Goal: Task Accomplishment & Management: Manage account settings

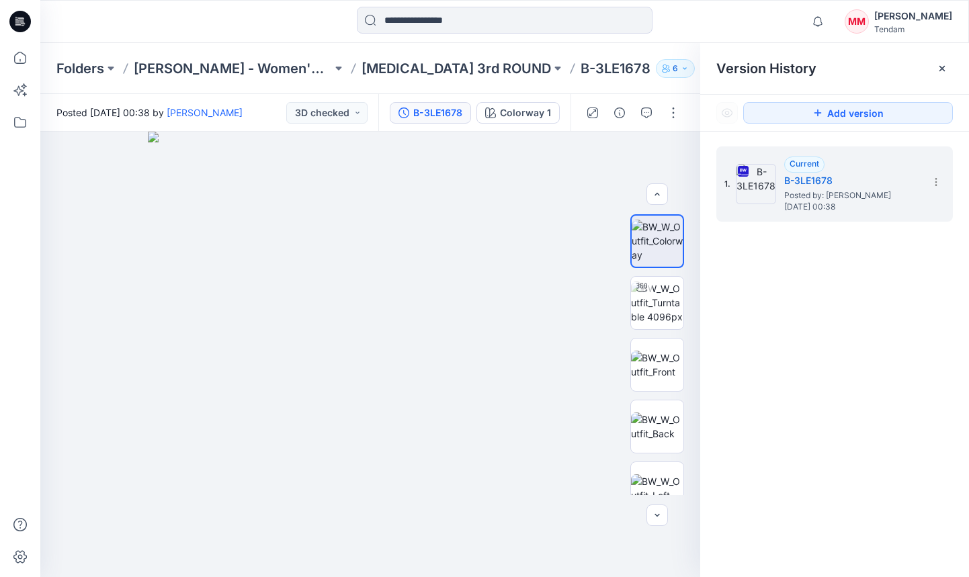
scroll to position [48, 0]
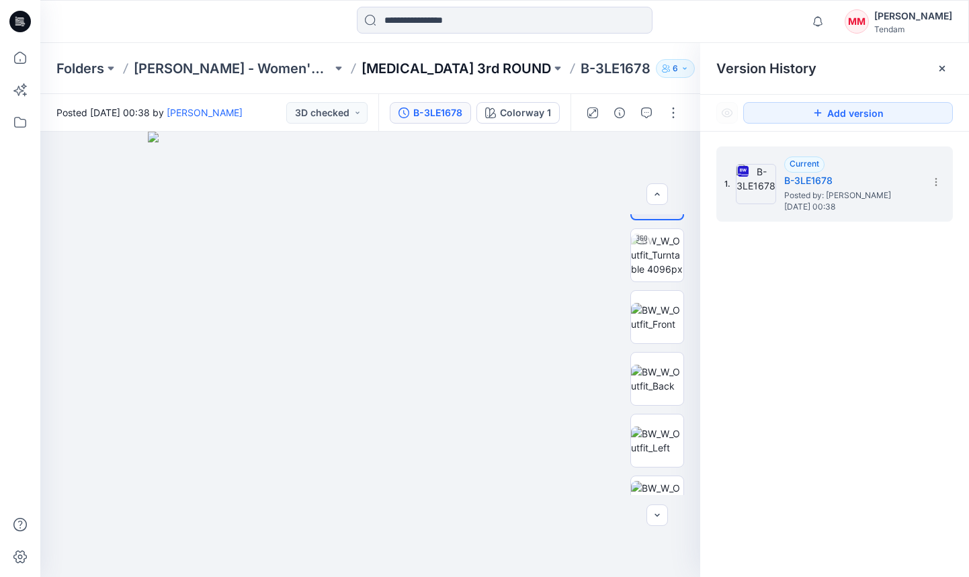
click at [407, 68] on p "[MEDICAL_DATA] 3rd ROUND" at bounding box center [457, 68] width 190 height 19
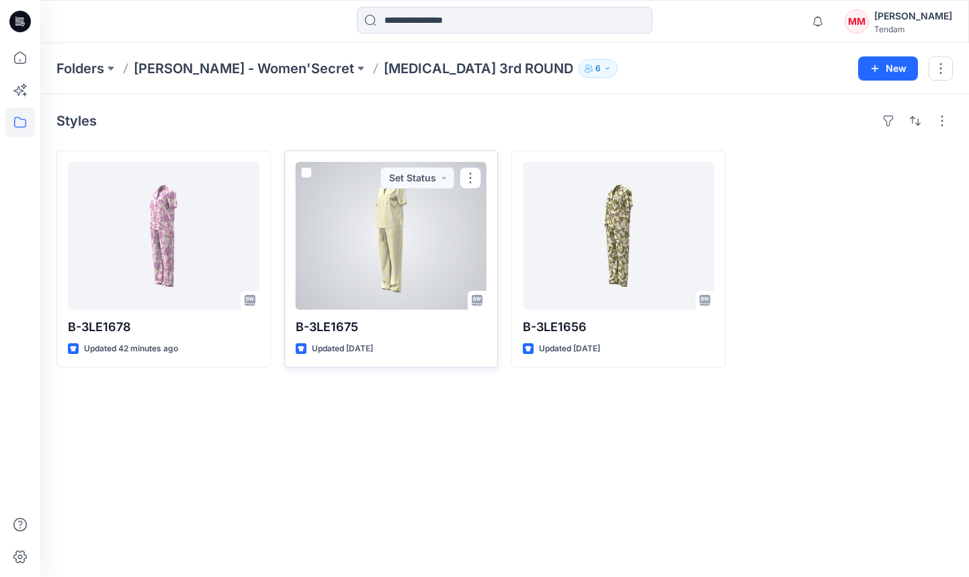
click at [401, 247] on div at bounding box center [392, 236] width 192 height 148
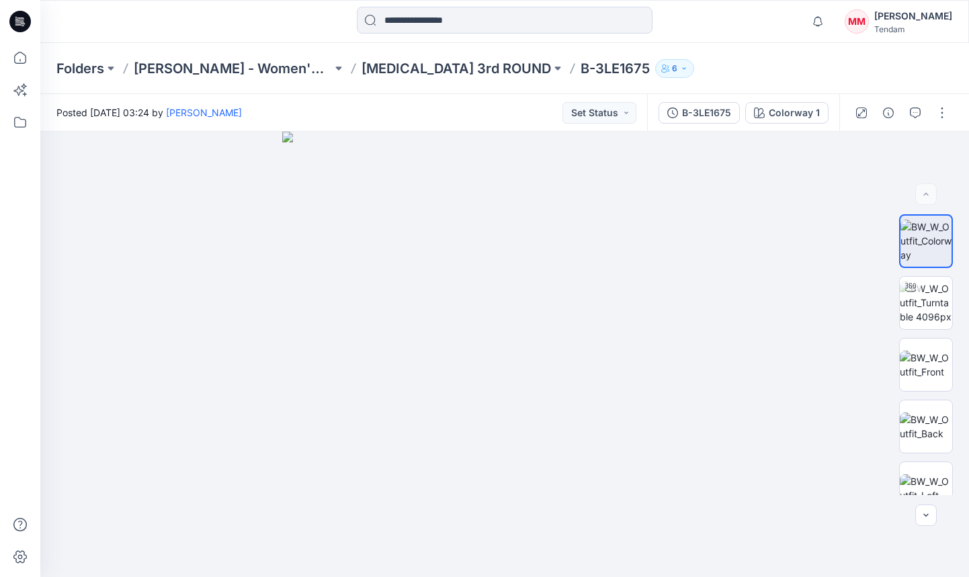
click at [422, 105] on div "Posted [DATE] 03:24 by [PERSON_NAME] Set Status" at bounding box center [343, 112] width 607 height 37
click at [697, 110] on div "B-3LE1675" at bounding box center [706, 113] width 49 height 15
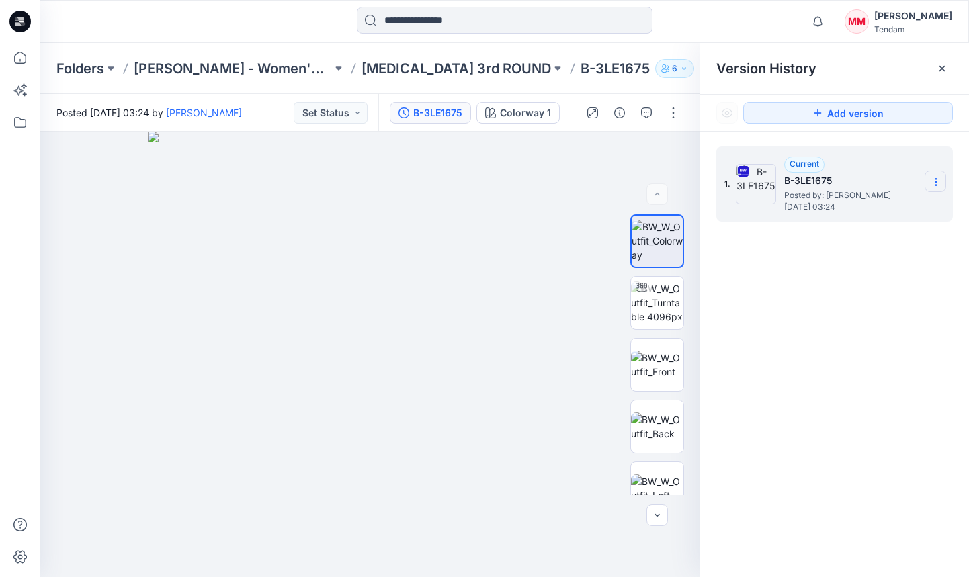
click at [941, 183] on icon at bounding box center [936, 182] width 11 height 11
click at [861, 210] on span "Download Source BW File" at bounding box center [868, 208] width 112 height 16
click at [76, 70] on p "Folders" at bounding box center [80, 68] width 48 height 19
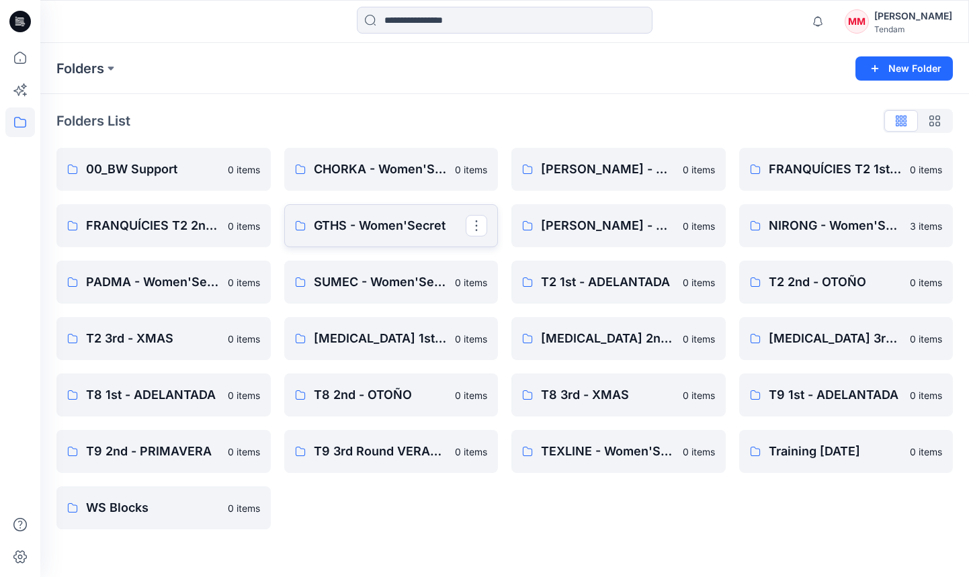
click at [356, 226] on p "GTHS - Women'Secret" at bounding box center [390, 225] width 153 height 19
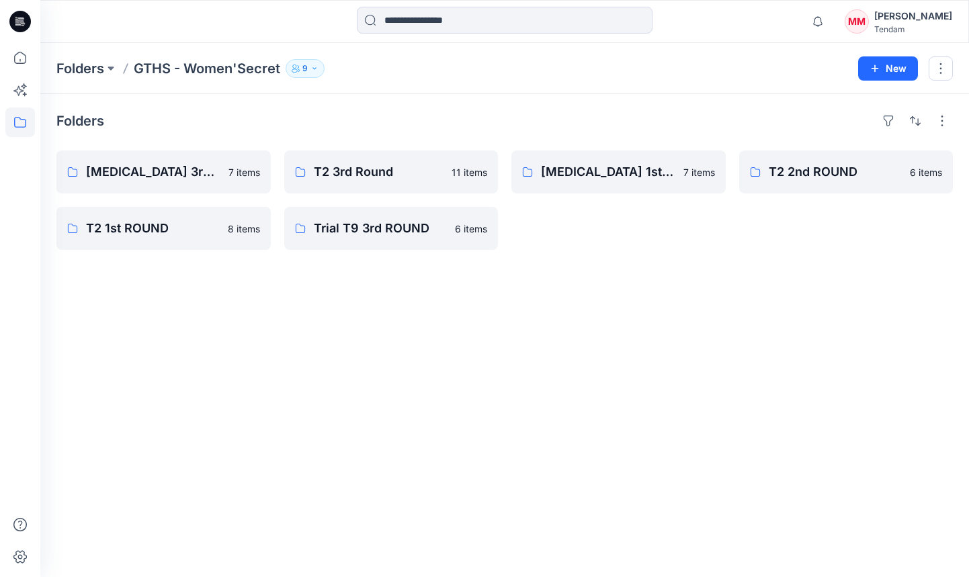
click at [296, 73] on button "9" at bounding box center [305, 68] width 39 height 19
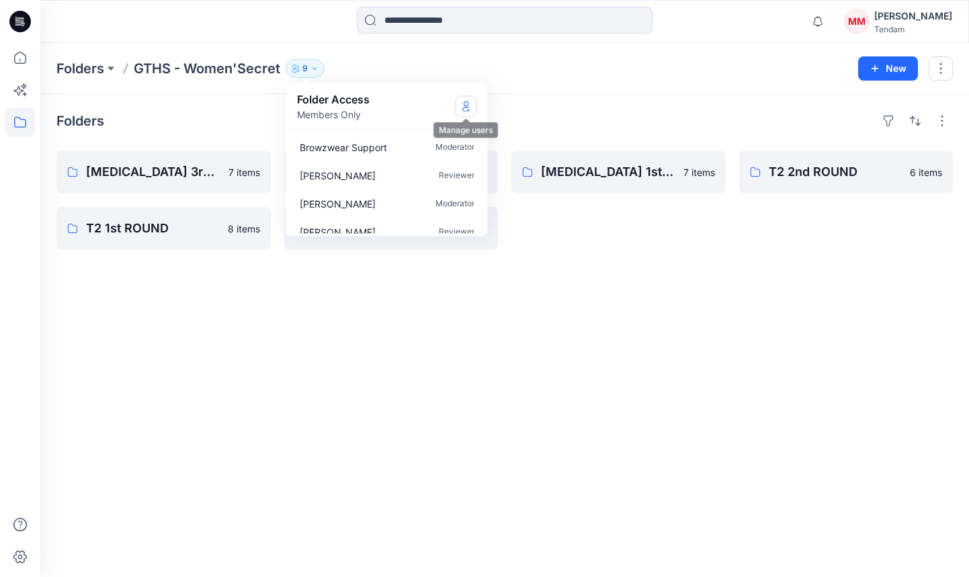
click at [456, 104] on button "Manage Users" at bounding box center [467, 106] width 22 height 22
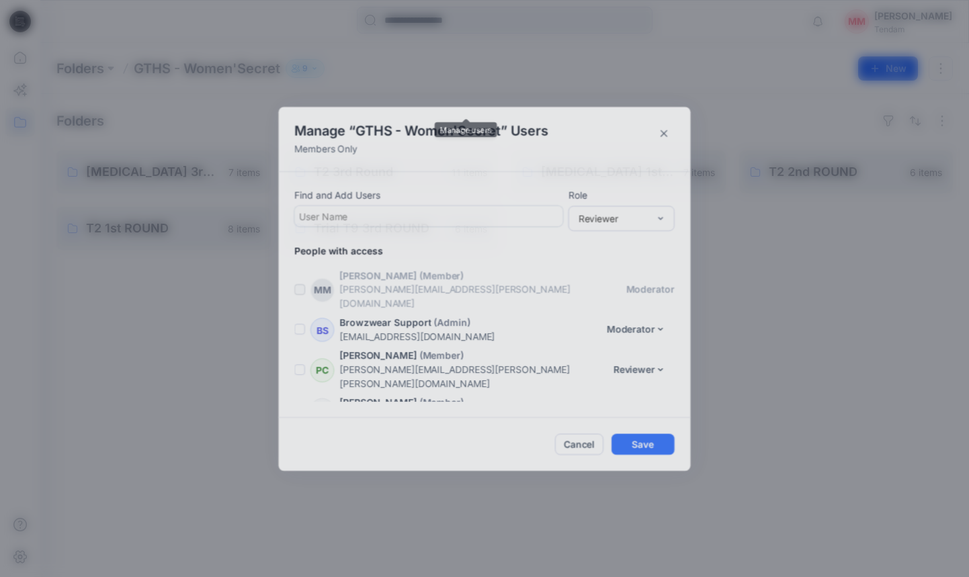
scroll to position [163, 0]
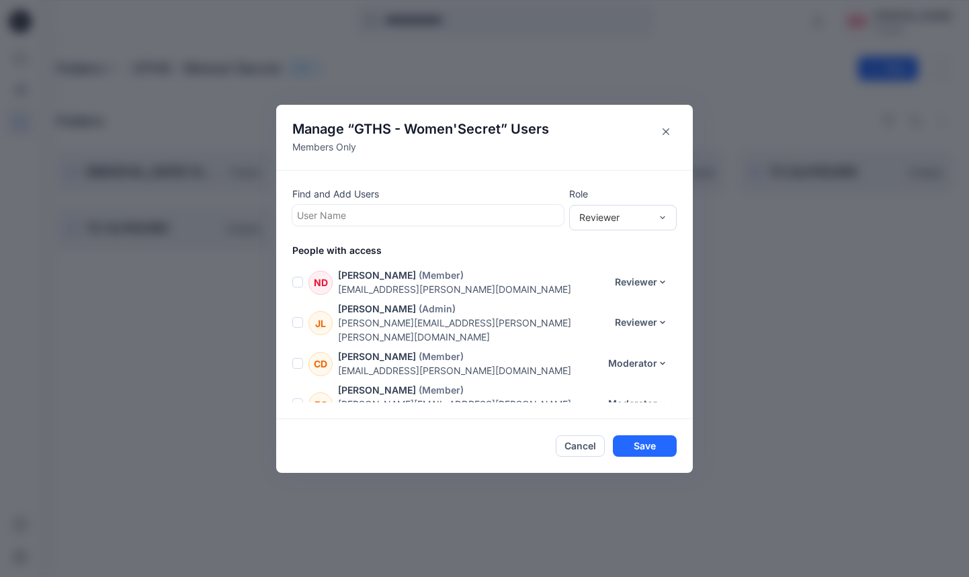
click at [346, 207] on div at bounding box center [428, 215] width 262 height 17
type input "***"
click at [339, 245] on p "[PERSON_NAME]" at bounding box center [361, 249] width 76 height 17
click at [595, 219] on div "Reviewer" at bounding box center [614, 217] width 71 height 14
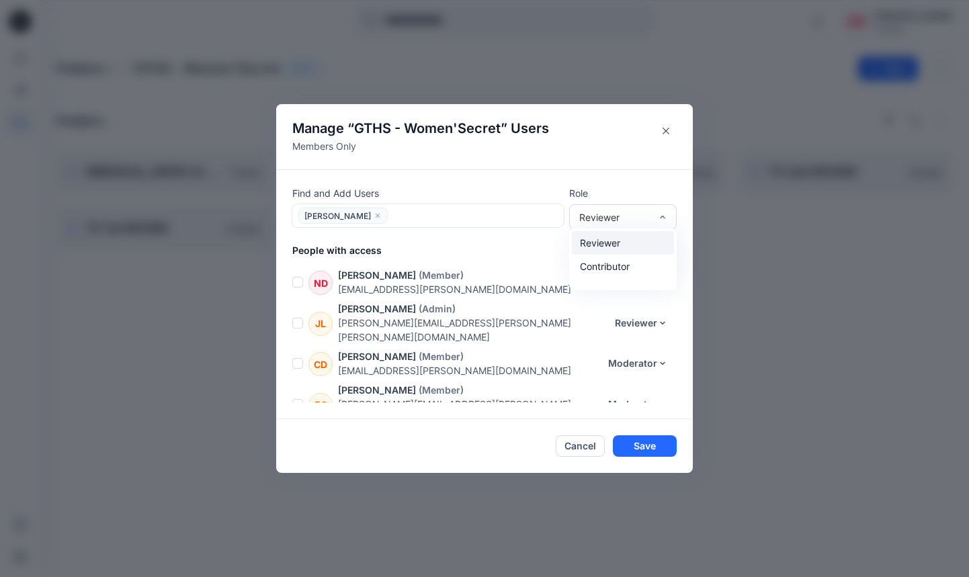
click at [610, 240] on div "Reviewer" at bounding box center [623, 243] width 102 height 24
click at [651, 452] on button "Save" at bounding box center [645, 447] width 64 height 22
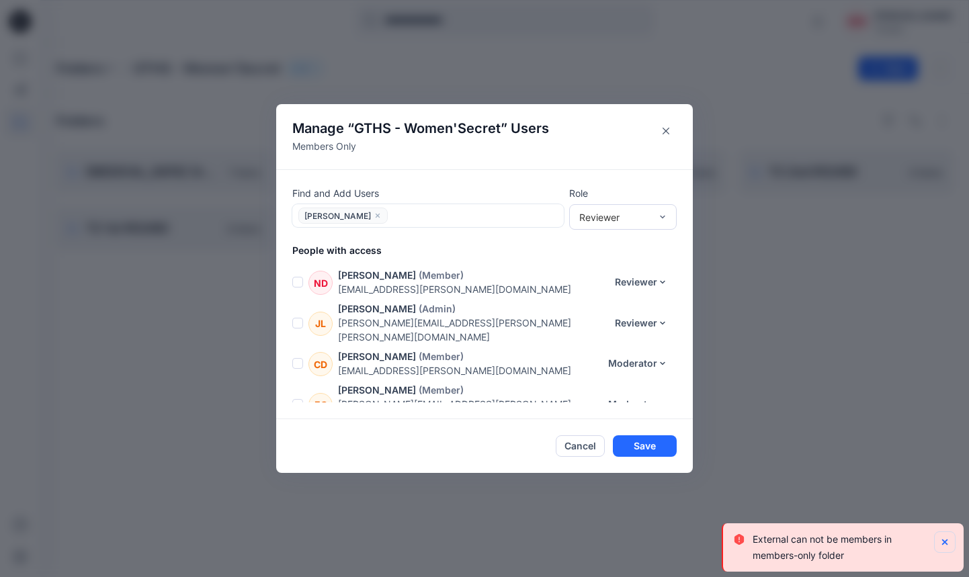
click at [951, 537] on button "Notifications-bottom-right" at bounding box center [945, 543] width 22 height 22
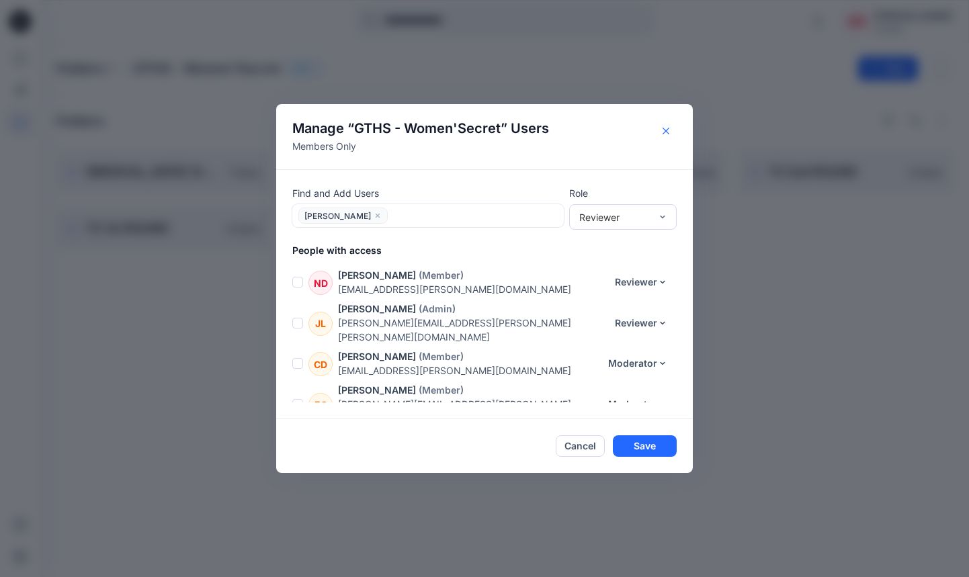
click at [670, 128] on button "Close" at bounding box center [666, 131] width 22 height 22
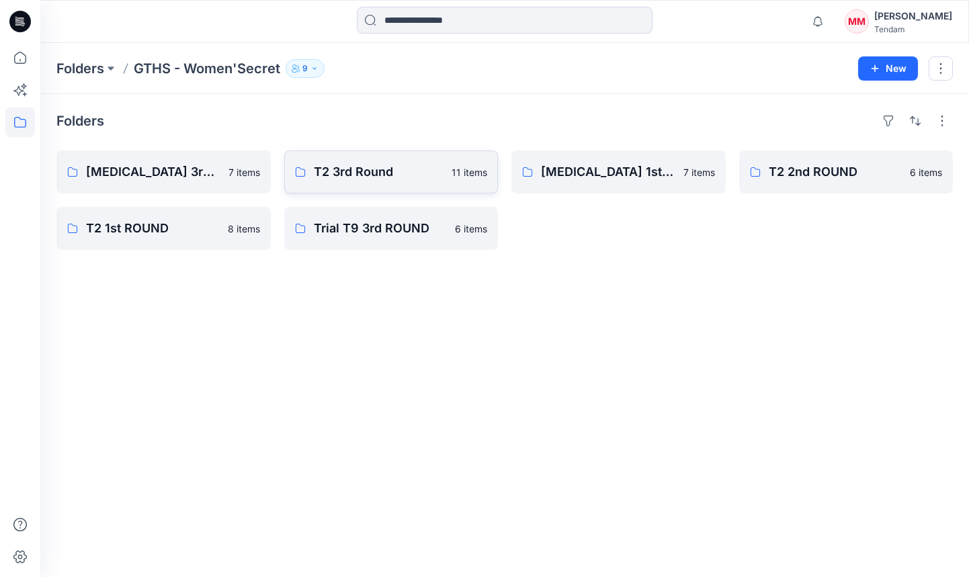
drag, startPoint x: 764, startPoint y: 255, endPoint x: 356, endPoint y: 175, distance: 415.8
click at [760, 255] on div "Folders [MEDICAL_DATA] 3rd ROUND 7 items T2 1st ROUND 8 items T2 3rd Round 11 i…" at bounding box center [504, 335] width 929 height 483
click at [139, 174] on p "[MEDICAL_DATA] 3rd ROUND" at bounding box center [162, 172] width 153 height 19
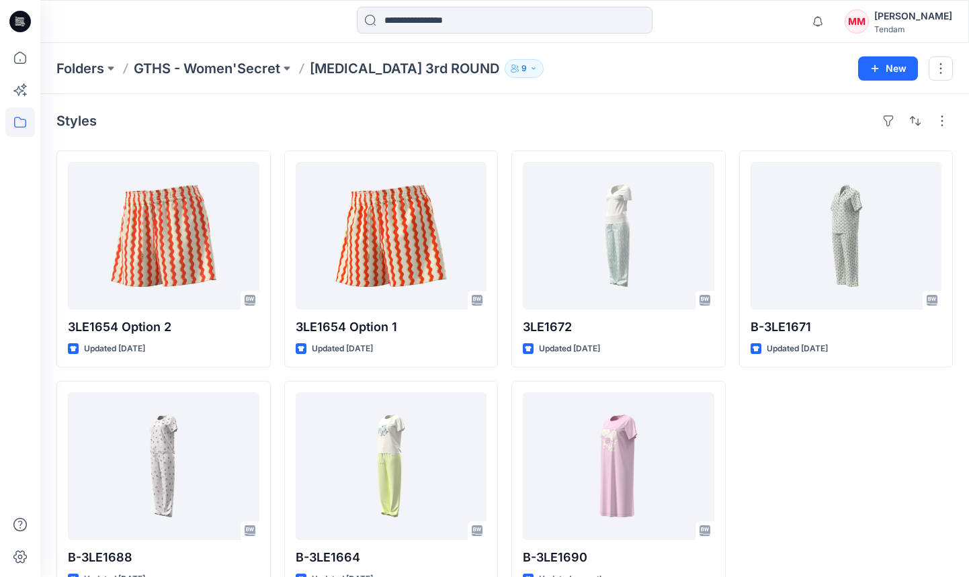
click at [530, 65] on icon "button" at bounding box center [534, 69] width 8 height 8
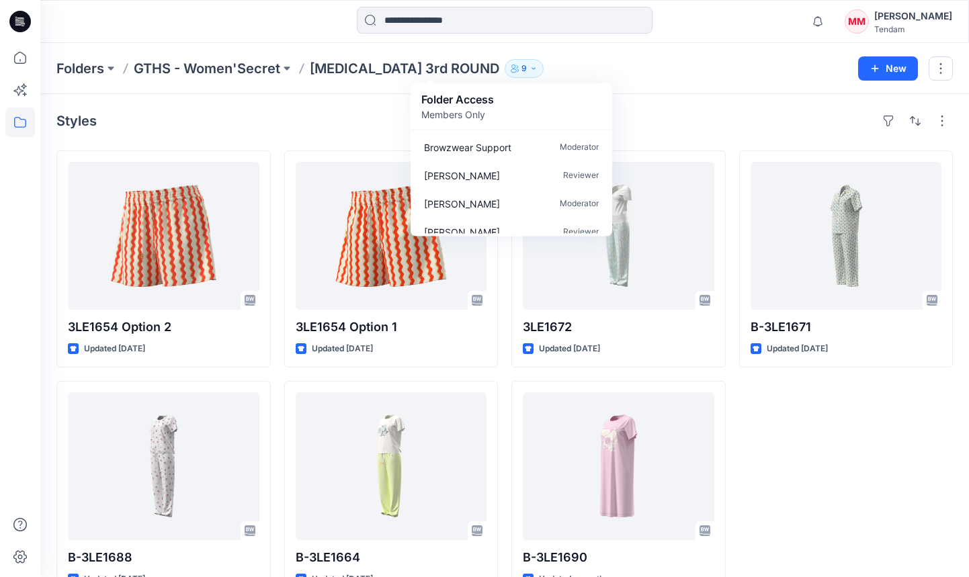
click at [470, 103] on p "Folder Access" at bounding box center [458, 99] width 73 height 16
click at [575, 84] on div "Folder Access Members Only" at bounding box center [512, 106] width 202 height 46
click at [339, 75] on p "[MEDICAL_DATA] 3rd ROUND" at bounding box center [405, 68] width 190 height 19
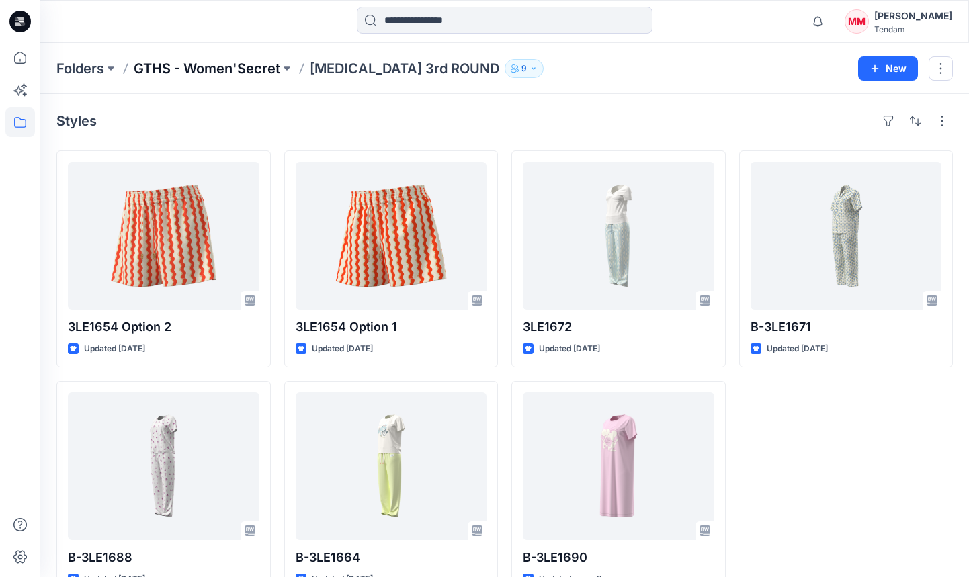
click at [184, 65] on p "GTHS - Women'Secret" at bounding box center [207, 68] width 147 height 19
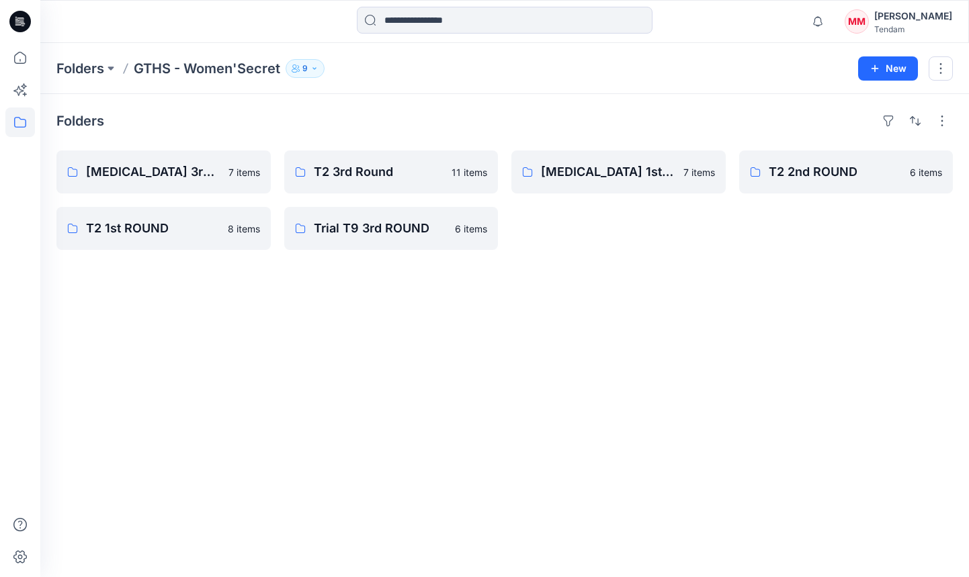
click at [306, 61] on p "9" at bounding box center [305, 68] width 5 height 15
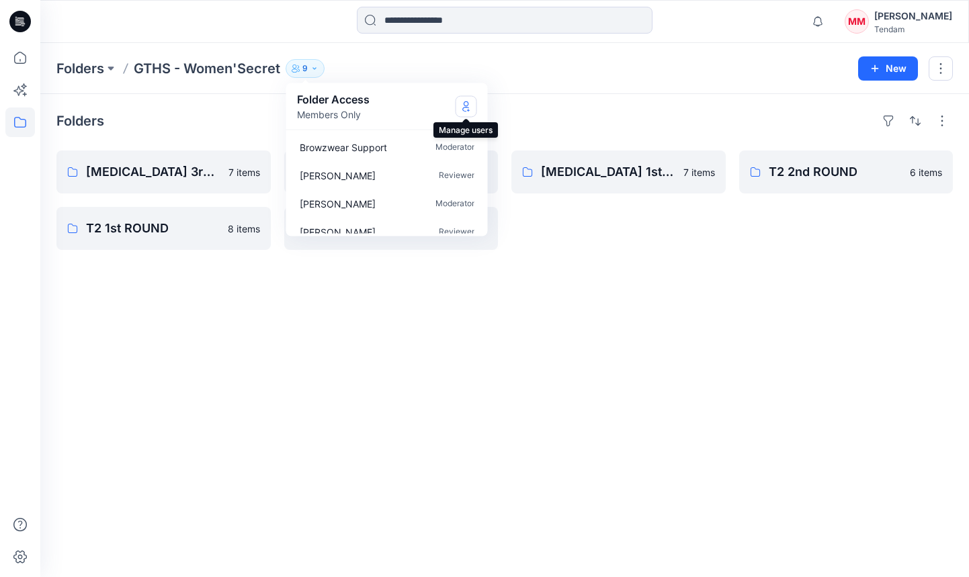
click at [462, 104] on icon "Manage Users" at bounding box center [466, 106] width 11 height 11
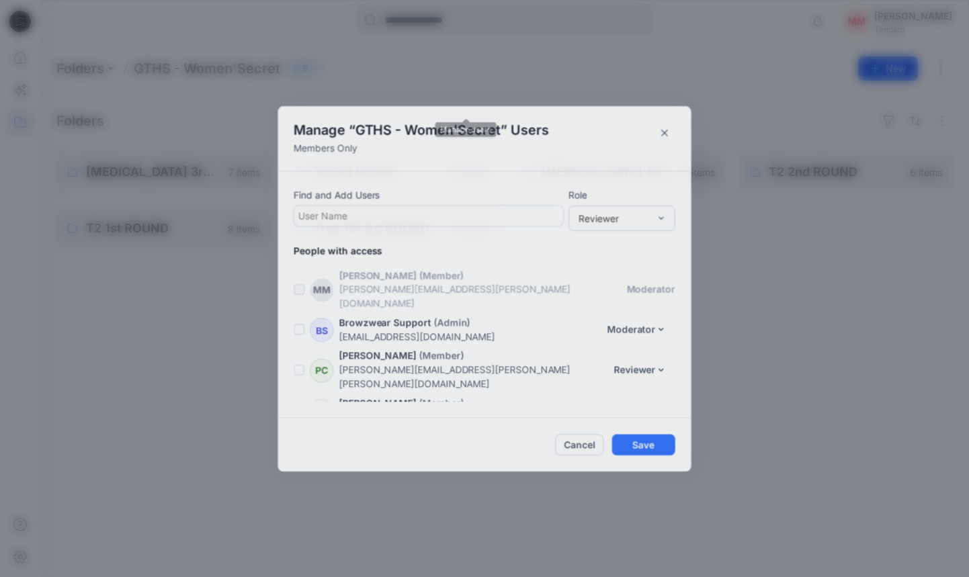
scroll to position [163, 0]
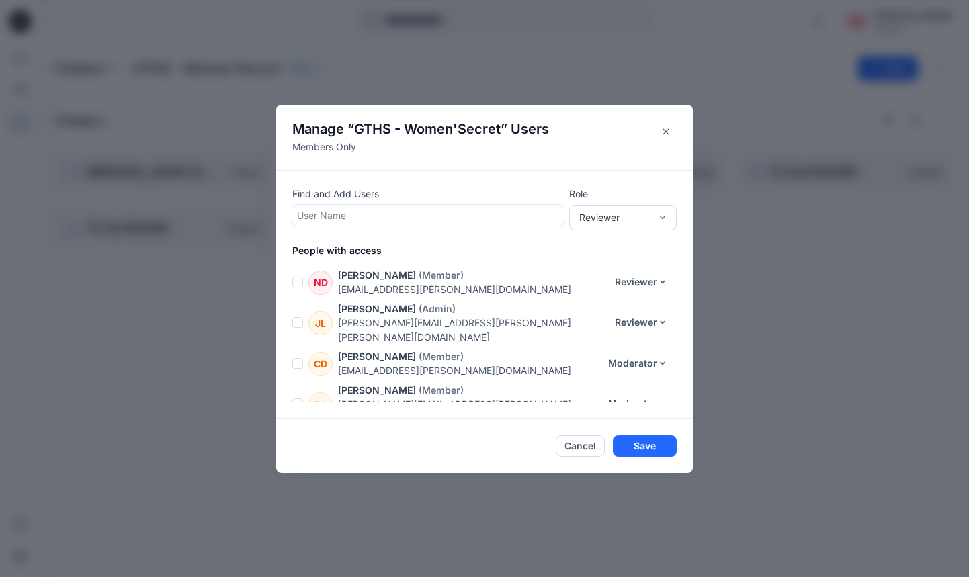
click at [376, 141] on p "Members Only" at bounding box center [420, 147] width 257 height 14
click at [350, 146] on p "Members Only" at bounding box center [420, 147] width 257 height 14
click at [577, 439] on button "Cancel" at bounding box center [580, 447] width 49 height 22
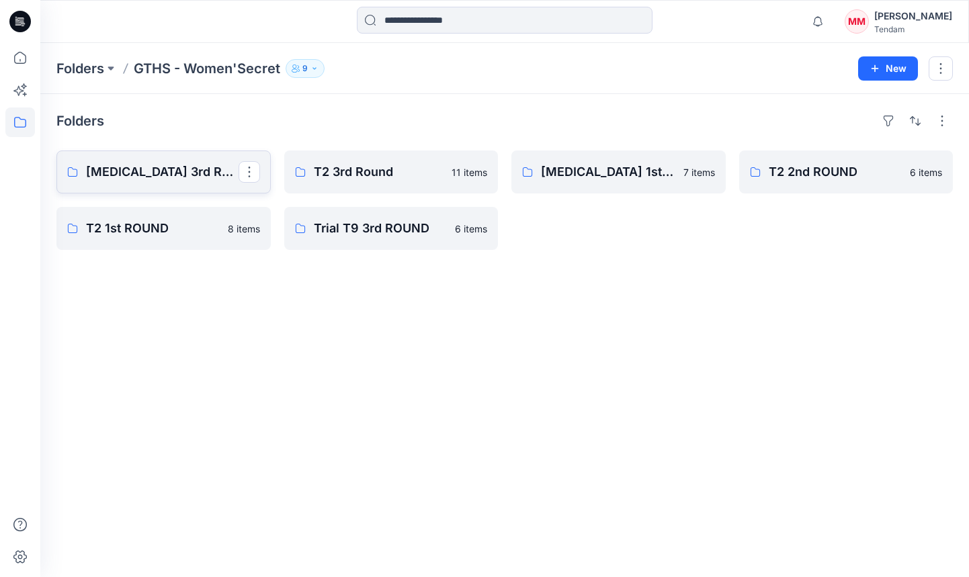
click at [182, 160] on link "[MEDICAL_DATA] 3rd ROUND" at bounding box center [163, 172] width 214 height 43
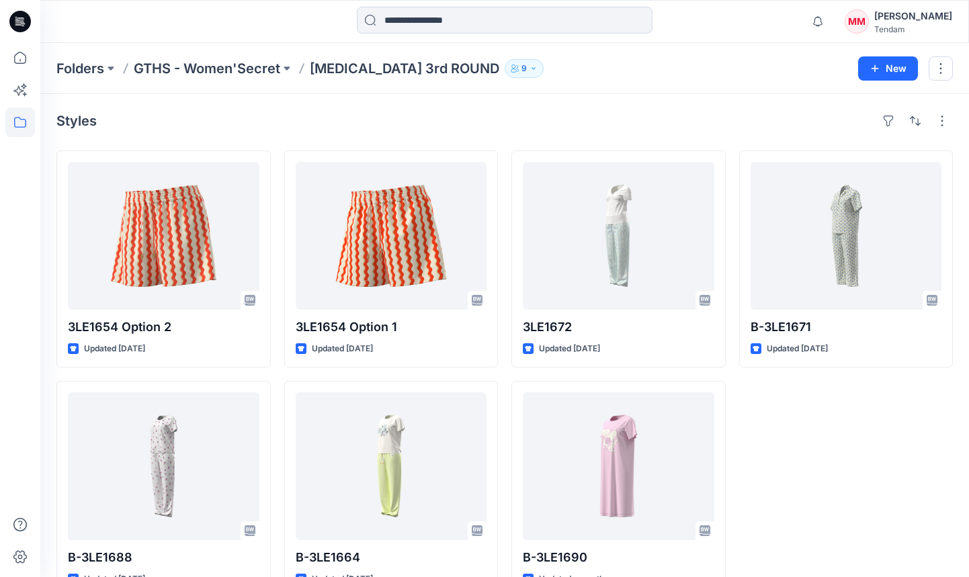
click at [505, 64] on button "9" at bounding box center [524, 68] width 39 height 19
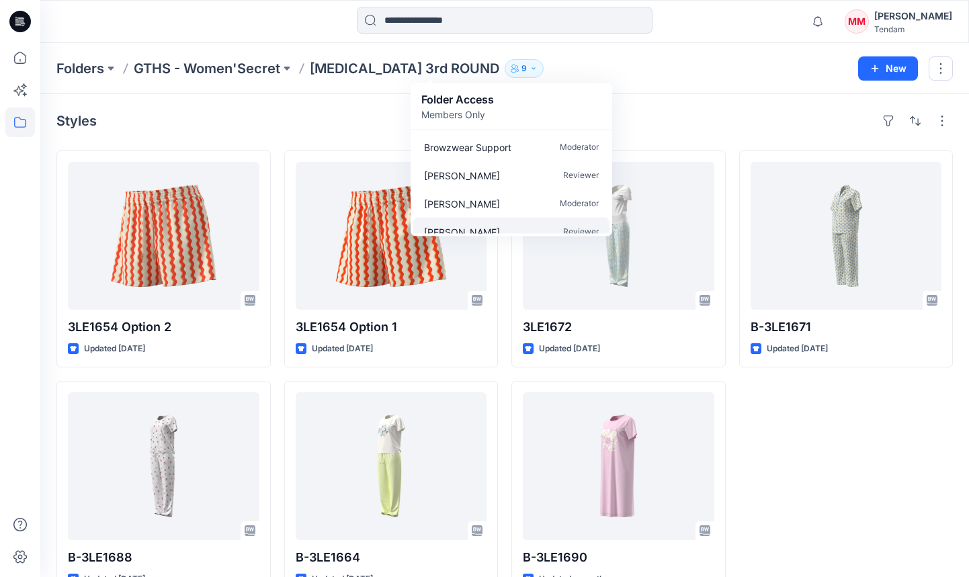
scroll to position [153, 0]
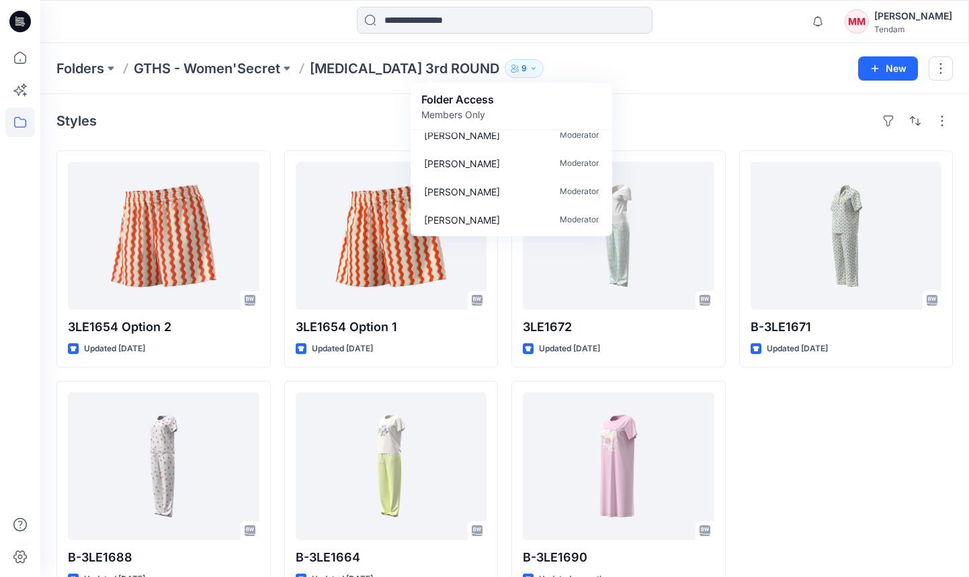
click at [670, 118] on div "Styles" at bounding box center [504, 121] width 897 height 22
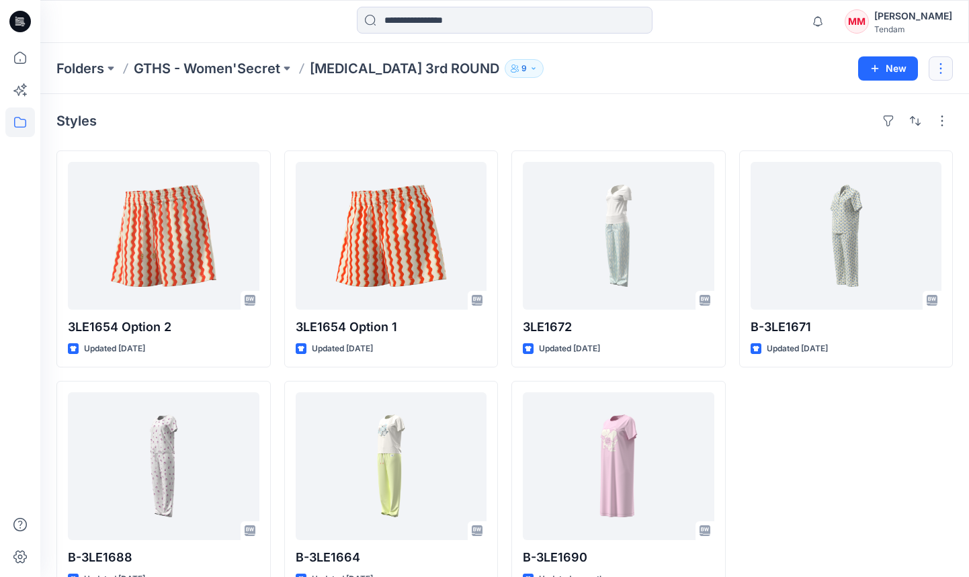
click at [945, 71] on button "button" at bounding box center [941, 68] width 24 height 24
click at [612, 139] on div "Styles 3LE1654 Option 2 Updated [DATE] B-3LE1688 Updated [DATE] 3LE1654 Option …" at bounding box center [504, 354] width 929 height 520
click at [250, 71] on p "GTHS - Women'Secret" at bounding box center [207, 68] width 147 height 19
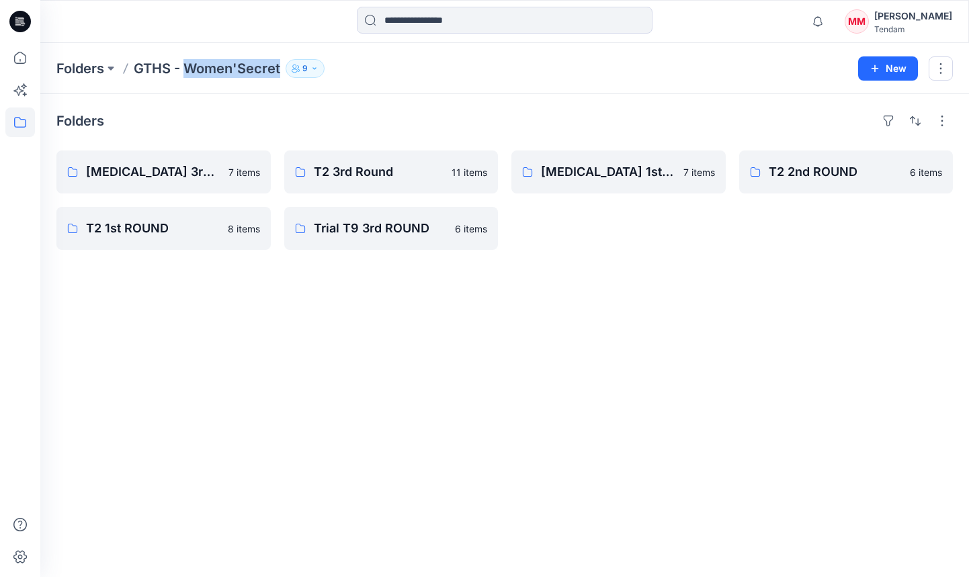
click at [250, 71] on p "GTHS - Women'Secret" at bounding box center [207, 68] width 147 height 19
click at [290, 65] on button "9" at bounding box center [305, 68] width 39 height 19
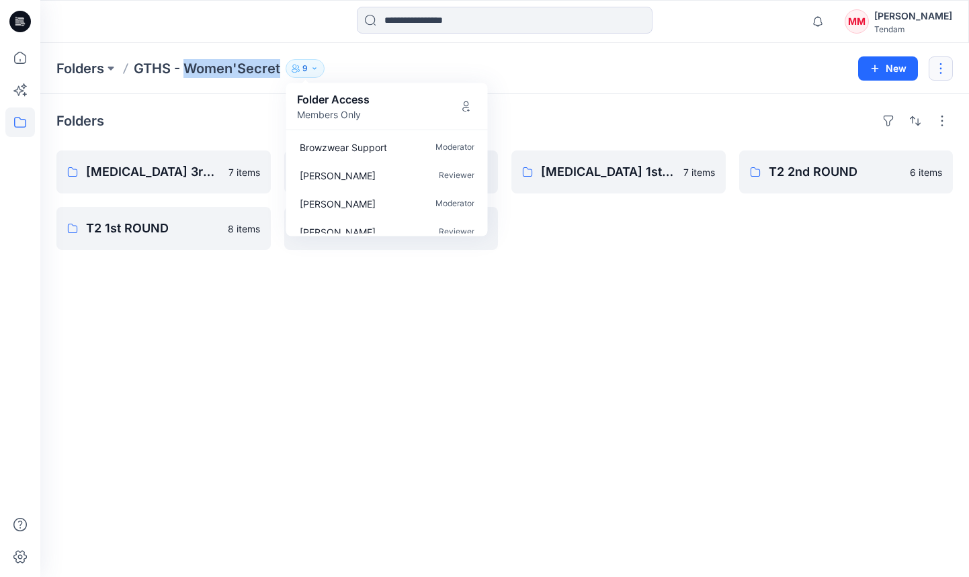
click at [939, 75] on button "button" at bounding box center [941, 68] width 24 height 24
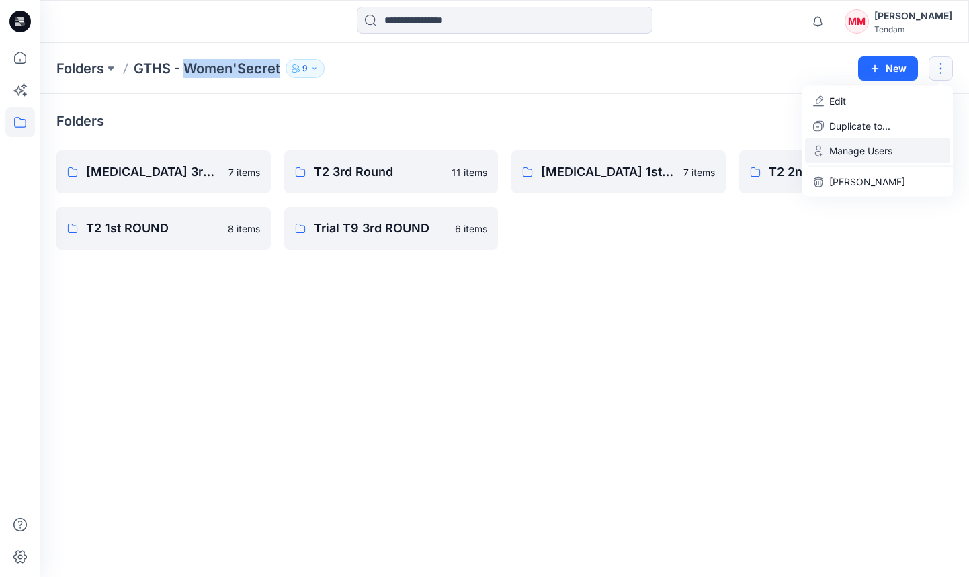
click at [908, 151] on button "Manage Users" at bounding box center [877, 150] width 145 height 25
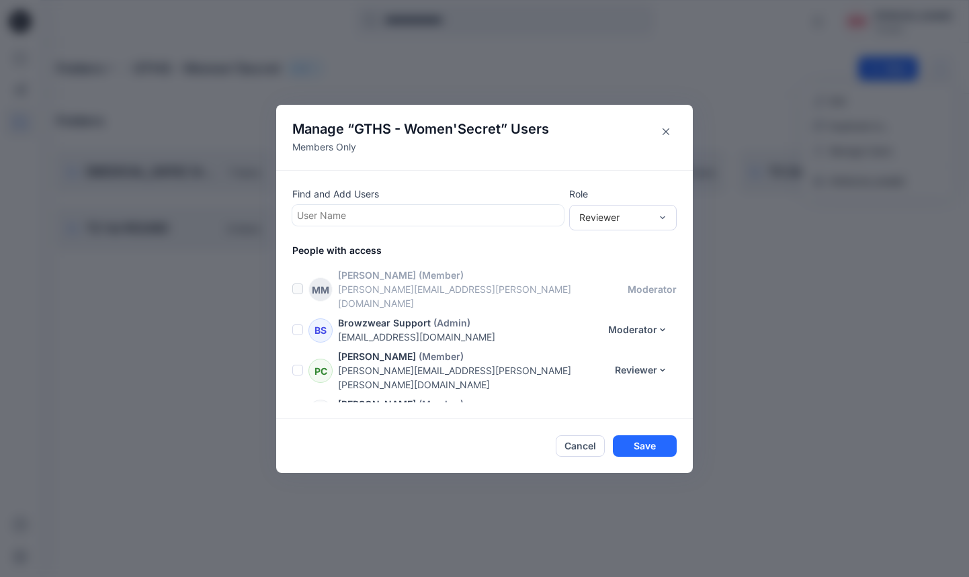
click at [505, 217] on div at bounding box center [428, 215] width 262 height 17
type input "****"
click at [410, 249] on div "KL [PERSON_NAME]" at bounding box center [428, 248] width 255 height 19
click at [605, 220] on div "Reviewer" at bounding box center [614, 217] width 71 height 14
click at [509, 206] on div "[PERSON_NAME]" at bounding box center [427, 216] width 268 height 22
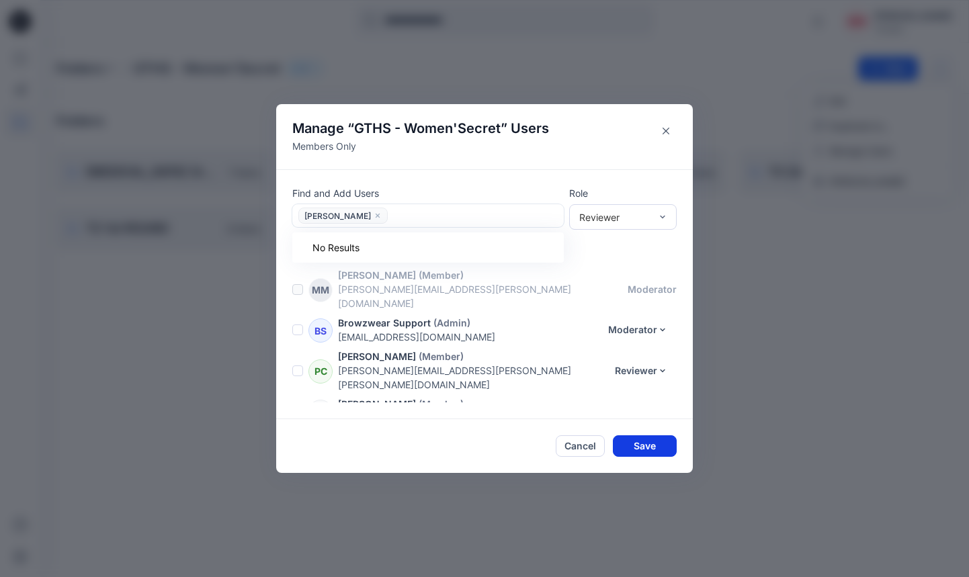
click at [643, 449] on button "Save" at bounding box center [645, 447] width 64 height 22
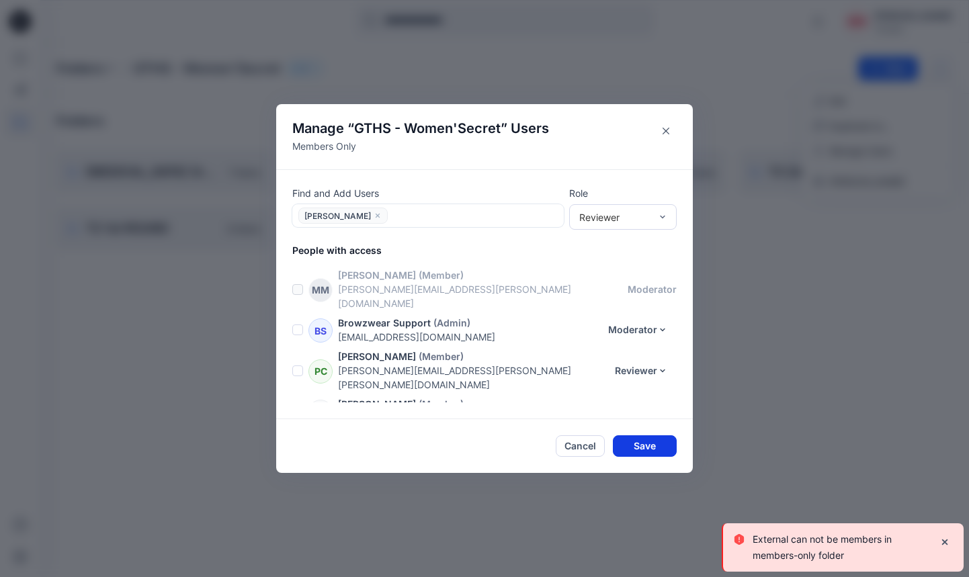
click at [635, 446] on button "Save" at bounding box center [645, 447] width 64 height 22
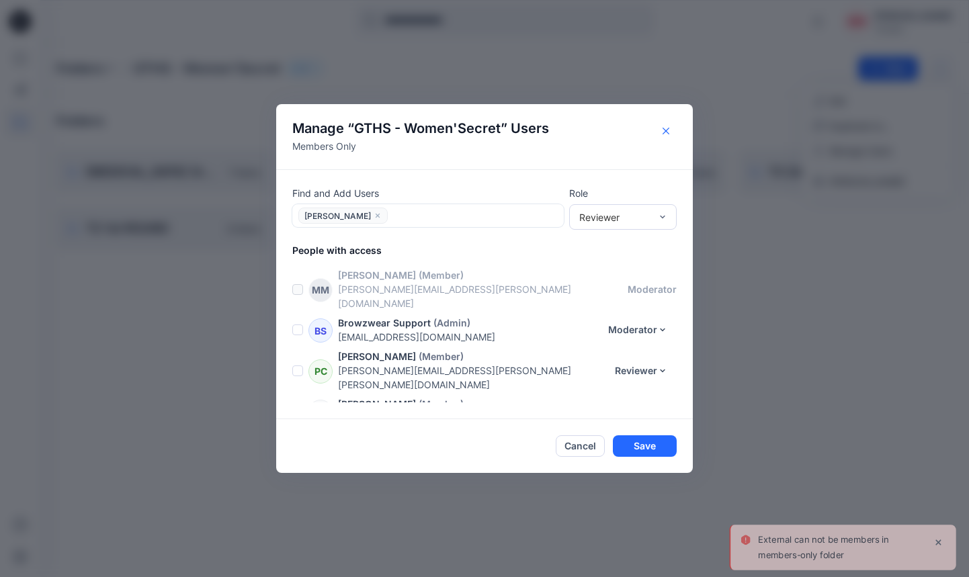
click at [676, 124] on button "Close" at bounding box center [666, 131] width 22 height 22
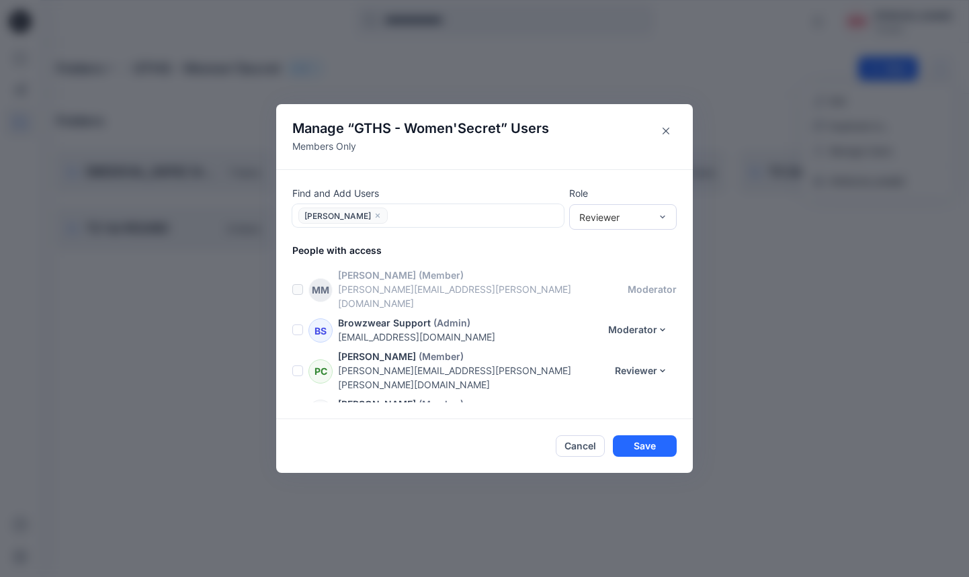
click at [670, 129] on div "Folders" at bounding box center [504, 121] width 897 height 22
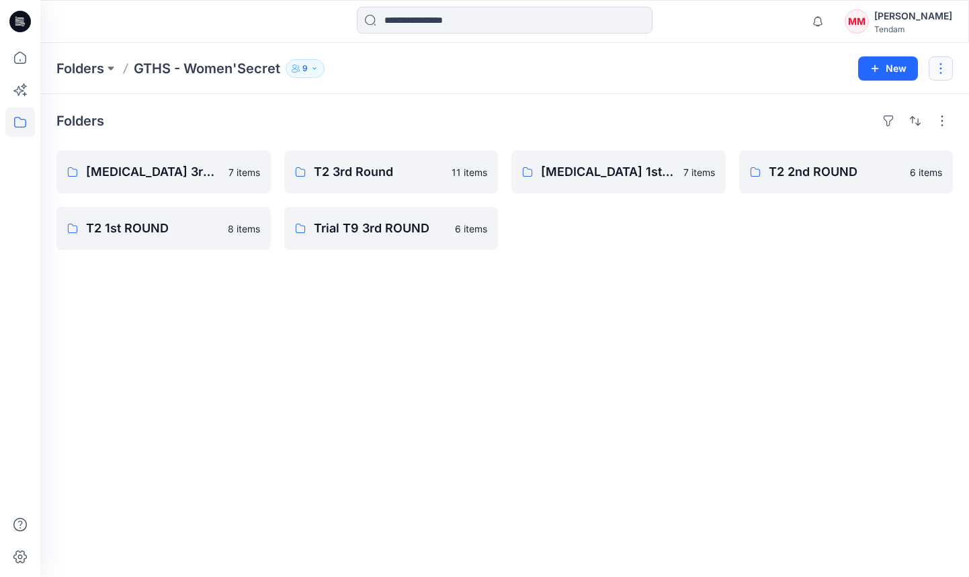
click at [935, 75] on button "button" at bounding box center [941, 68] width 24 height 24
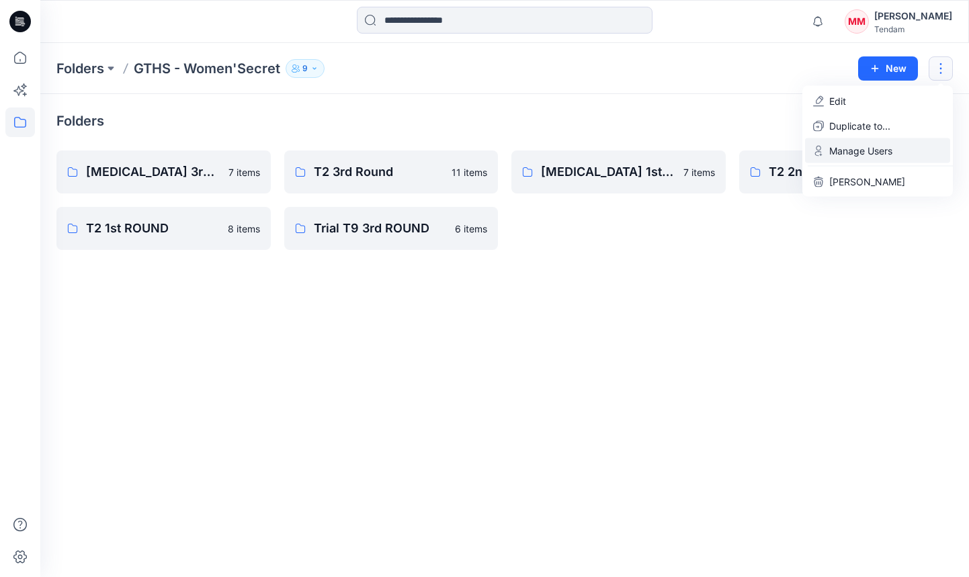
click at [904, 148] on button "Manage Users" at bounding box center [877, 150] width 145 height 25
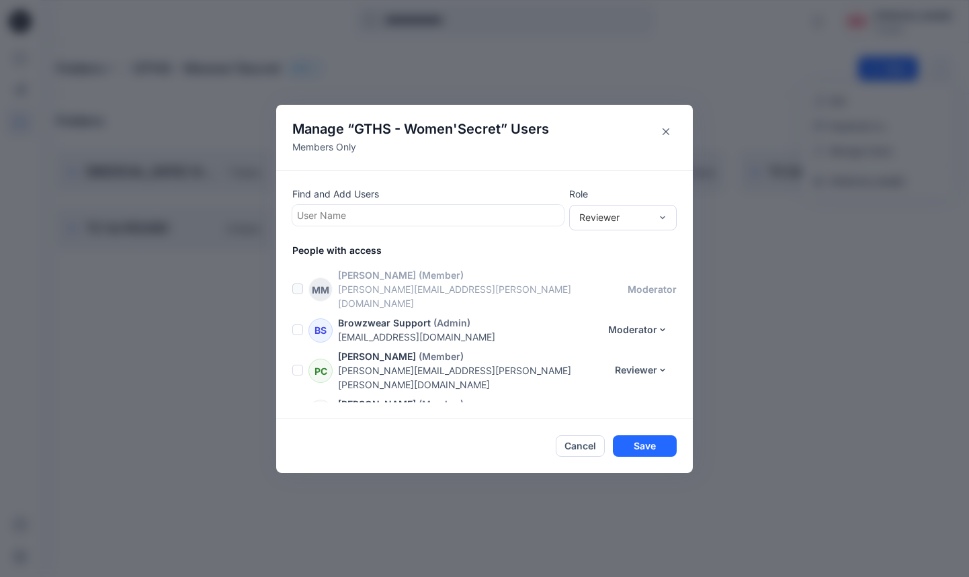
click at [360, 149] on p "Members Only" at bounding box center [420, 147] width 257 height 14
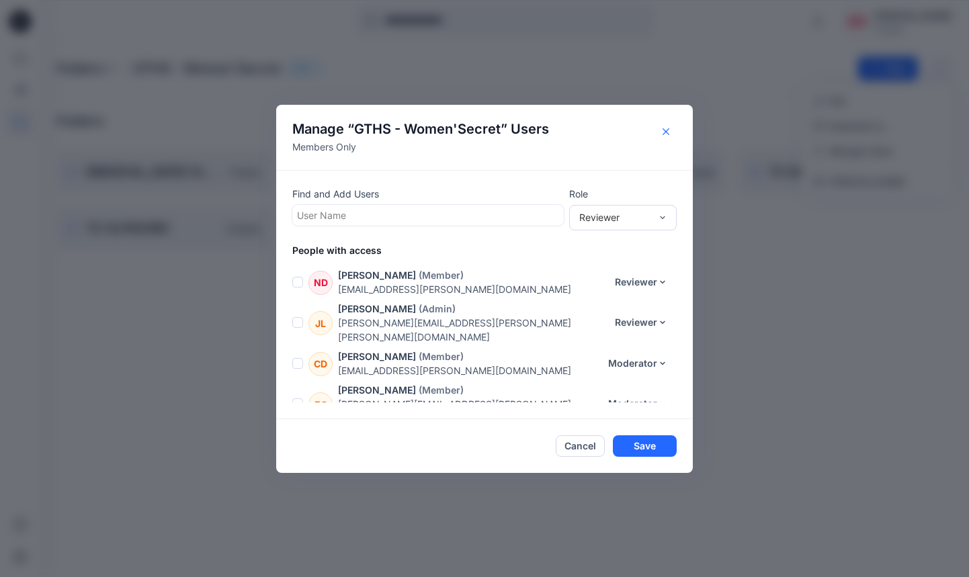
click at [668, 131] on icon "Close" at bounding box center [666, 131] width 7 height 7
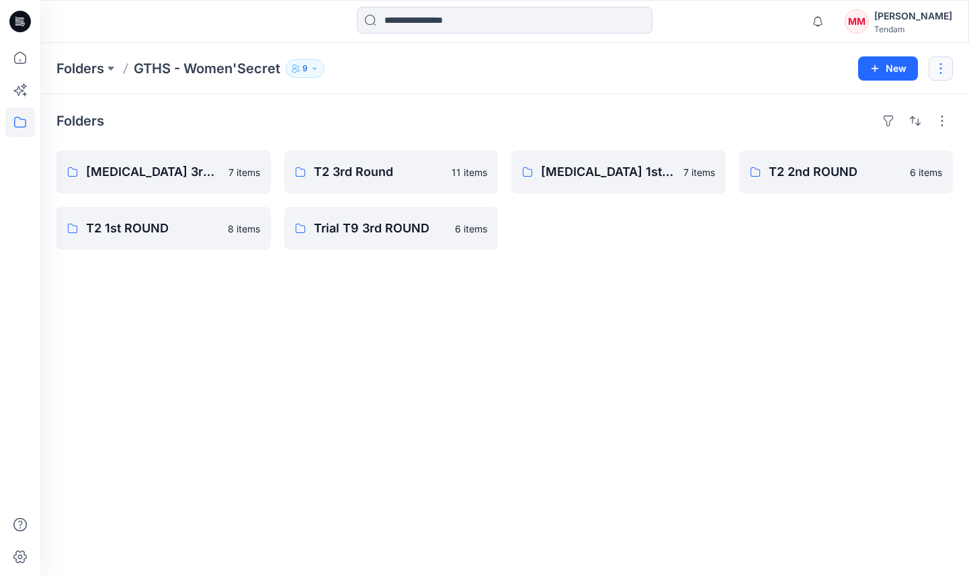
click at [950, 70] on button "button" at bounding box center [941, 68] width 24 height 24
click at [794, 65] on div "Folders GTHS - Women'Secret 9 Folder Access Members Only Browzwear Support Mode…" at bounding box center [452, 68] width 792 height 19
click at [943, 115] on button "button" at bounding box center [943, 121] width 22 height 22
click at [682, 105] on div "Folders Layout Grid Large Grid Folder View Compact Card Card View Card Info Tag…" at bounding box center [504, 335] width 929 height 483
click at [77, 87] on div "Folders GTHS - Women'Secret 9 Folder Access Members Only Browzwear Support Mode…" at bounding box center [504, 68] width 929 height 51
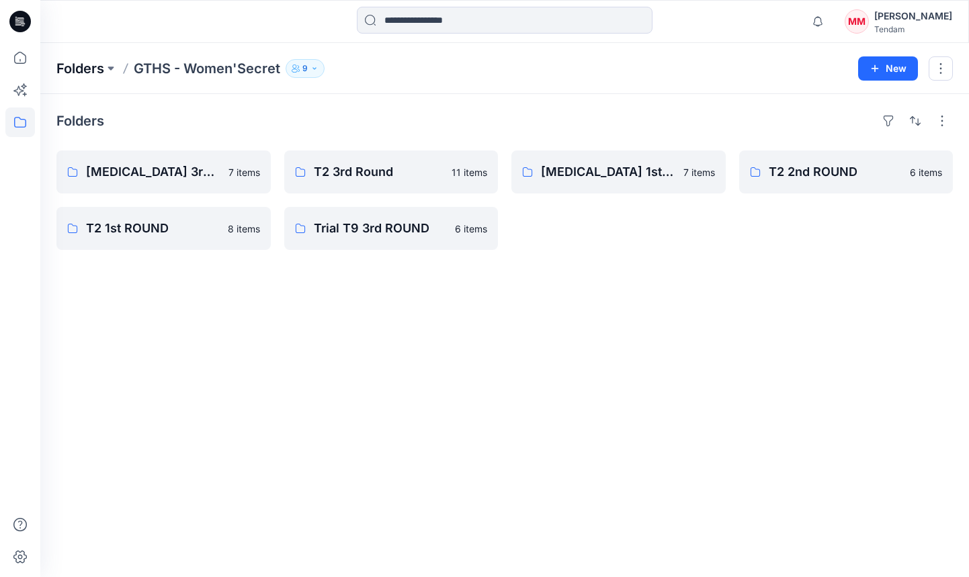
click at [87, 75] on p "Folders" at bounding box center [80, 68] width 48 height 19
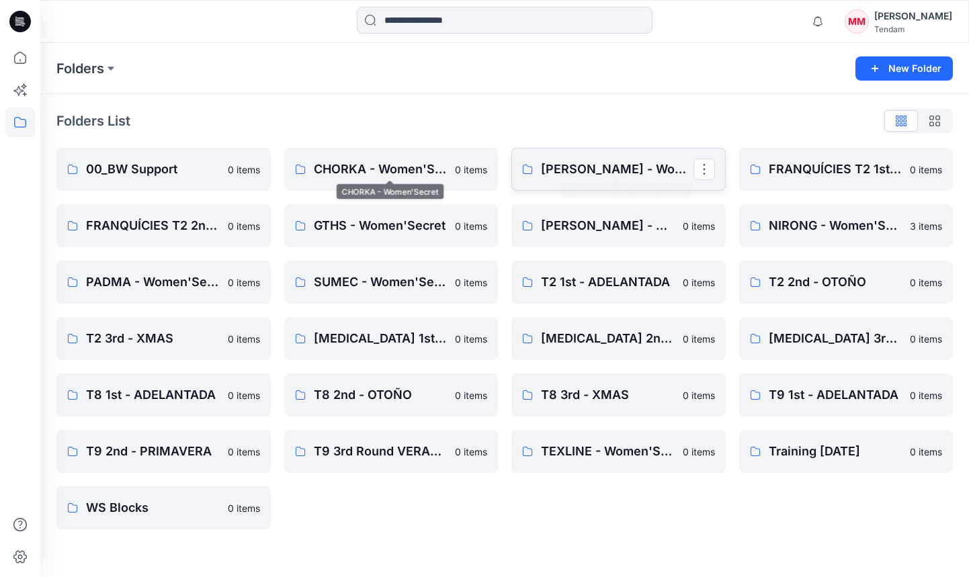
click at [602, 160] on p "[PERSON_NAME] - Women'Secret" at bounding box center [617, 169] width 153 height 19
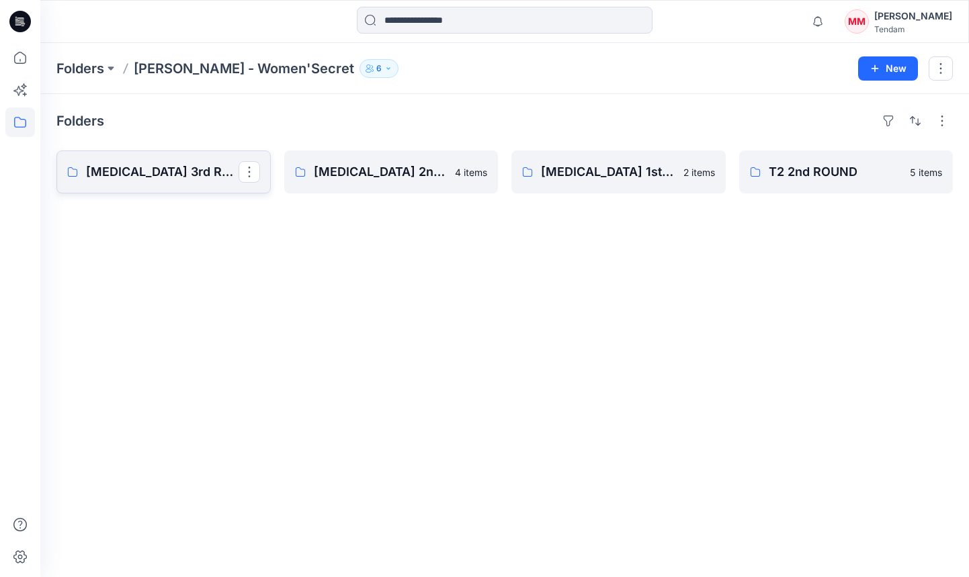
click at [168, 174] on p "[MEDICAL_DATA] 3rd ROUND" at bounding box center [162, 172] width 153 height 19
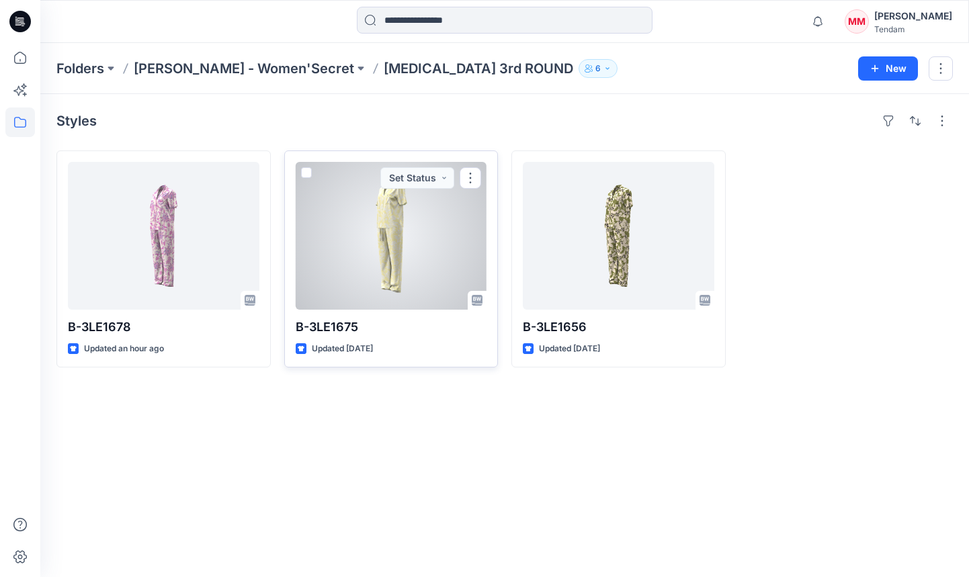
click at [401, 249] on div at bounding box center [392, 236] width 192 height 148
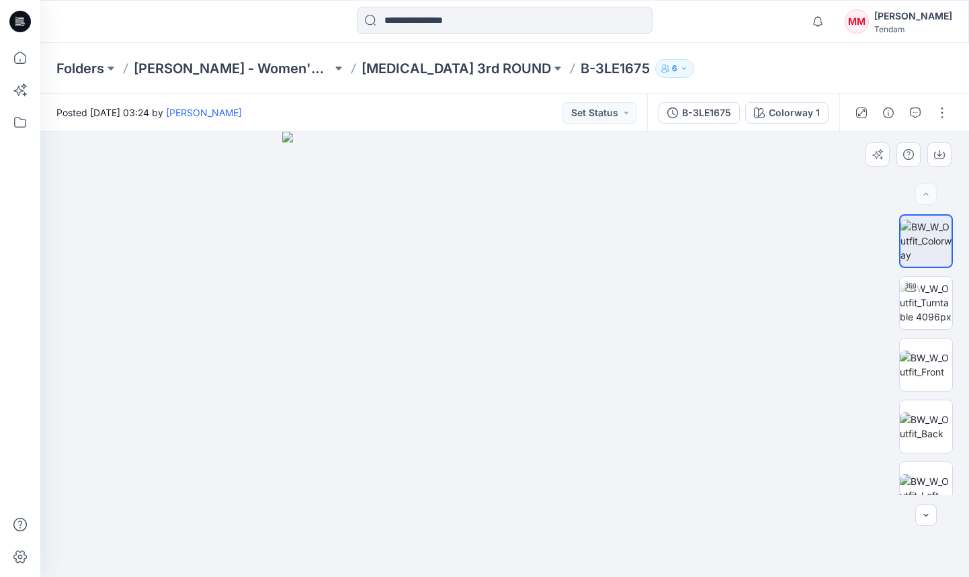
click at [847, 165] on div at bounding box center [504, 355] width 929 height 446
click at [691, 106] on div "B-3LE1675" at bounding box center [706, 113] width 49 height 15
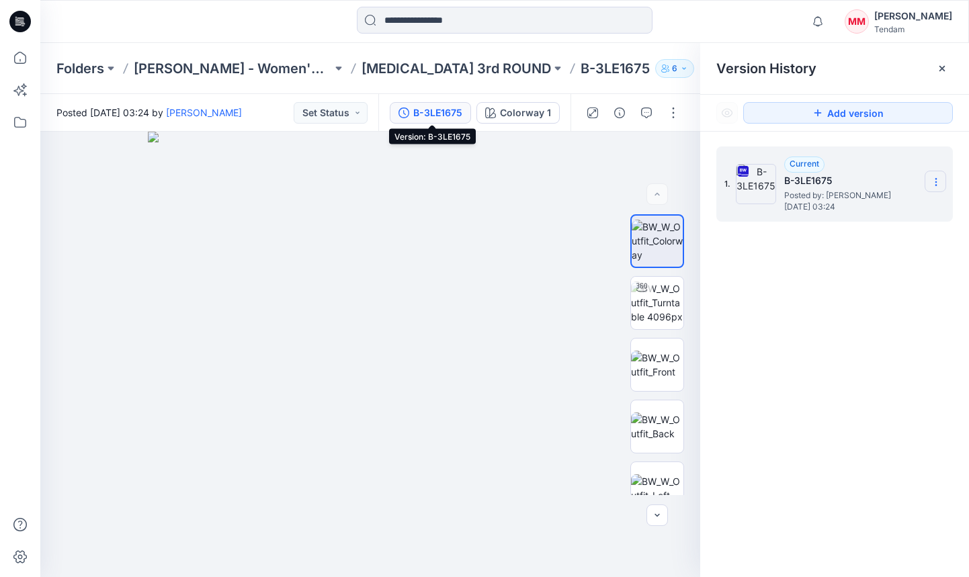
click at [940, 177] on icon at bounding box center [936, 182] width 11 height 11
click at [883, 208] on span "Download Source BW File" at bounding box center [868, 208] width 112 height 16
click at [344, 111] on button "Set Status" at bounding box center [331, 113] width 74 height 22
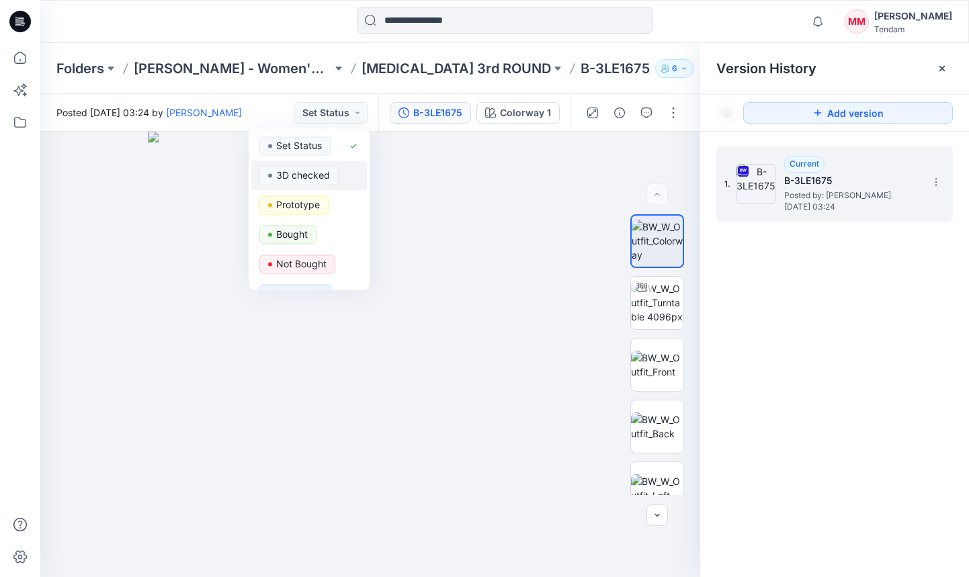
click at [315, 170] on p "3D checked" at bounding box center [303, 175] width 54 height 17
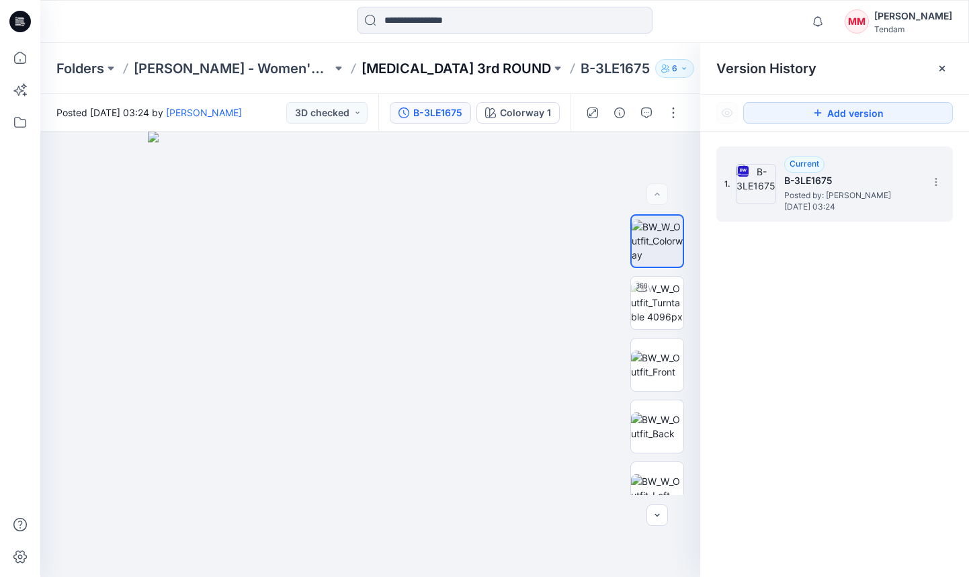
click at [399, 67] on p "[MEDICAL_DATA] 3rd ROUND" at bounding box center [457, 68] width 190 height 19
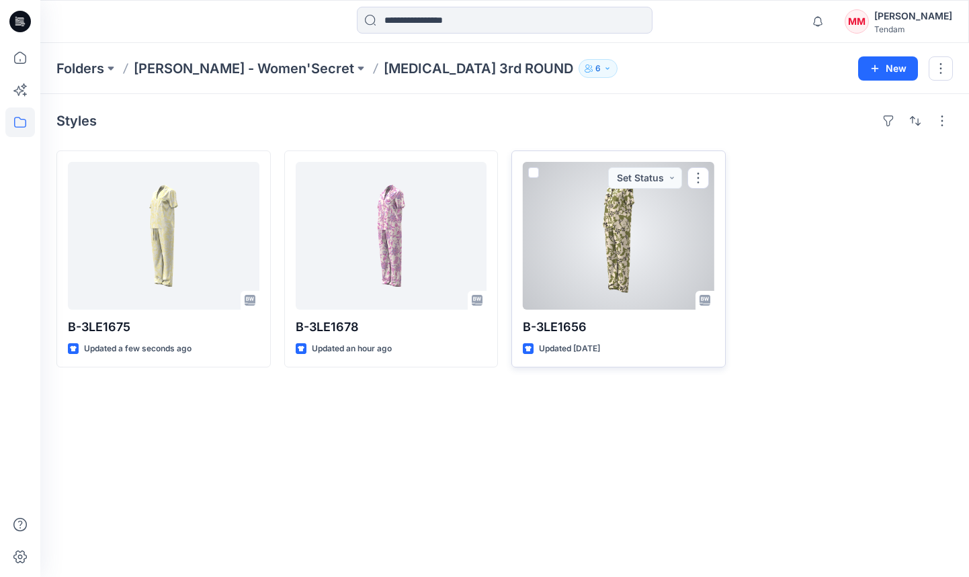
click at [614, 276] on div at bounding box center [619, 236] width 192 height 148
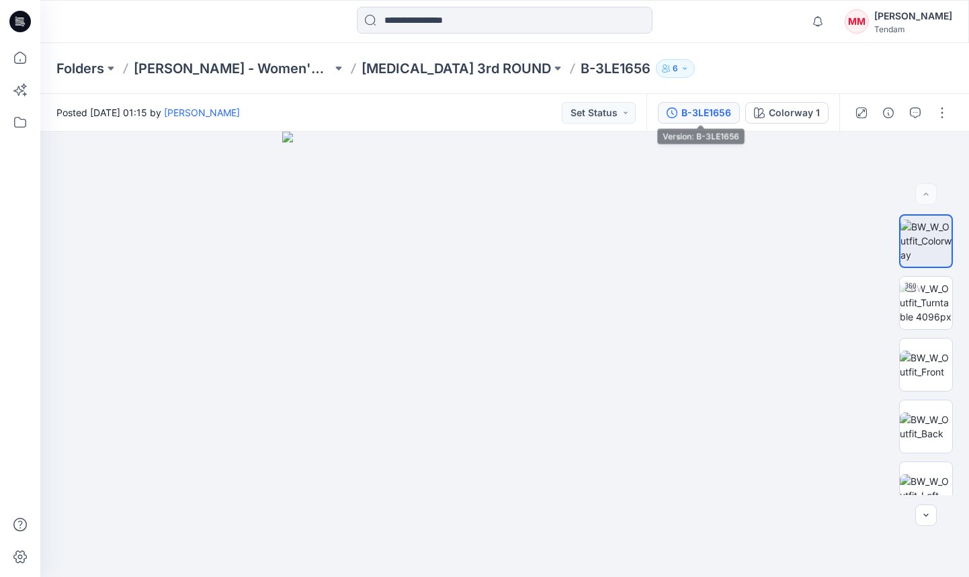
click at [693, 108] on div "B-3LE1656" at bounding box center [707, 113] width 50 height 15
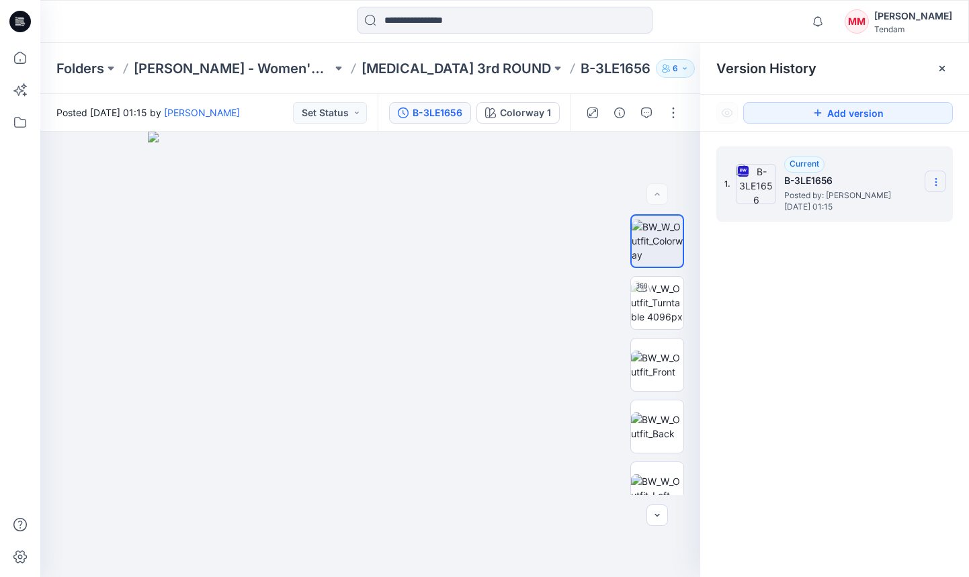
click at [938, 184] on icon at bounding box center [936, 182] width 11 height 11
click at [865, 208] on span "Download Source BW File" at bounding box center [868, 208] width 112 height 16
click at [932, 184] on icon at bounding box center [936, 182] width 11 height 11
click at [862, 209] on span "Download Source BW File" at bounding box center [868, 208] width 112 height 16
click at [348, 121] on button "Set Status" at bounding box center [330, 113] width 74 height 22
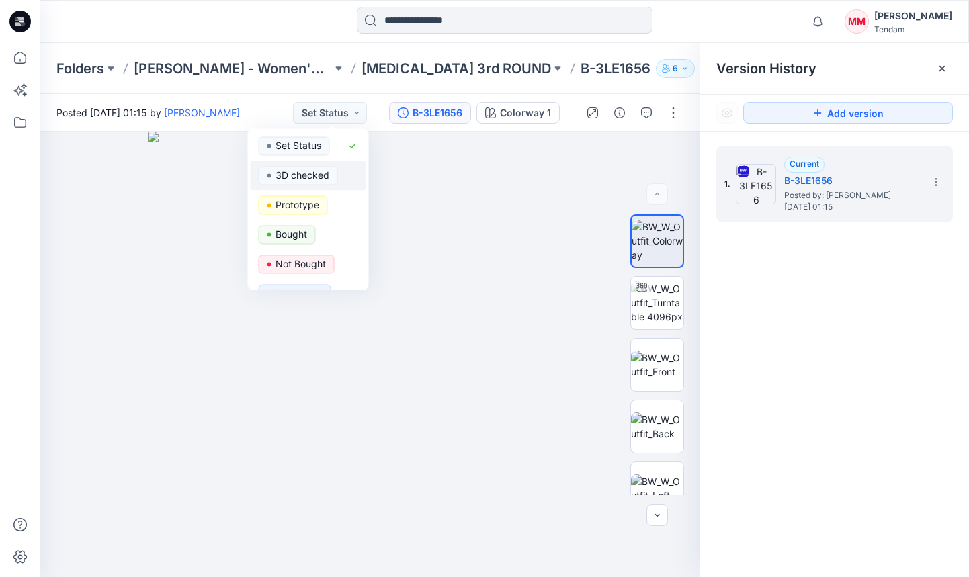
click at [317, 168] on p "3D checked" at bounding box center [303, 175] width 54 height 17
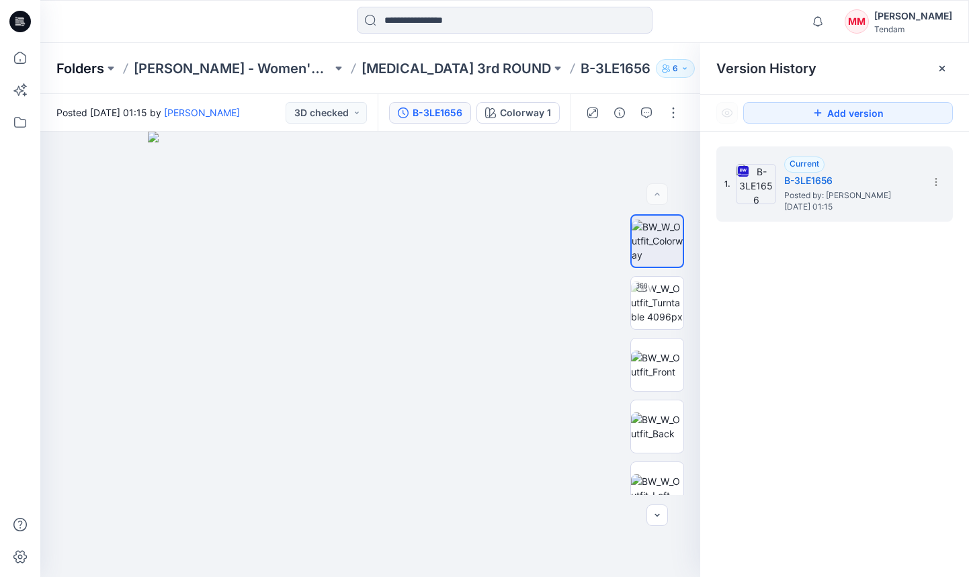
click at [77, 67] on p "Folders" at bounding box center [80, 68] width 48 height 19
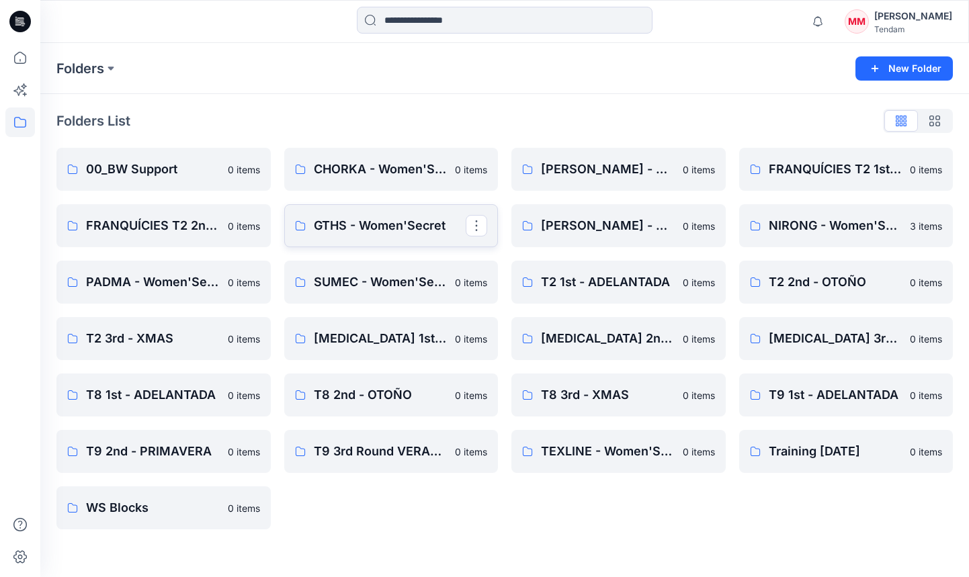
click at [389, 218] on p "GTHS - Women'Secret" at bounding box center [390, 225] width 153 height 19
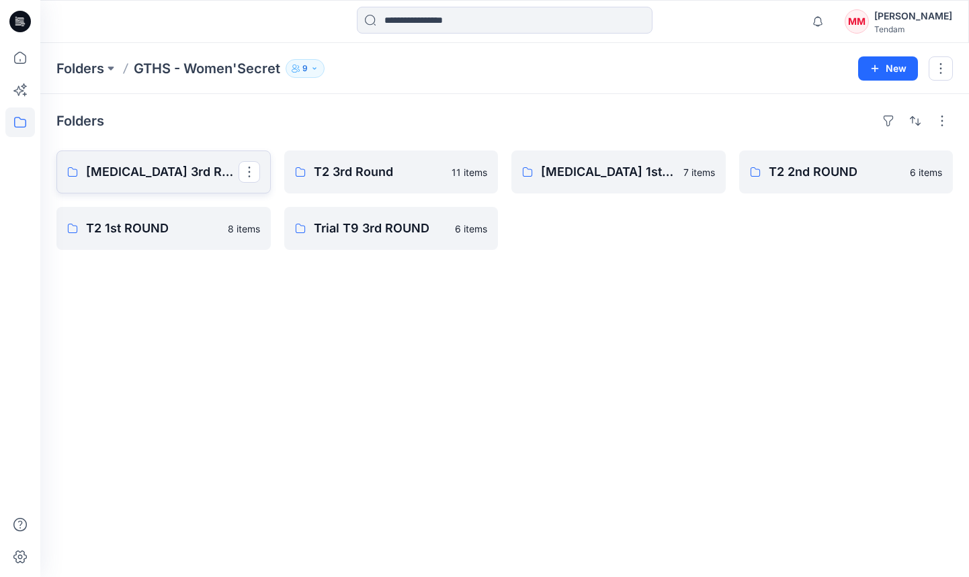
click at [127, 165] on p "[MEDICAL_DATA] 3rd ROUND" at bounding box center [162, 172] width 153 height 19
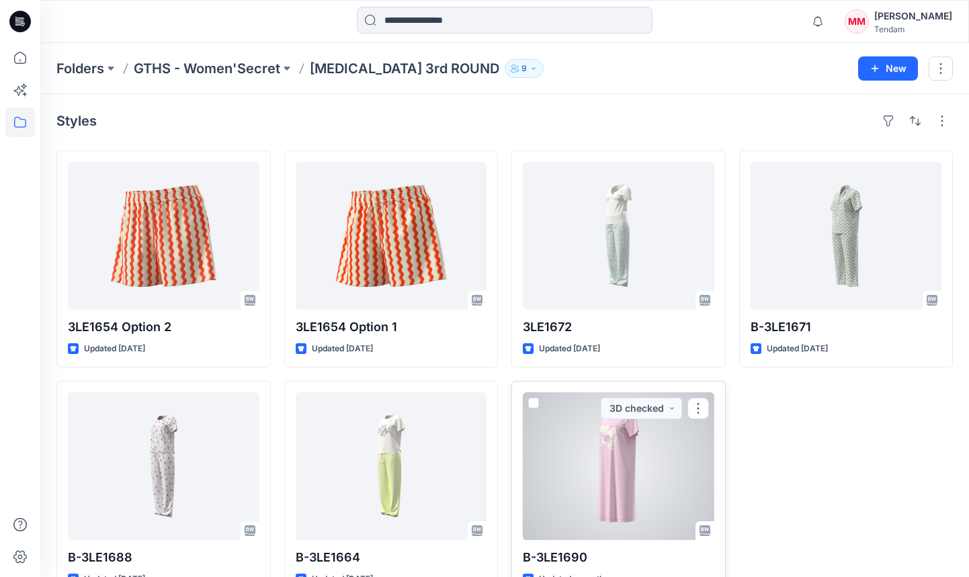
scroll to position [36, 0]
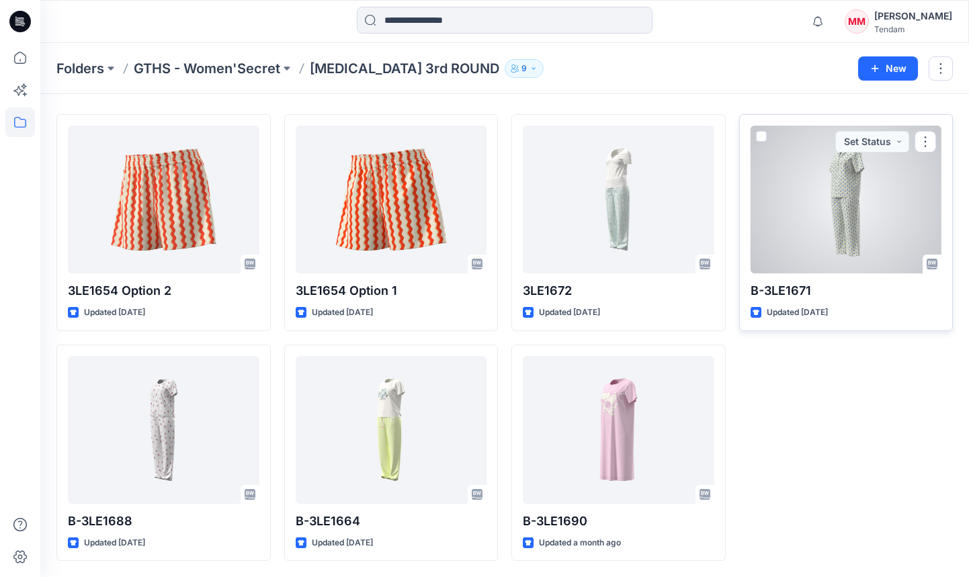
click at [877, 202] on div at bounding box center [847, 200] width 192 height 148
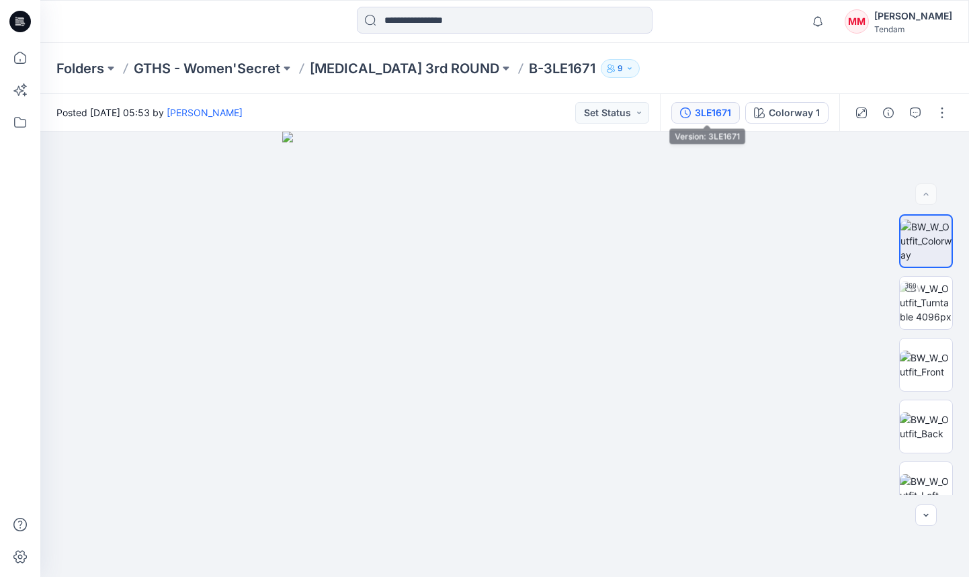
click at [719, 114] on div "3LE1671" at bounding box center [713, 113] width 36 height 15
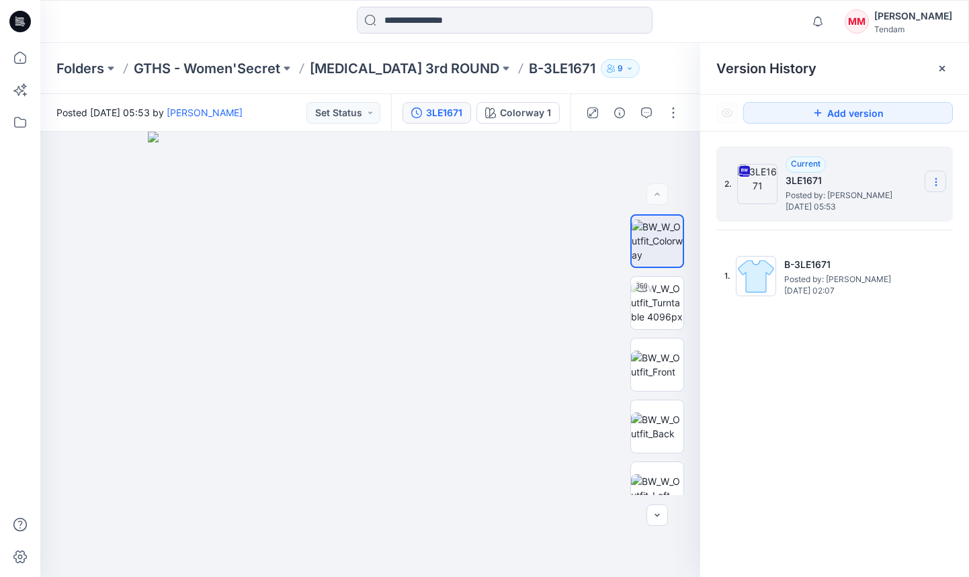
click at [928, 171] on section at bounding box center [936, 182] width 22 height 22
click at [840, 204] on span "Download Source BW File" at bounding box center [868, 208] width 112 height 16
click at [363, 117] on button "Set Status" at bounding box center [344, 113] width 74 height 22
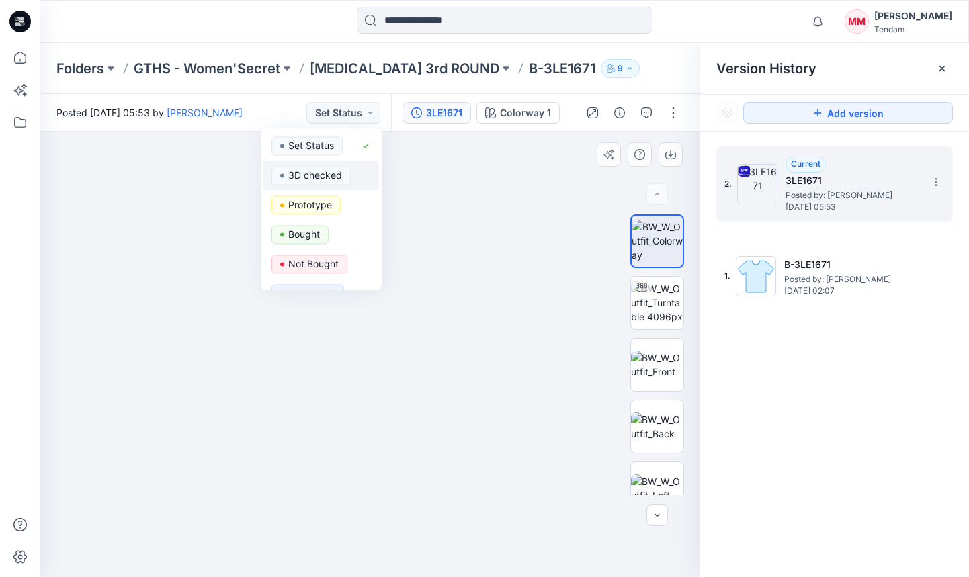
click at [315, 177] on p "3D checked" at bounding box center [315, 175] width 54 height 17
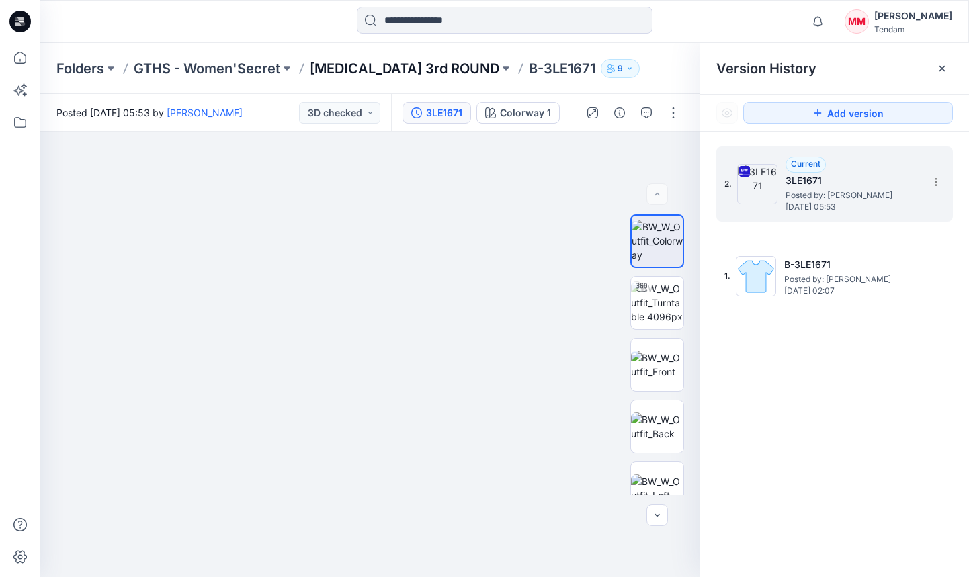
click at [356, 62] on p "[MEDICAL_DATA] 3rd ROUND" at bounding box center [405, 68] width 190 height 19
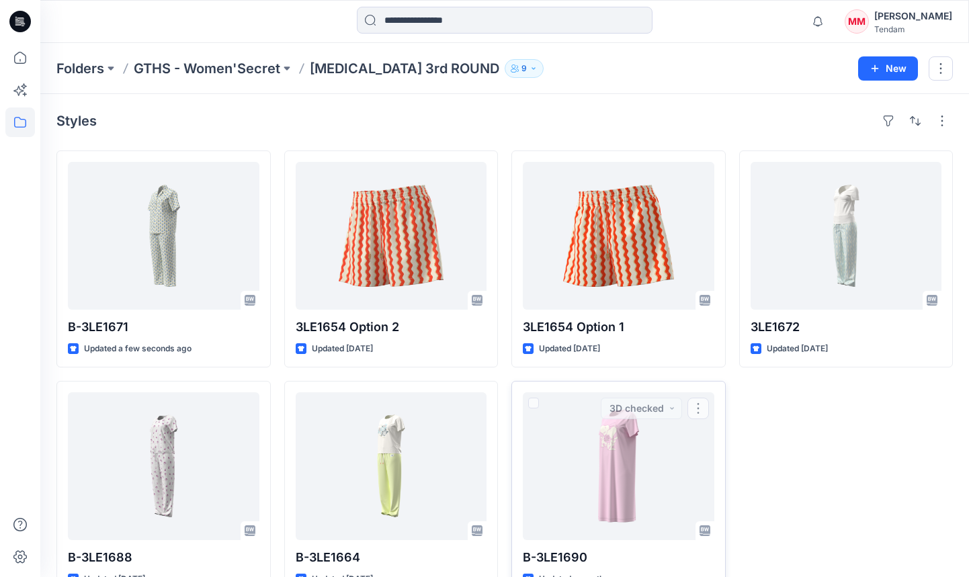
scroll to position [36, 0]
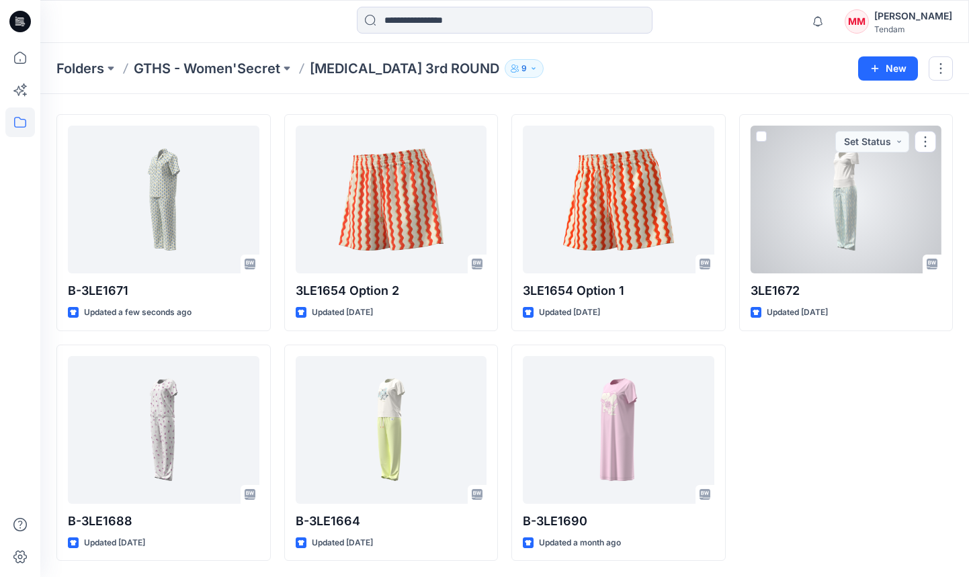
click at [840, 216] on div at bounding box center [847, 200] width 192 height 148
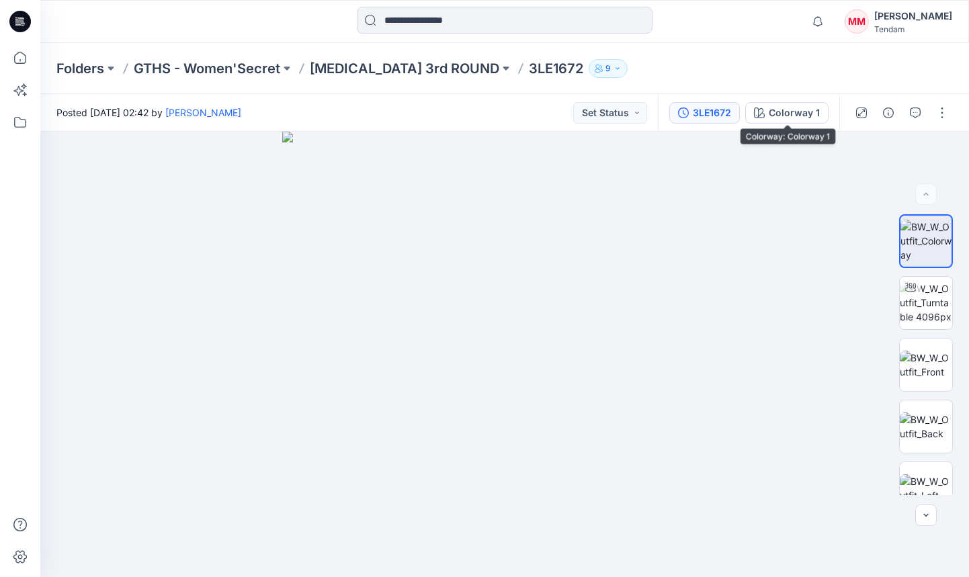
click at [707, 116] on div "3LE1672" at bounding box center [712, 113] width 38 height 15
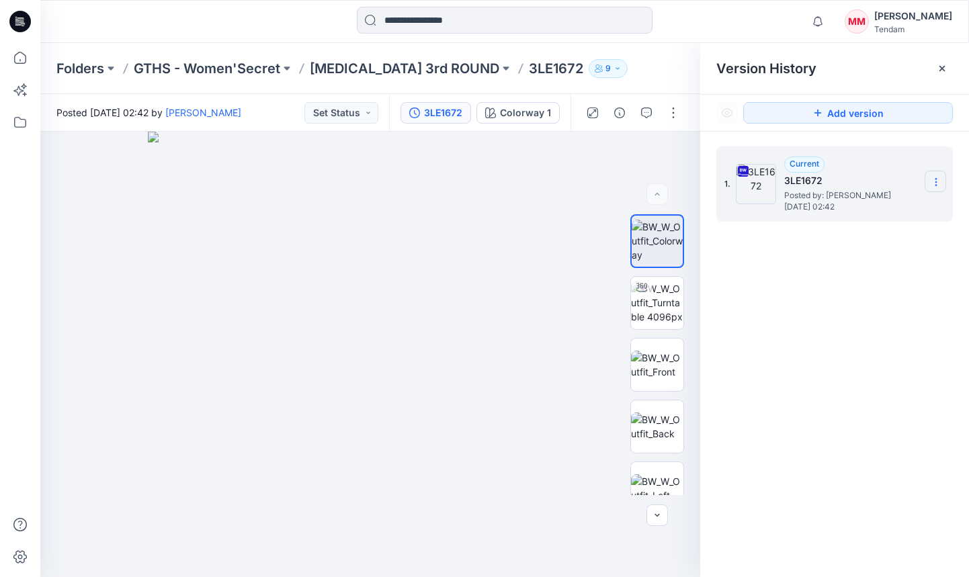
click at [934, 185] on icon at bounding box center [936, 182] width 11 height 11
click at [839, 215] on span "Download Source BW File" at bounding box center [868, 208] width 112 height 16
click at [551, 65] on div "Folders GTHS - Women'Secret [MEDICAL_DATA] 3rd ROUND 3LE1672 9" at bounding box center [452, 68] width 792 height 19
click at [664, 358] on img at bounding box center [657, 365] width 52 height 28
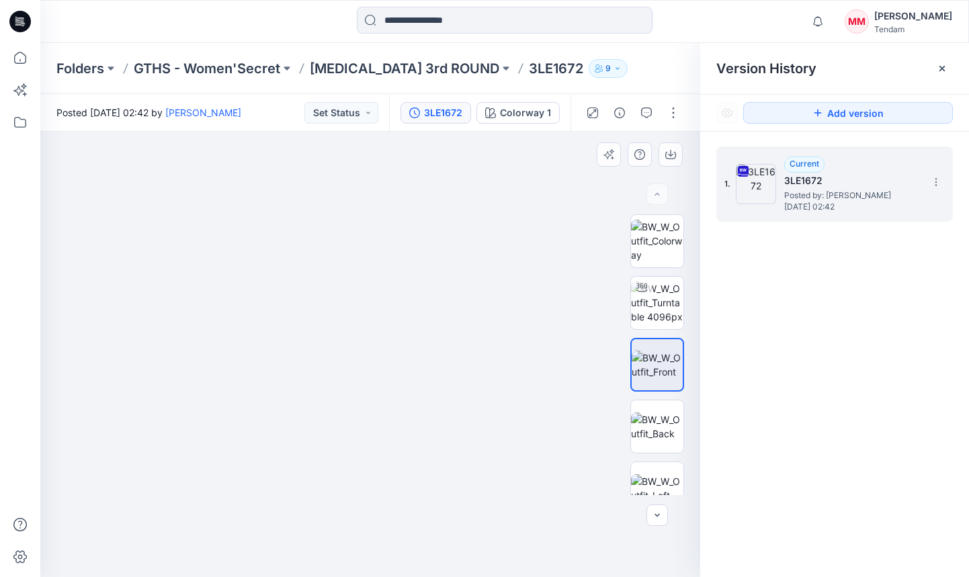
drag, startPoint x: 407, startPoint y: 269, endPoint x: 434, endPoint y: 571, distance: 303.0
drag, startPoint x: 442, startPoint y: 296, endPoint x: 455, endPoint y: 540, distance: 243.7
click at [455, 540] on img at bounding box center [411, 76] width 2754 height 1004
drag, startPoint x: 502, startPoint y: 414, endPoint x: 471, endPoint y: 440, distance: 40.1
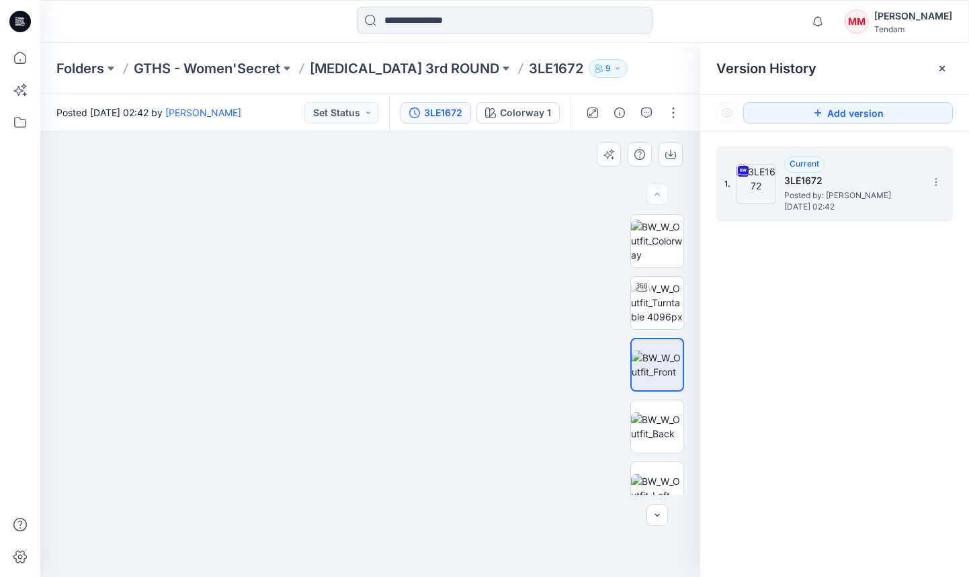
click at [471, 440] on img at bounding box center [359, 164] width 2188 height 827
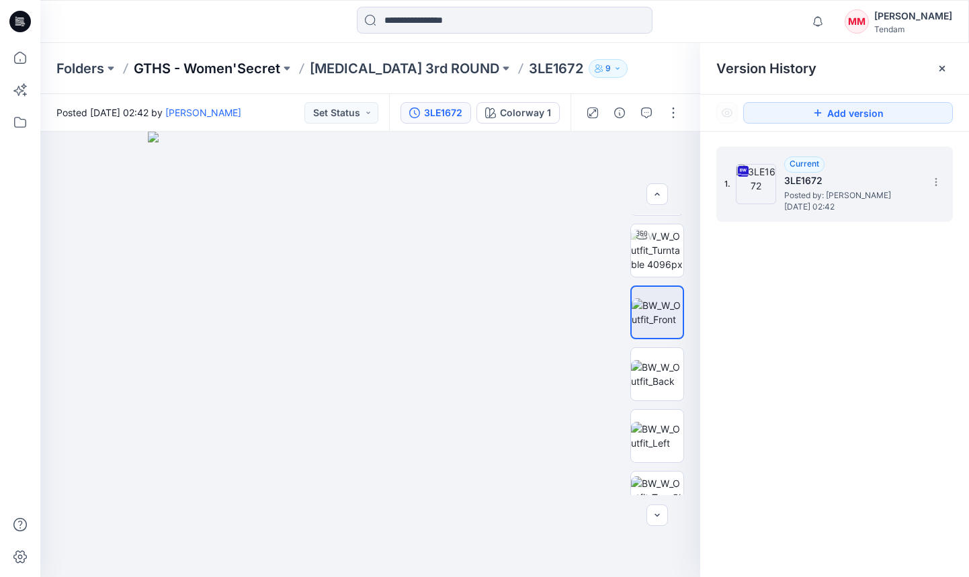
click at [254, 70] on p "GTHS - Women'Secret" at bounding box center [207, 68] width 147 height 19
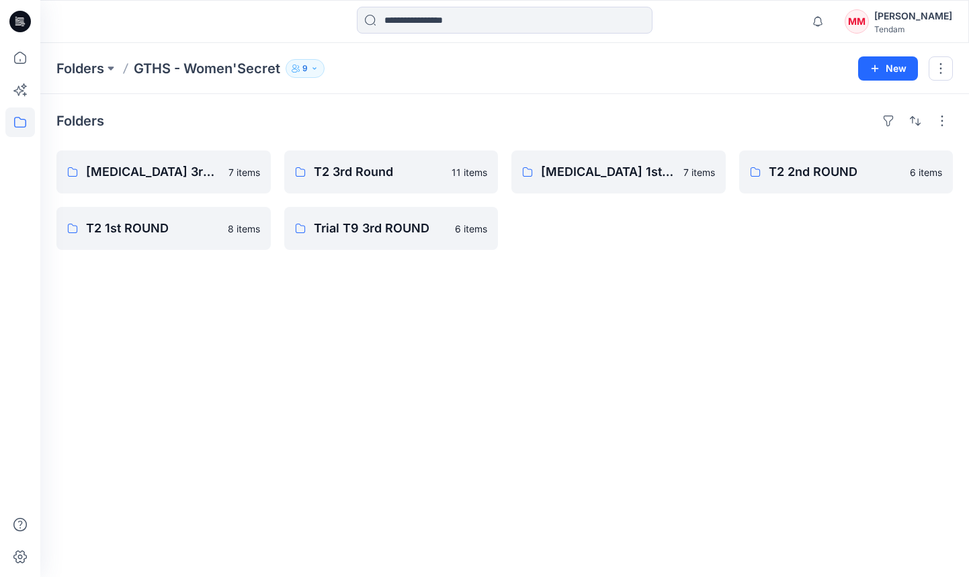
click at [310, 74] on button "9" at bounding box center [305, 68] width 39 height 19
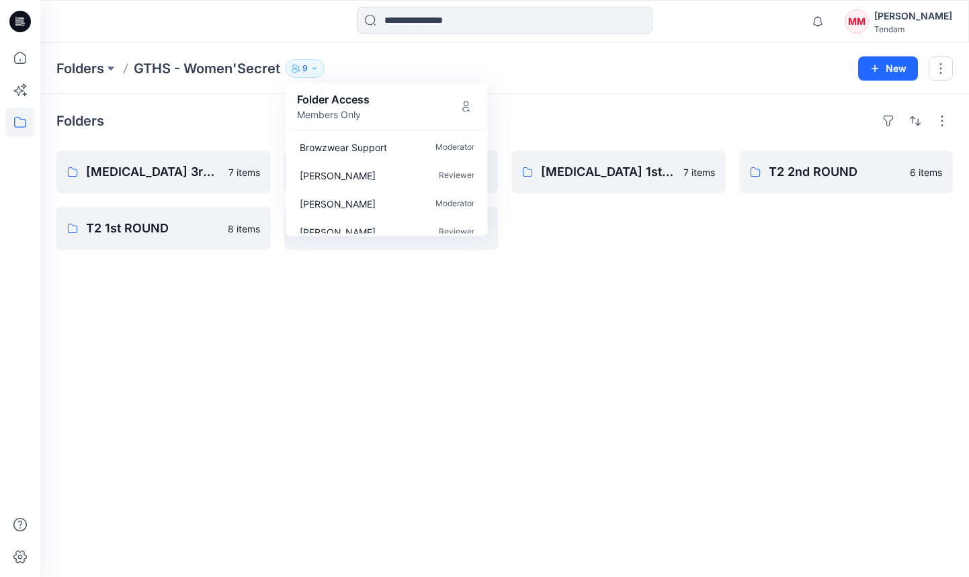
drag, startPoint x: 333, startPoint y: 112, endPoint x: 389, endPoint y: 116, distance: 56.0
click at [334, 112] on p "Members Only" at bounding box center [333, 115] width 73 height 14
click at [466, 106] on icon "Manage Users" at bounding box center [466, 106] width 11 height 11
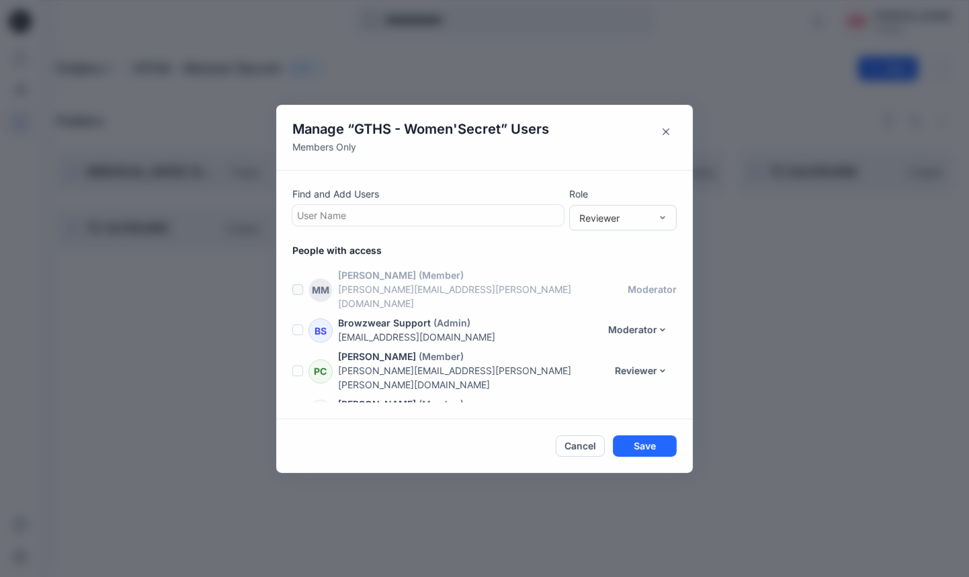
scroll to position [163, 0]
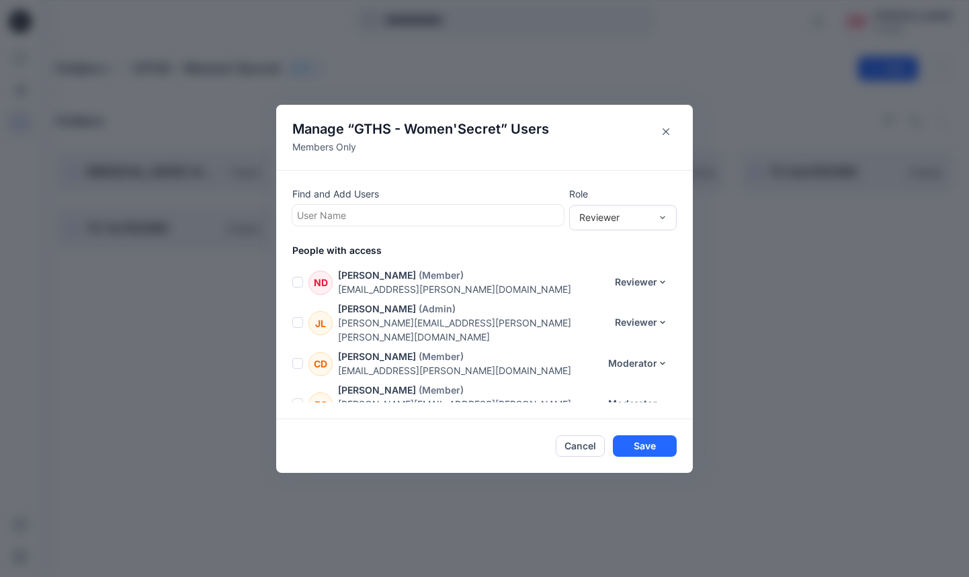
click at [350, 152] on p "Members Only" at bounding box center [420, 147] width 257 height 14
click at [345, 141] on p "Members Only" at bounding box center [420, 147] width 257 height 14
click at [670, 128] on button "Close" at bounding box center [666, 132] width 22 height 22
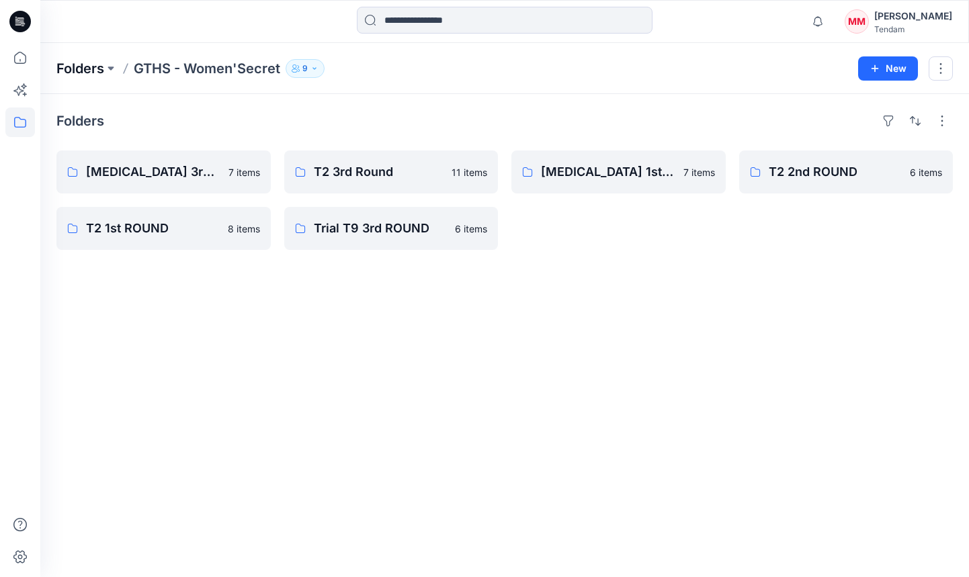
click at [77, 70] on p "Folders" at bounding box center [80, 68] width 48 height 19
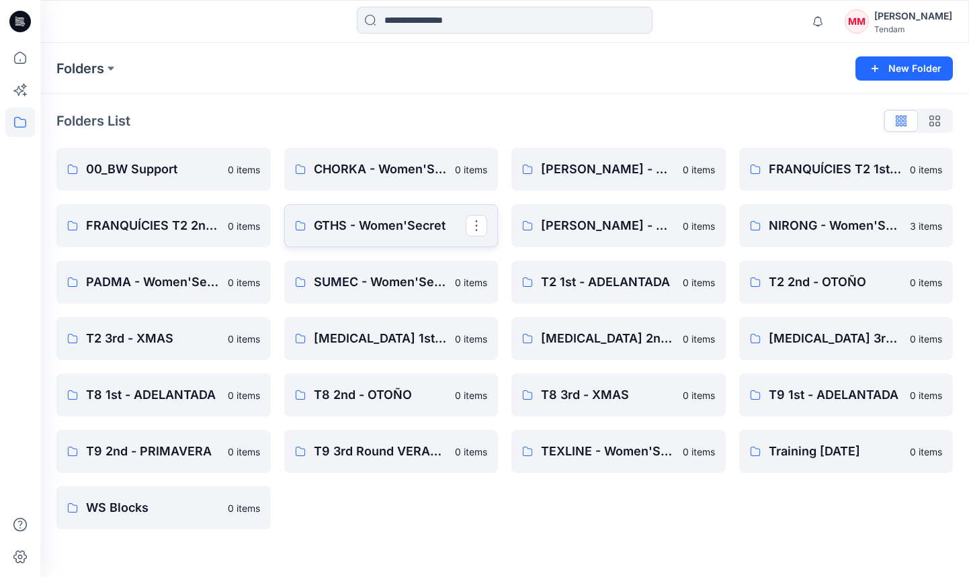
click at [362, 227] on p "GTHS - Women'Secret" at bounding box center [390, 225] width 153 height 19
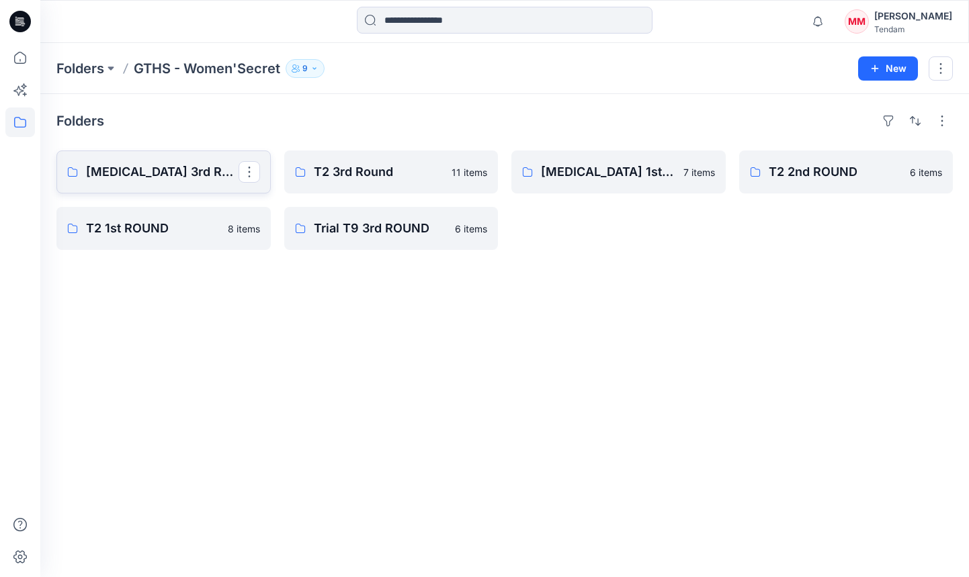
click at [158, 169] on p "[MEDICAL_DATA] 3rd ROUND" at bounding box center [162, 172] width 153 height 19
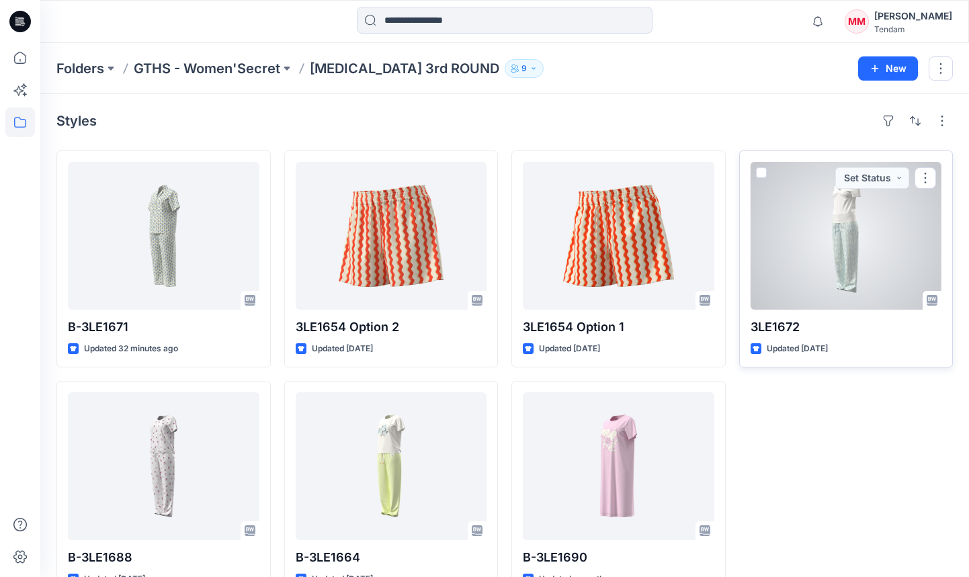
click at [838, 240] on div at bounding box center [847, 236] width 192 height 148
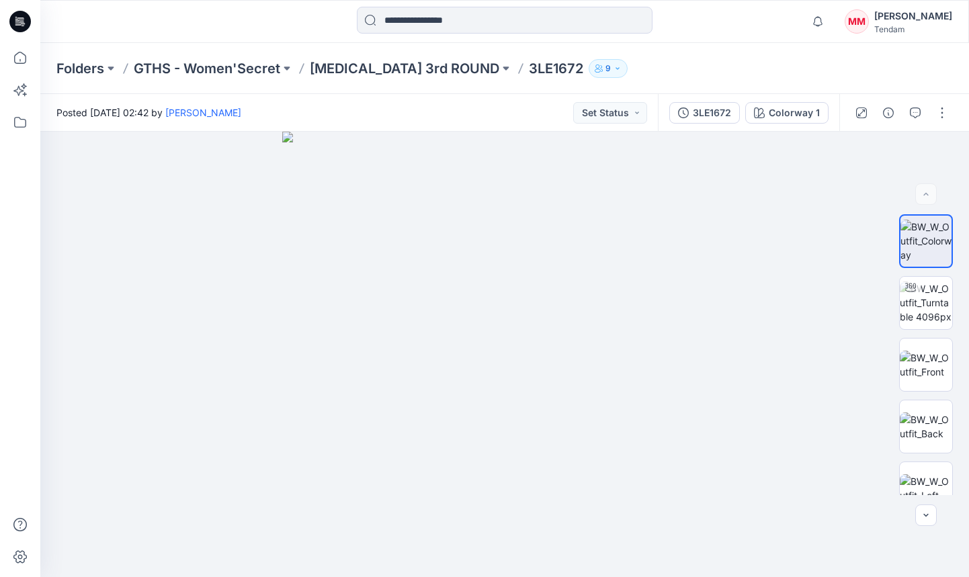
click at [644, 96] on div "Posted [DATE] 02:42 by [PERSON_NAME] Set Status" at bounding box center [349, 112] width 618 height 37
click at [629, 111] on button "Set Status" at bounding box center [610, 113] width 74 height 22
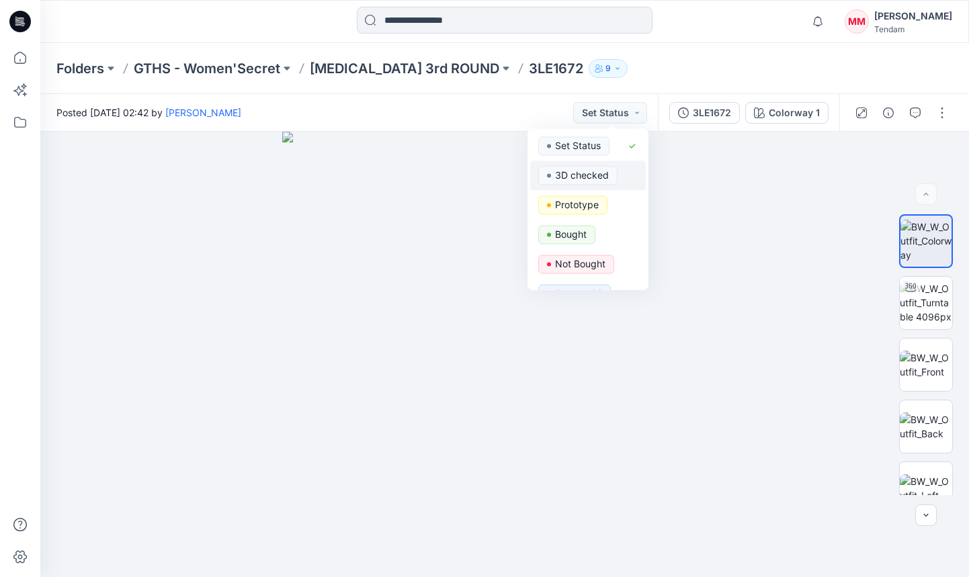
click at [579, 177] on p "3D checked" at bounding box center [582, 175] width 54 height 17
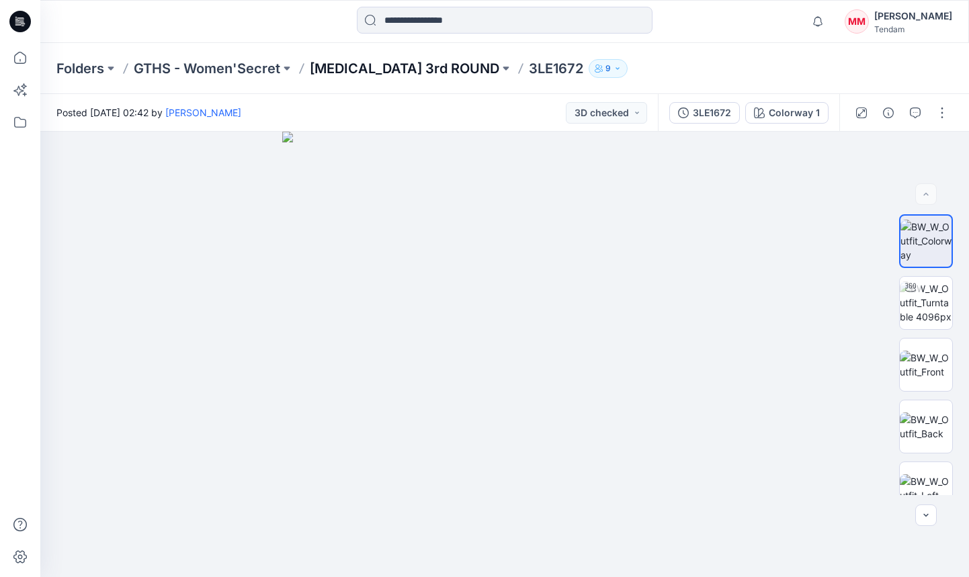
click at [364, 65] on p "[MEDICAL_DATA] 3rd ROUND" at bounding box center [405, 68] width 190 height 19
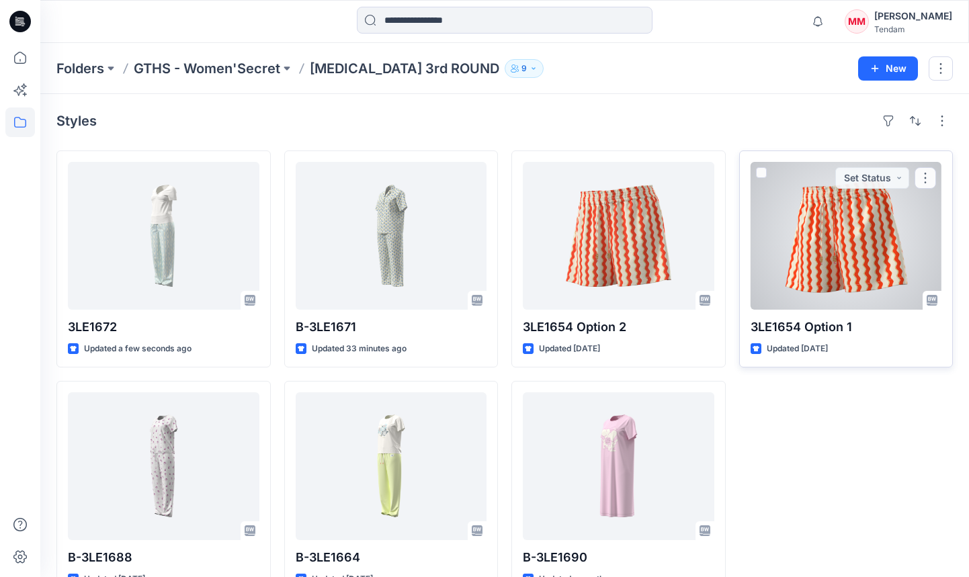
click at [871, 247] on div at bounding box center [847, 236] width 192 height 148
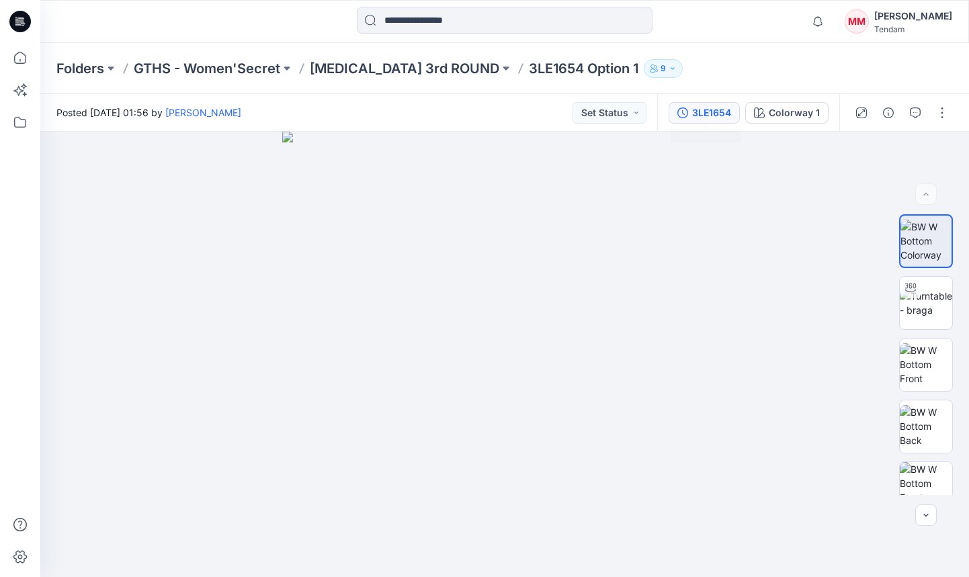
click at [709, 117] on div "3LE1654" at bounding box center [711, 113] width 39 height 15
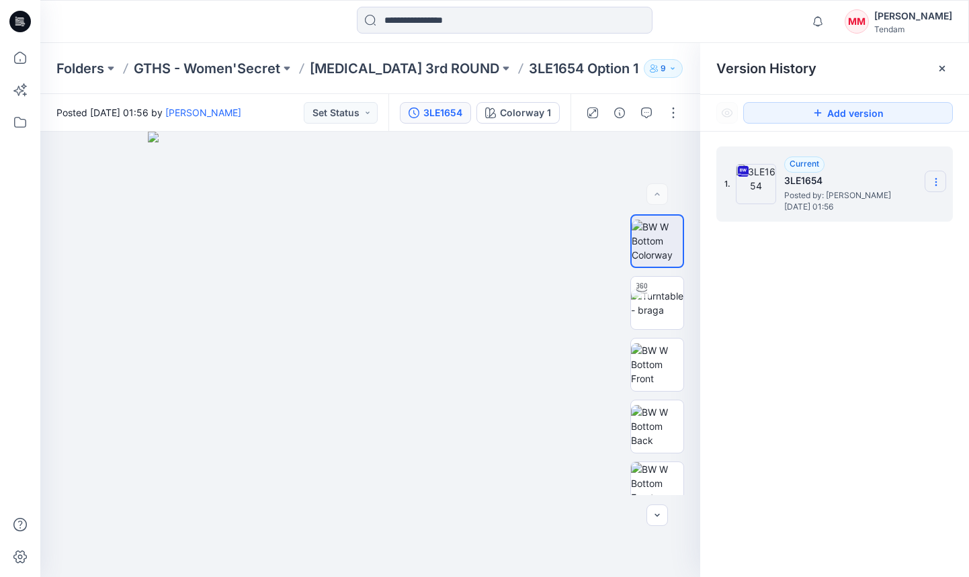
click at [935, 172] on section at bounding box center [936, 182] width 22 height 22
click at [841, 217] on div "Download Source BW File" at bounding box center [865, 208] width 156 height 27
click at [911, 239] on div "1. Current 3LE1654 Posted by: [PERSON_NAME] [DATE] 01:56" at bounding box center [835, 364] width 269 height 465
click at [177, 69] on p "GTHS - Women'Secret" at bounding box center [207, 68] width 147 height 19
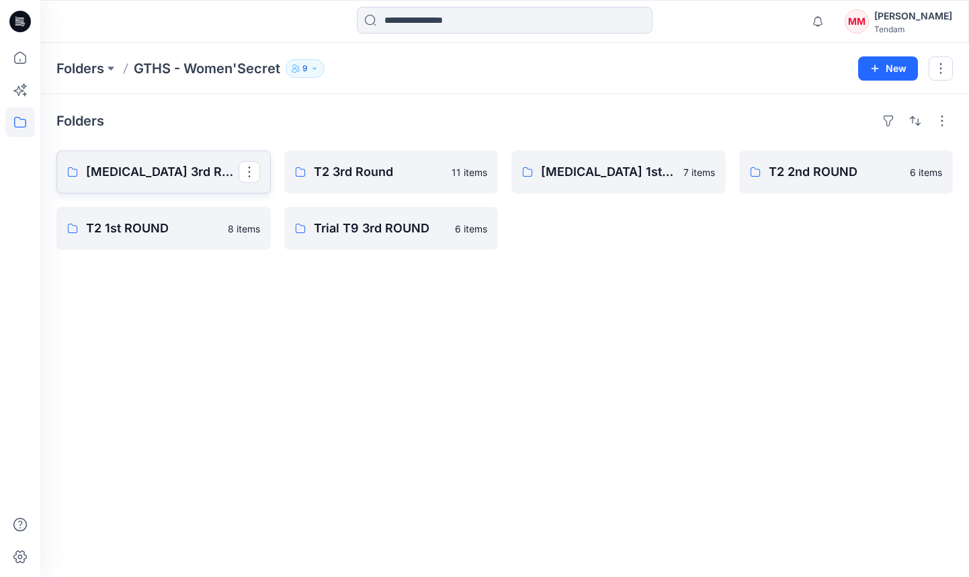
click at [113, 174] on p "[MEDICAL_DATA] 3rd ROUND" at bounding box center [162, 172] width 153 height 19
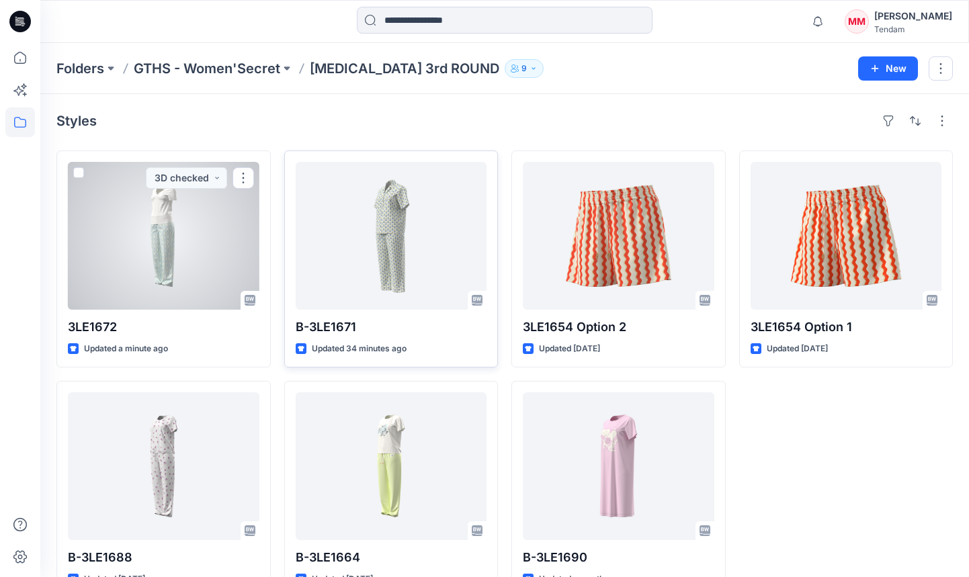
scroll to position [11, 0]
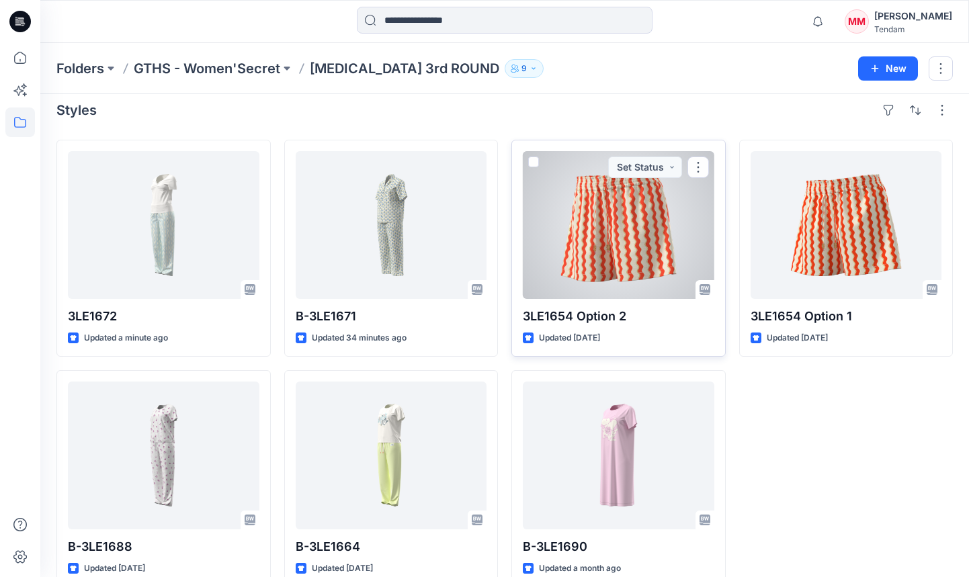
click at [658, 238] on div at bounding box center [619, 225] width 192 height 148
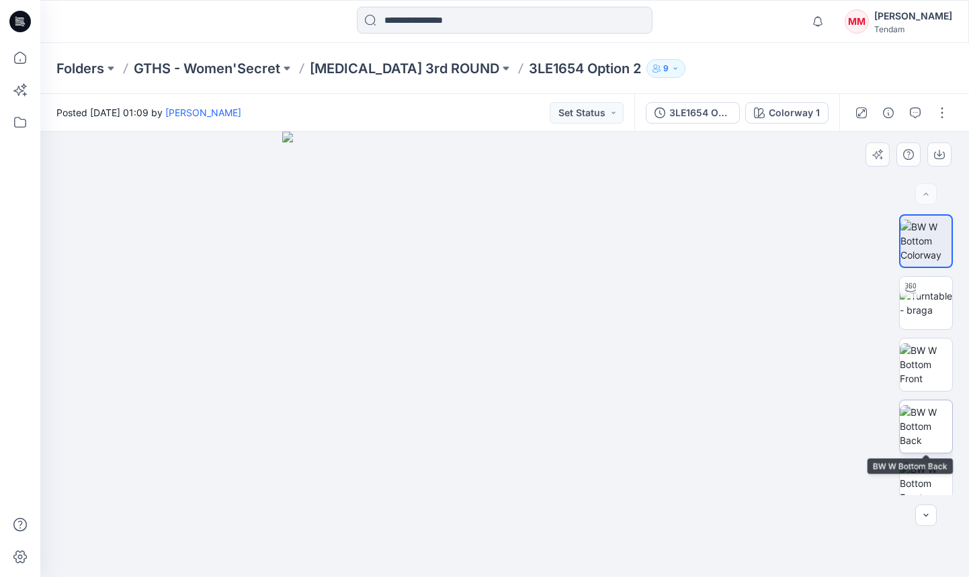
click at [938, 423] on img at bounding box center [926, 426] width 52 height 42
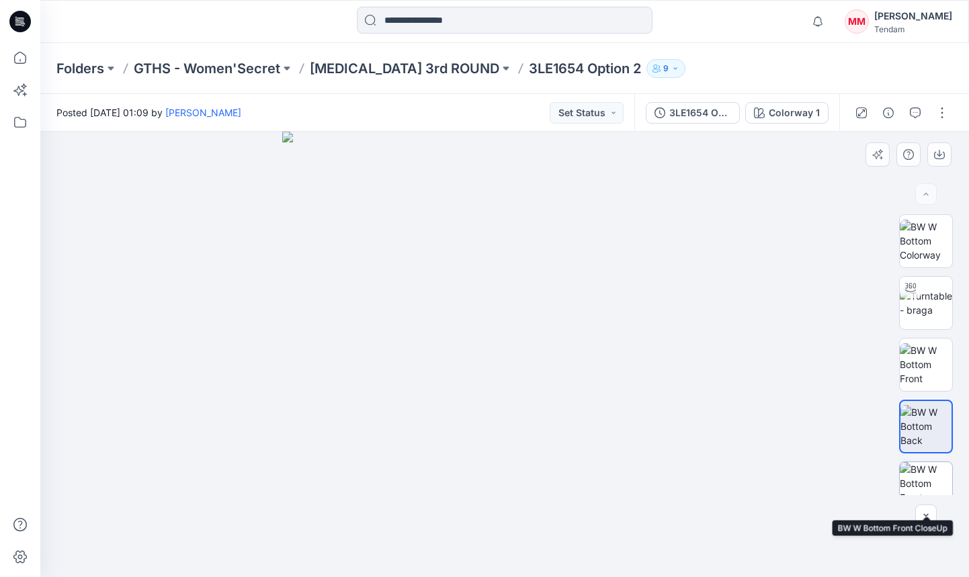
click at [923, 466] on img at bounding box center [926, 489] width 52 height 52
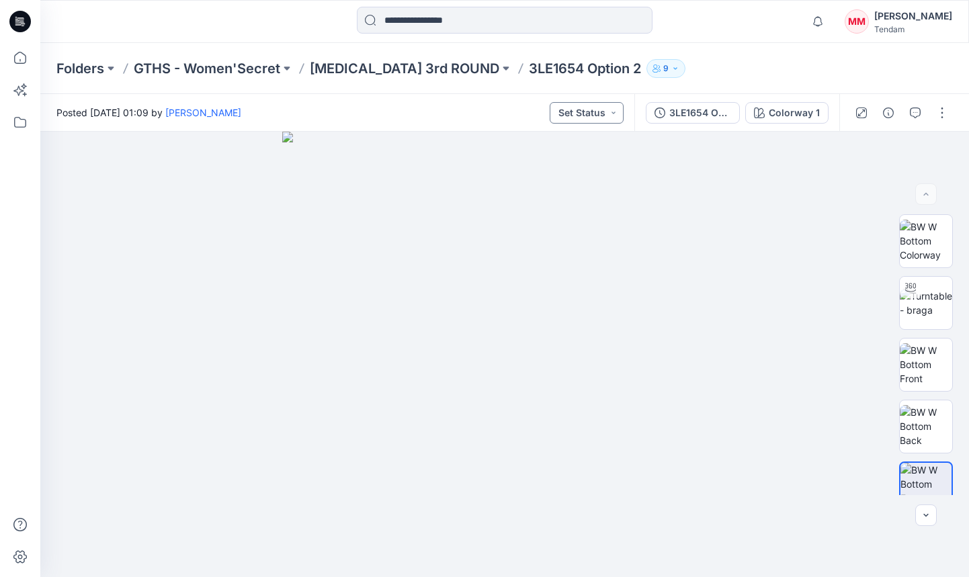
click at [619, 109] on button "Set Status" at bounding box center [587, 113] width 74 height 22
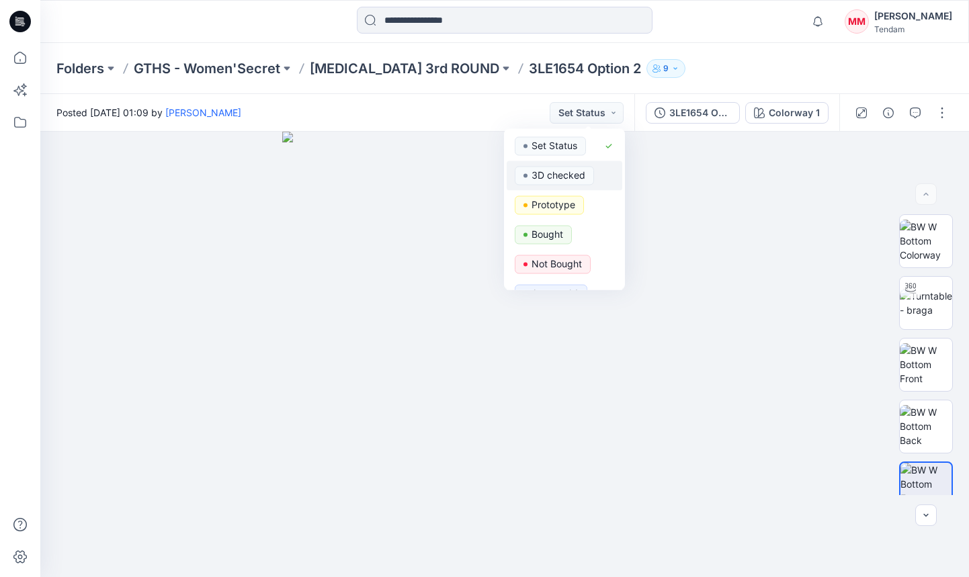
click at [563, 179] on p "3D checked" at bounding box center [559, 175] width 54 height 17
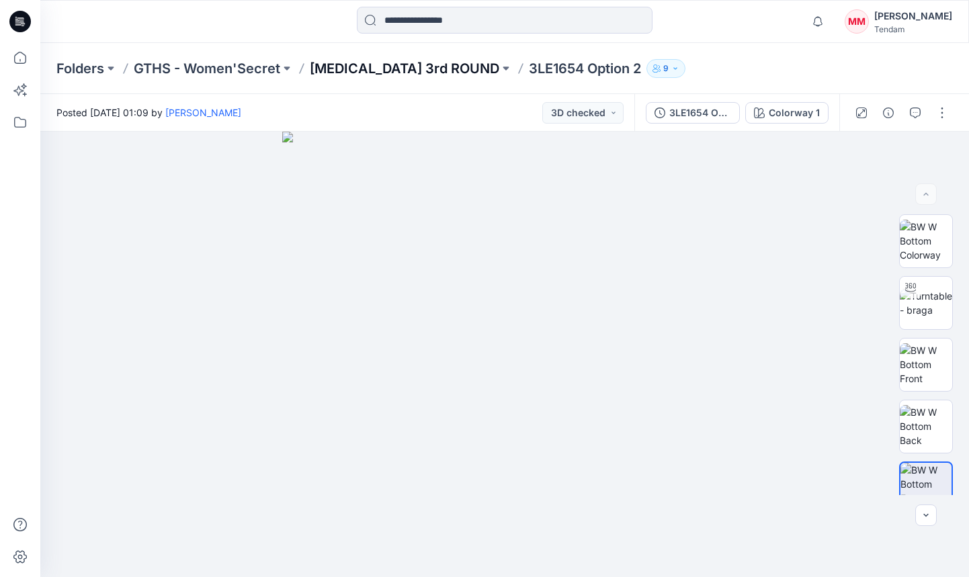
click at [362, 69] on p "[MEDICAL_DATA] 3rd ROUND" at bounding box center [405, 68] width 190 height 19
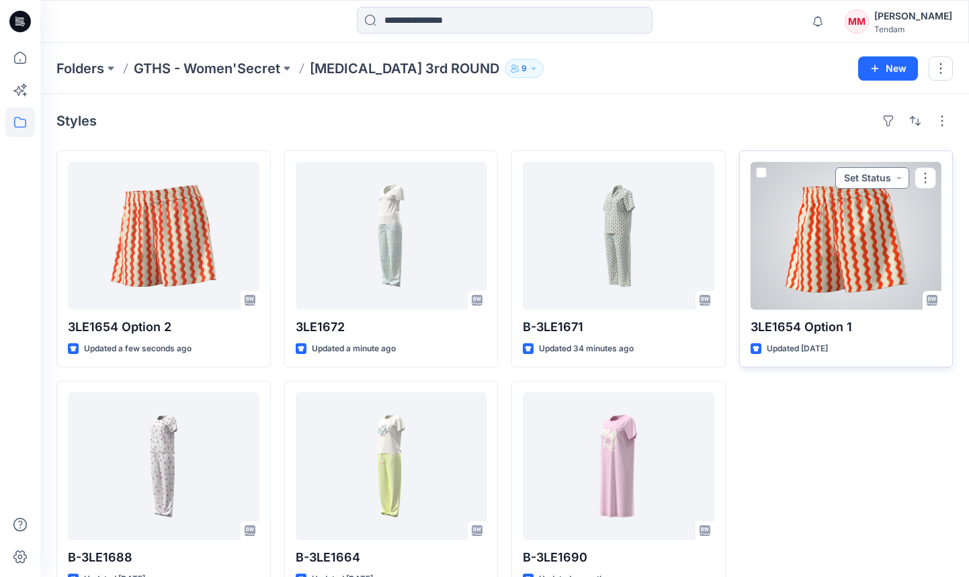
click at [876, 177] on button "Set Status" at bounding box center [873, 178] width 74 height 22
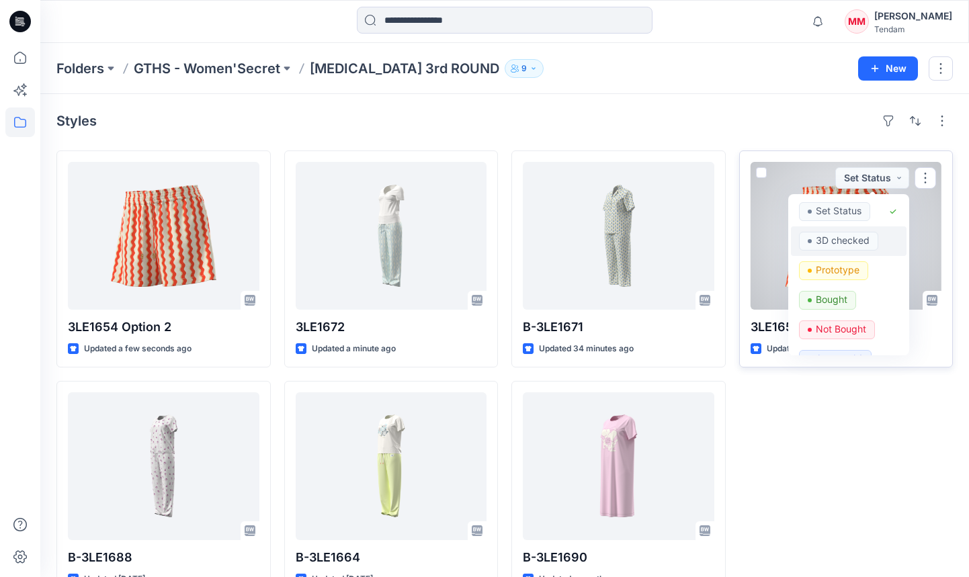
click at [857, 246] on p "3D checked" at bounding box center [843, 240] width 54 height 17
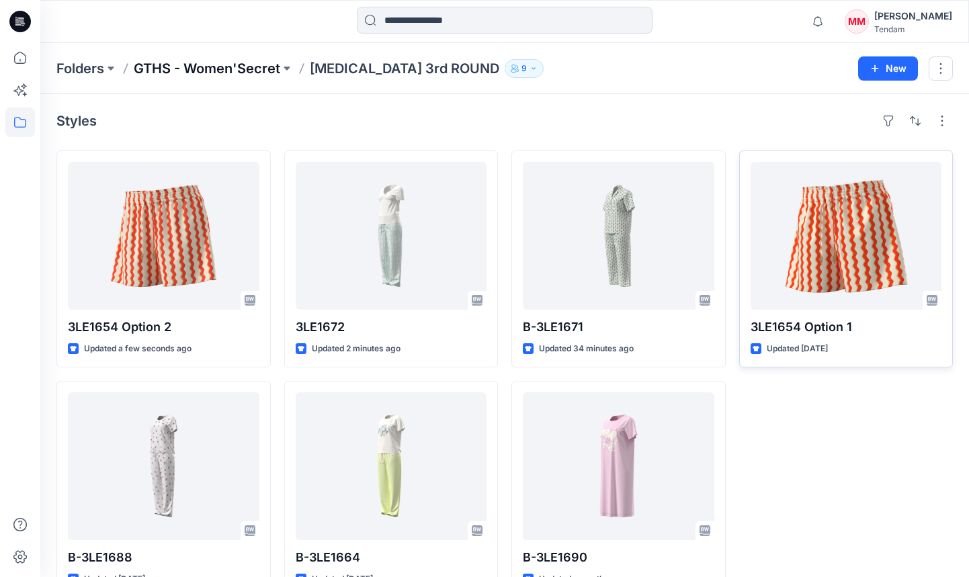
click at [206, 67] on p "GTHS - Women'Secret" at bounding box center [207, 68] width 147 height 19
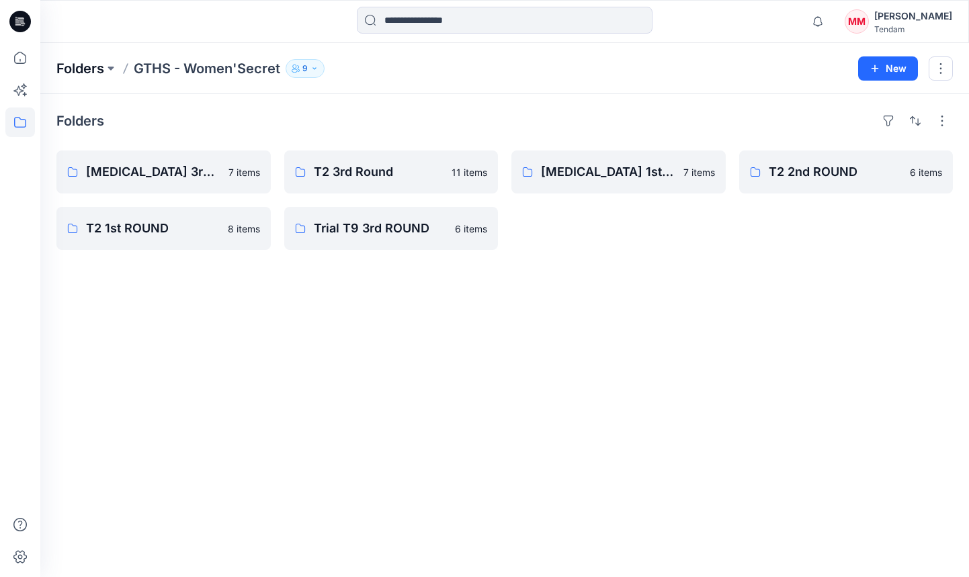
click at [92, 67] on p "Folders" at bounding box center [80, 68] width 48 height 19
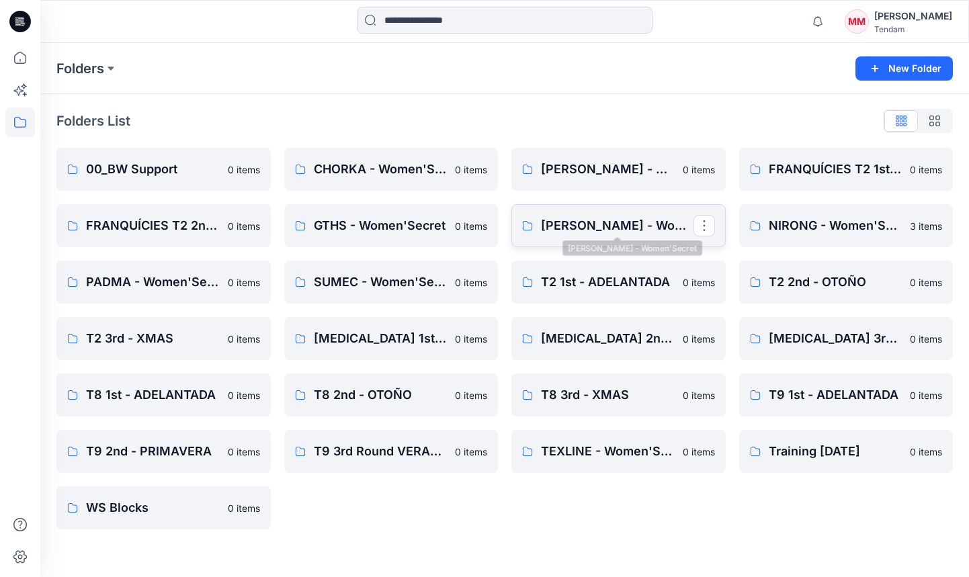
click at [592, 232] on p "[PERSON_NAME] - Women'Secret" at bounding box center [617, 225] width 153 height 19
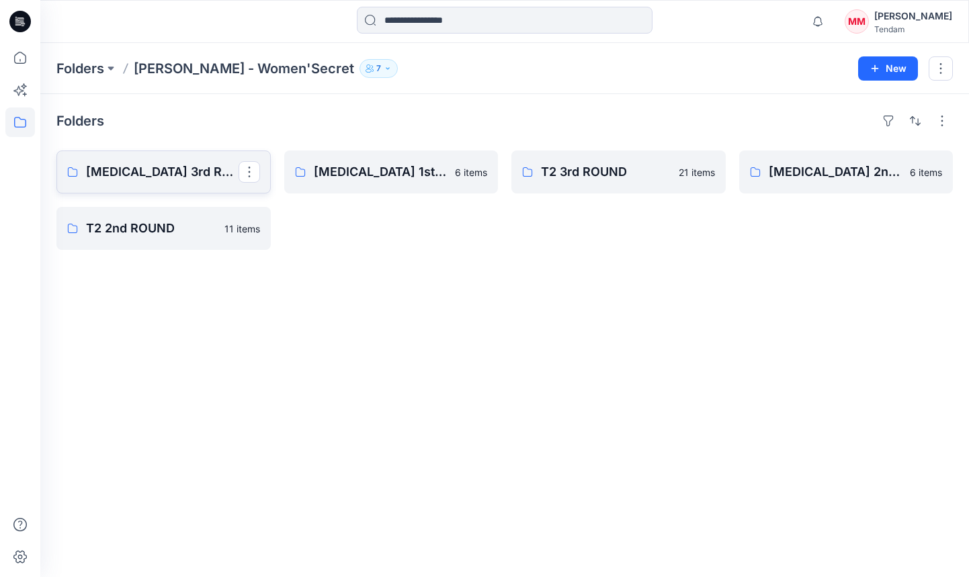
click at [157, 163] on p "[MEDICAL_DATA] 3rd ROUND" at bounding box center [162, 172] width 153 height 19
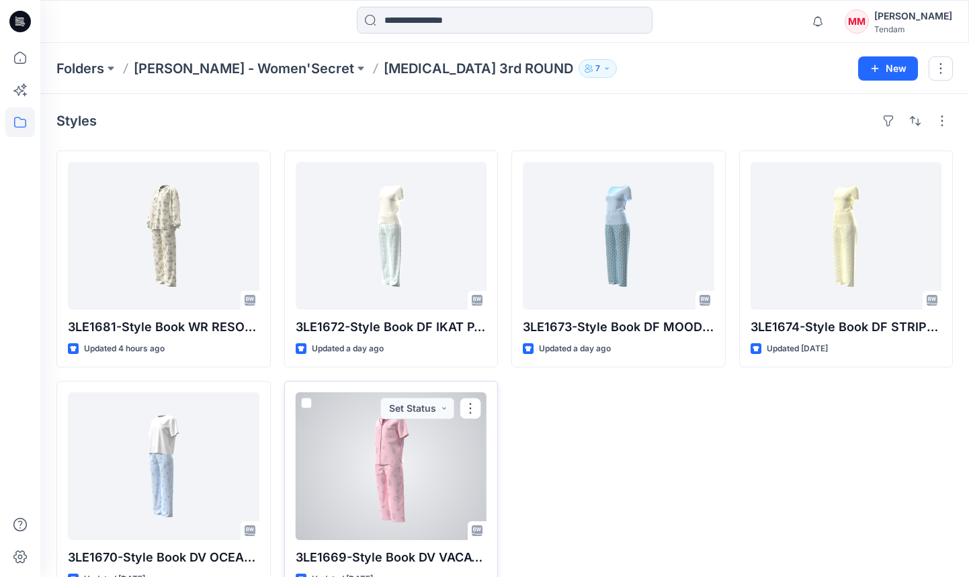
click at [402, 475] on div at bounding box center [392, 467] width 192 height 148
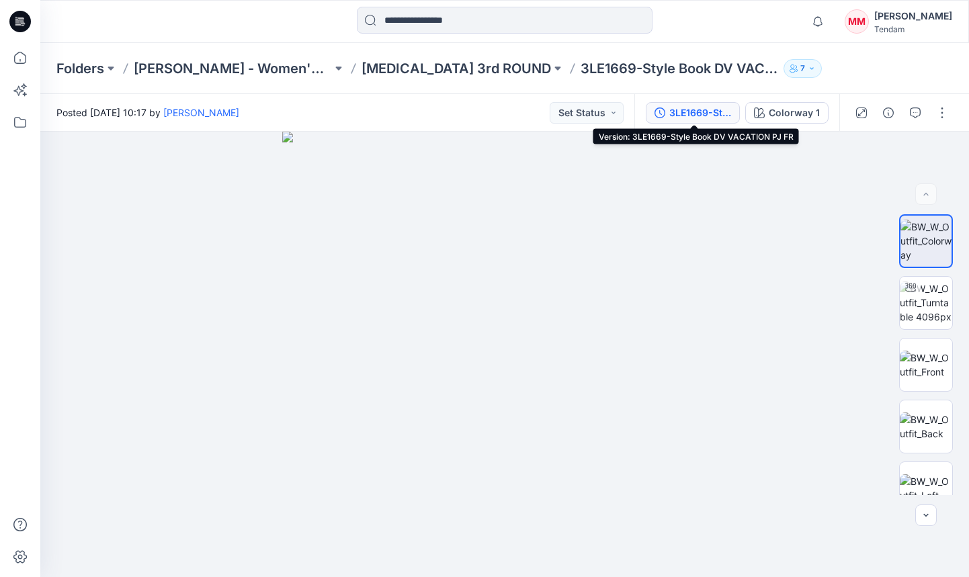
click at [699, 118] on div "3LE1669-Style Book DV VACATION PJ FR" at bounding box center [701, 113] width 62 height 15
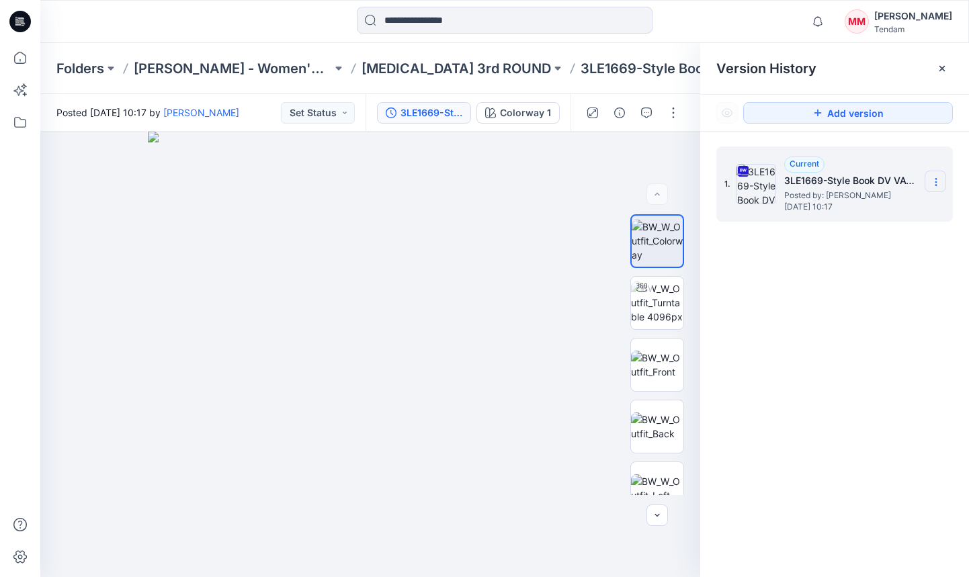
click at [937, 177] on icon at bounding box center [936, 182] width 11 height 11
click at [869, 206] on span "Download Source BW File" at bounding box center [868, 208] width 112 height 16
click at [647, 114] on icon "button" at bounding box center [646, 113] width 11 height 11
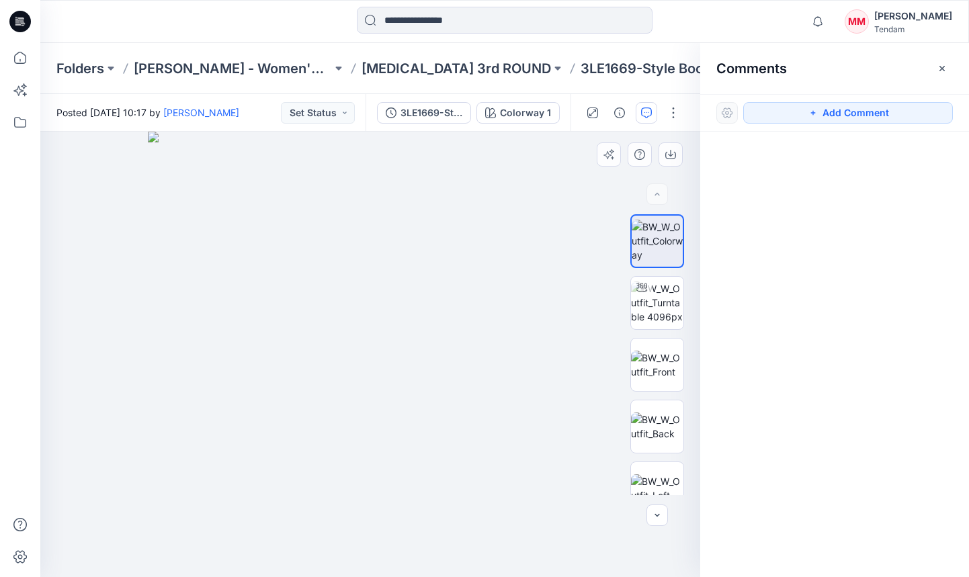
drag, startPoint x: 834, startPoint y: 114, endPoint x: 553, endPoint y: 235, distance: 306.0
click at [834, 114] on button "Add Comment" at bounding box center [849, 113] width 210 height 22
click at [380, 352] on div "1" at bounding box center [370, 355] width 660 height 446
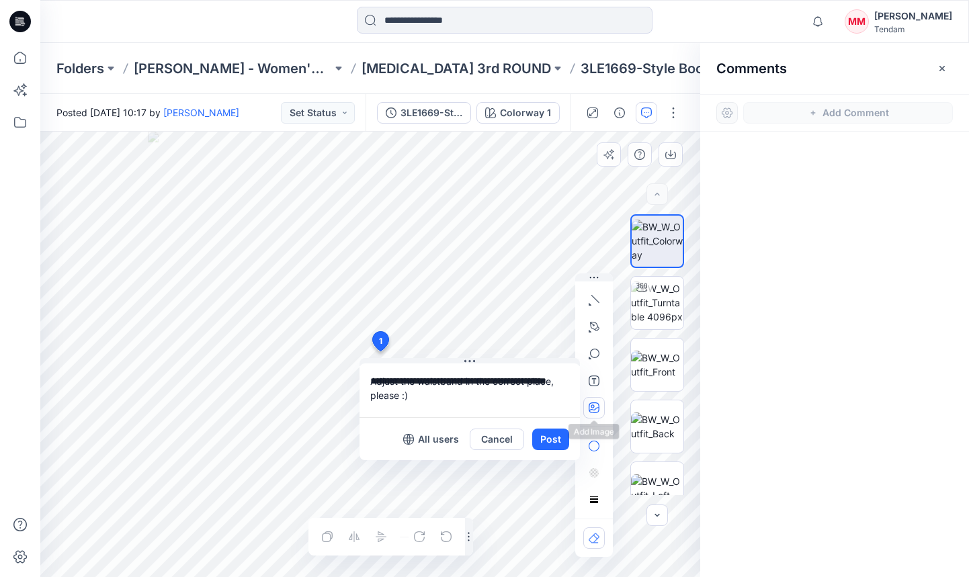
type textarea "**********"
click at [602, 403] on button "button" at bounding box center [595, 408] width 22 height 22
type input"] "**********"
click at [434, 407] on textarea "**********" at bounding box center [470, 391] width 221 height 54
type textarea "**********"
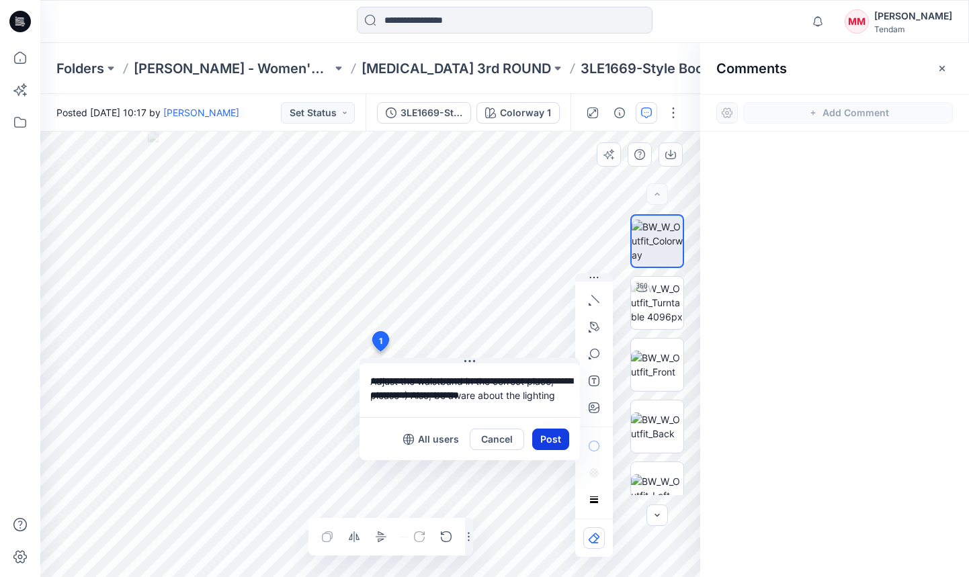
click at [545, 432] on button "Post" at bounding box center [550, 440] width 37 height 22
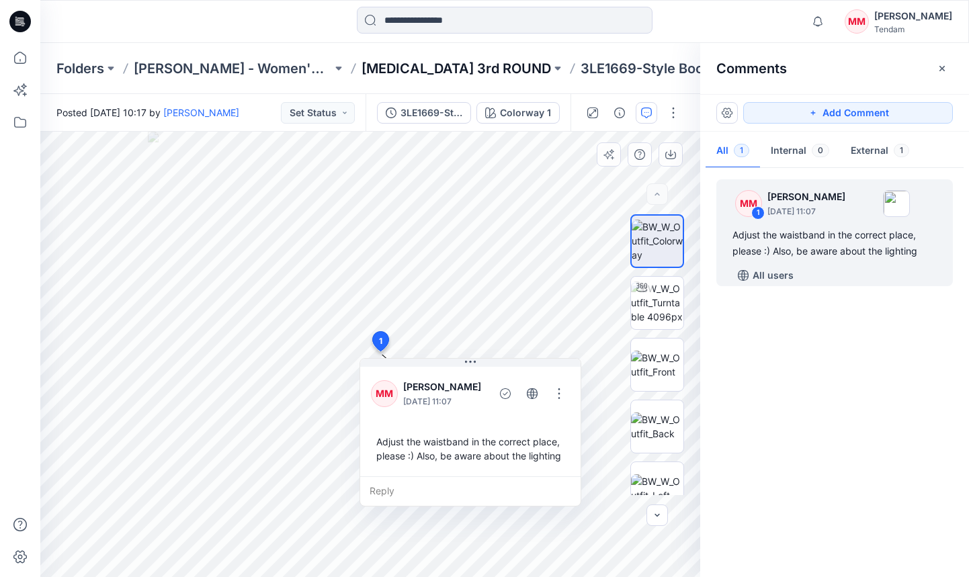
click at [404, 68] on p "[MEDICAL_DATA] 3rd ROUND" at bounding box center [457, 68] width 190 height 19
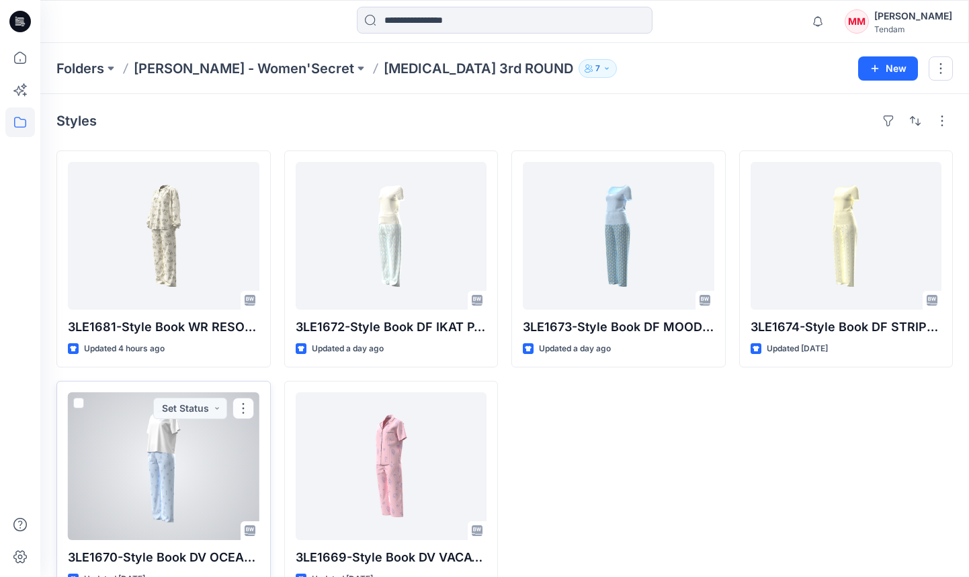
click at [179, 452] on div at bounding box center [164, 467] width 192 height 148
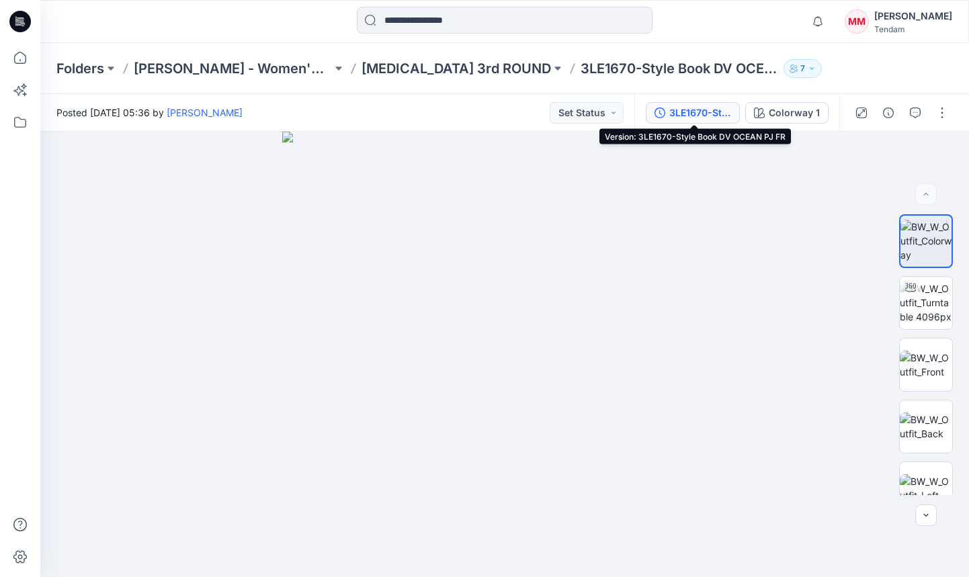
click at [715, 116] on div "3LE1670-Style Book DV OCEAN PJ FR" at bounding box center [701, 113] width 62 height 15
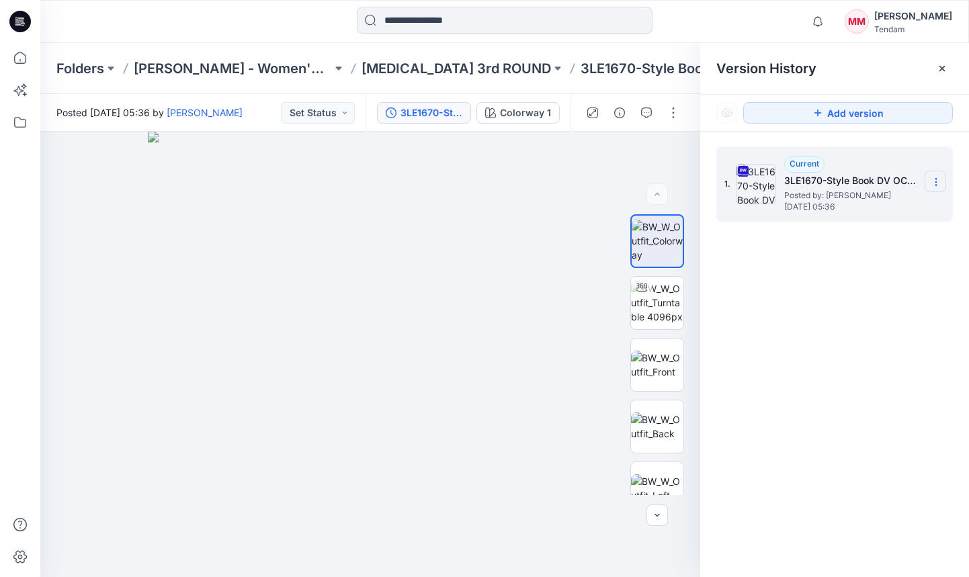
click at [933, 186] on icon at bounding box center [936, 182] width 11 height 11
click at [846, 208] on span "Download Source BW File" at bounding box center [868, 208] width 112 height 16
click at [835, 106] on button "Add version" at bounding box center [849, 113] width 210 height 22
click at [646, 111] on icon "button" at bounding box center [646, 113] width 11 height 11
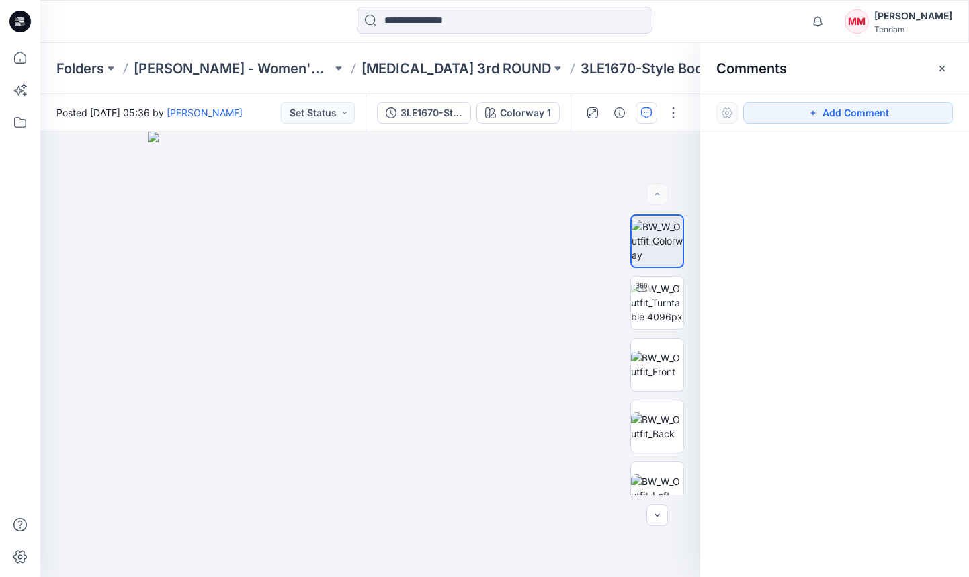
drag, startPoint x: 789, startPoint y: 107, endPoint x: 774, endPoint y: 125, distance: 23.8
click at [789, 108] on button "Add Comment" at bounding box center [849, 113] width 210 height 22
click at [352, 342] on div "1" at bounding box center [370, 355] width 660 height 446
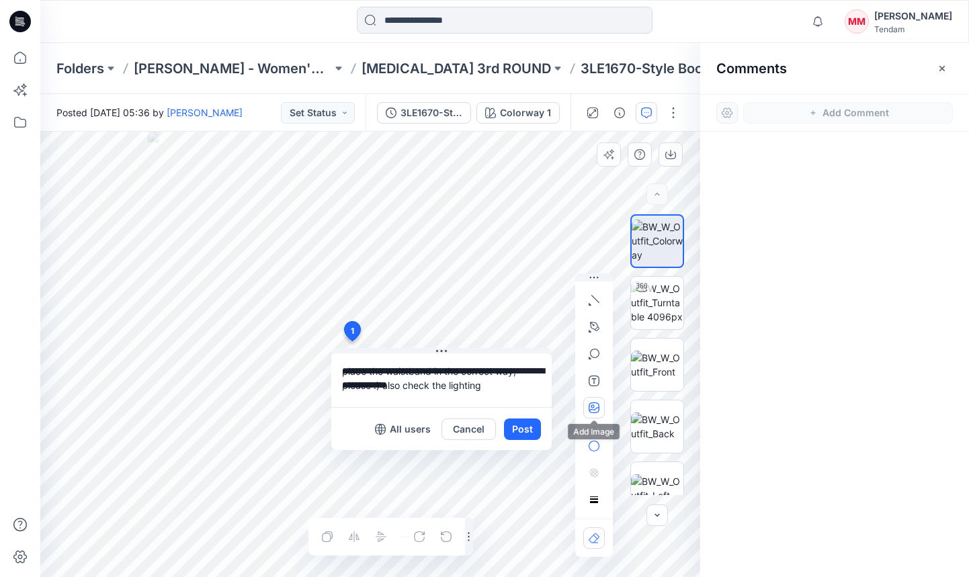
type textarea "**********"
click at [585, 408] on button "button" at bounding box center [595, 408] width 22 height 22
type input"] "**********"
click at [522, 430] on button "Post" at bounding box center [522, 430] width 37 height 22
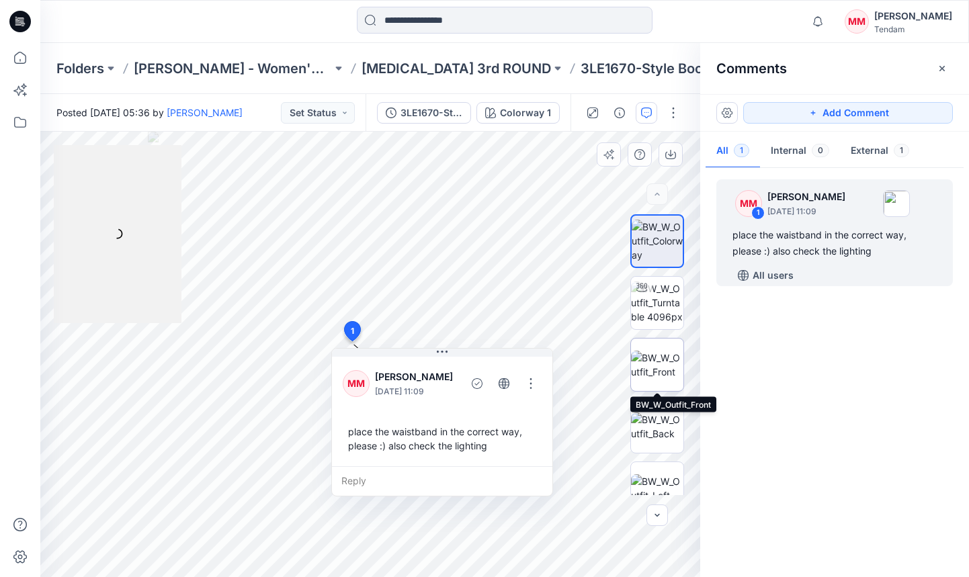
click at [678, 357] on img at bounding box center [657, 365] width 52 height 28
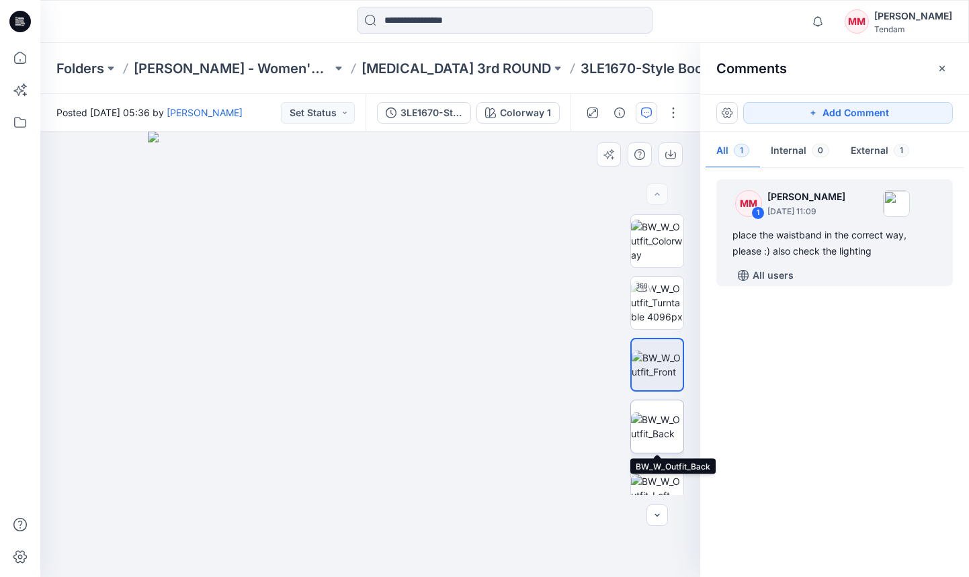
click at [659, 424] on img at bounding box center [657, 427] width 52 height 28
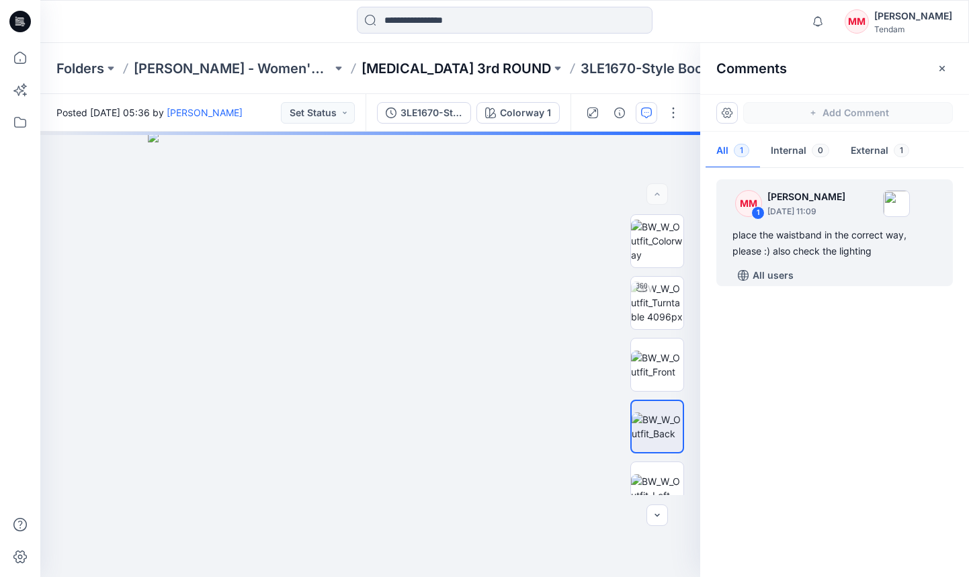
click at [398, 75] on p "[MEDICAL_DATA] 3rd ROUND" at bounding box center [457, 68] width 190 height 19
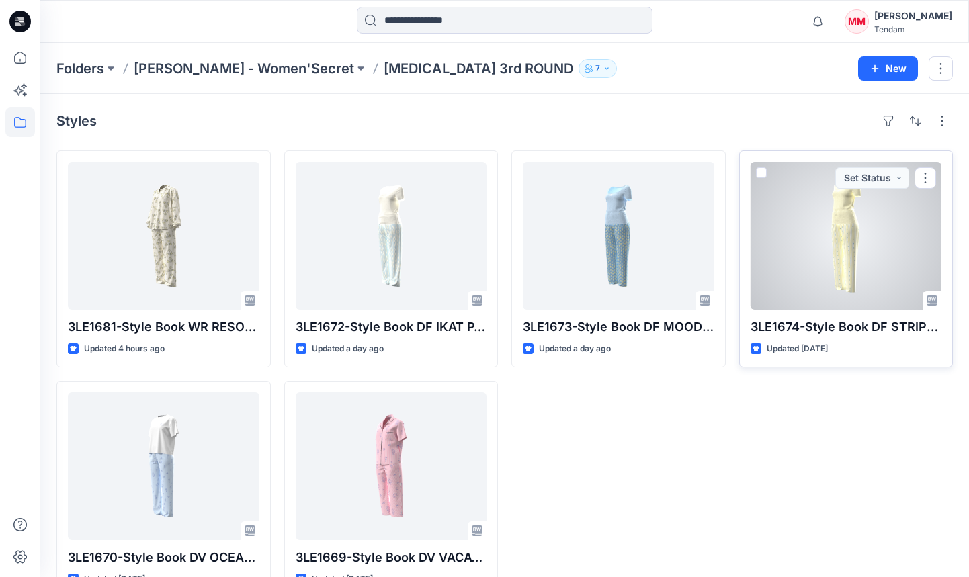
click at [902, 241] on div at bounding box center [847, 236] width 192 height 148
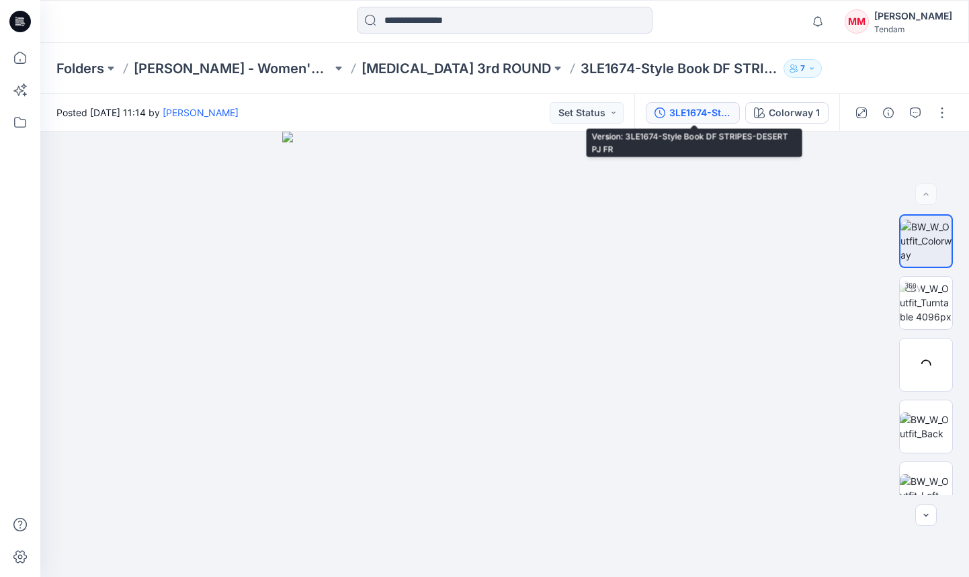
click at [672, 113] on div "3LE1674-Style Book DF STRIPES-DESERT PJ FR" at bounding box center [701, 113] width 62 height 15
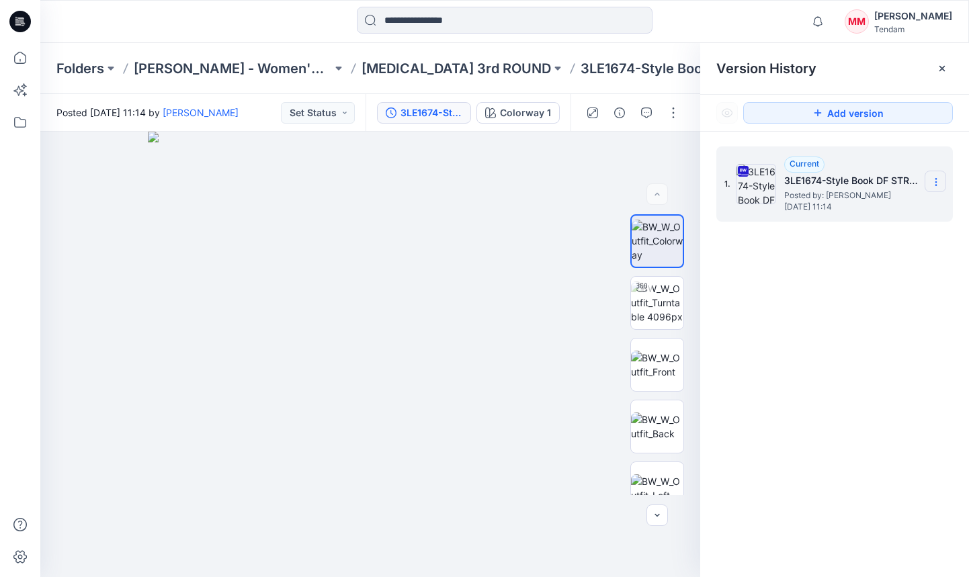
click at [941, 182] on icon at bounding box center [936, 182] width 11 height 11
click at [684, 346] on div at bounding box center [658, 365] width 54 height 54
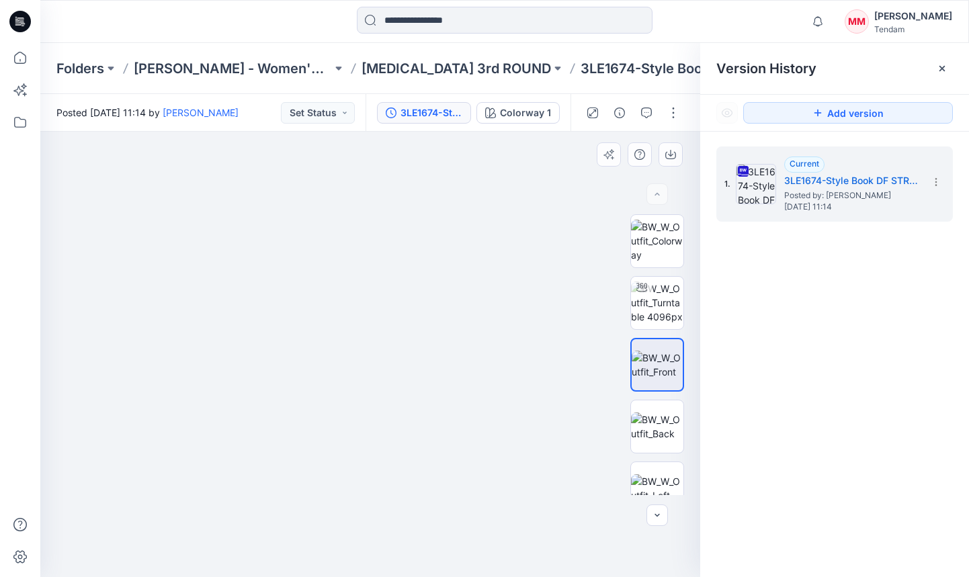
drag, startPoint x: 446, startPoint y: 249, endPoint x: 436, endPoint y: 465, distance: 215.3
drag, startPoint x: 450, startPoint y: 255, endPoint x: 464, endPoint y: 535, distance: 280.0
click at [465, 536] on img at bounding box center [365, 9] width 2754 height 1138
drag, startPoint x: 440, startPoint y: 385, endPoint x: 430, endPoint y: 450, distance: 65.2
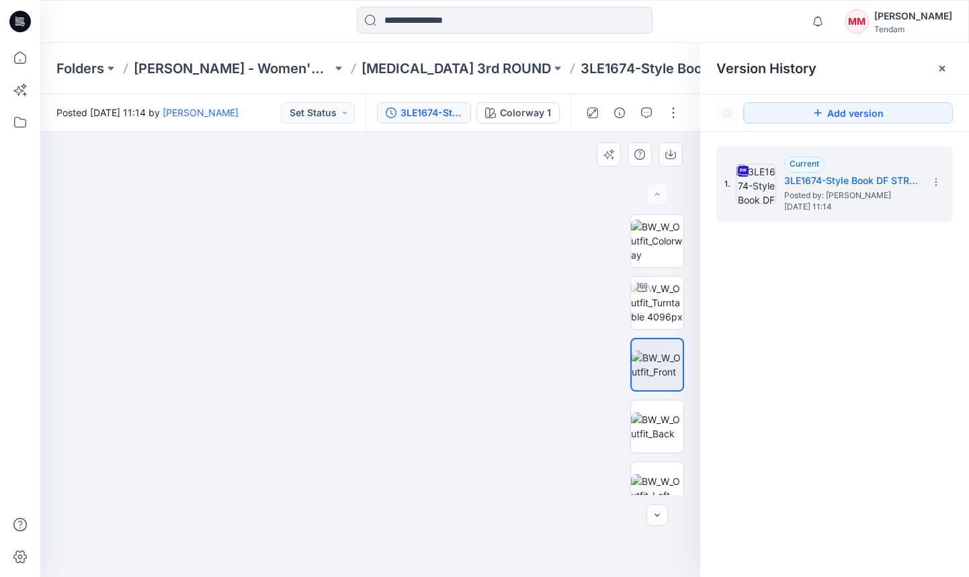
click at [430, 450] on img at bounding box center [361, 75] width 2754 height 1005
click at [528, 119] on div "Colorway 1" at bounding box center [525, 113] width 51 height 15
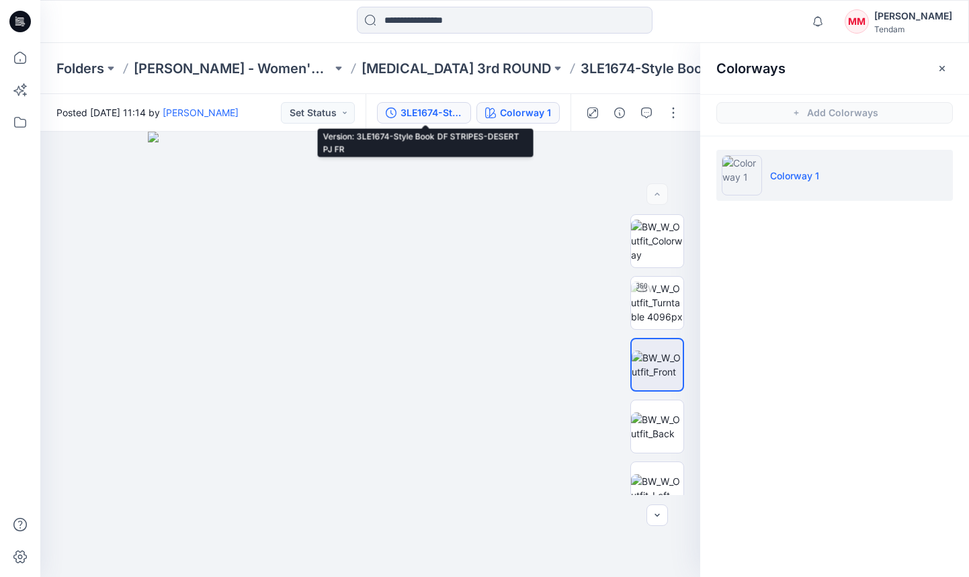
click at [418, 120] on div "3LE1674-Style Book DF STRIPES-DESERT PJ FR" at bounding box center [432, 113] width 62 height 15
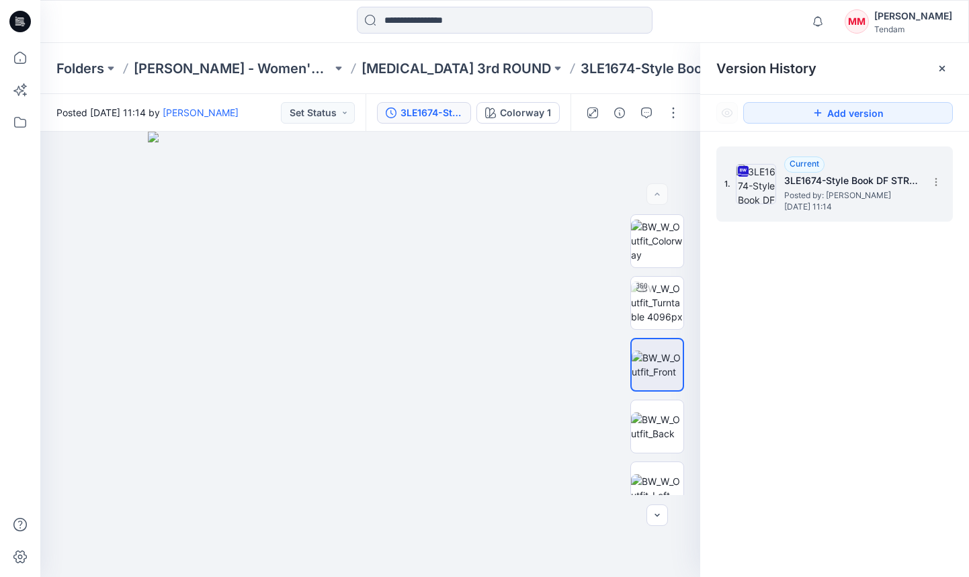
drag, startPoint x: 929, startPoint y: 183, endPoint x: 917, endPoint y: 191, distance: 14.5
click at [928, 183] on section at bounding box center [936, 182] width 22 height 22
click at [864, 215] on span "Download Source BW File" at bounding box center [868, 208] width 112 height 16
click at [648, 112] on icon "button" at bounding box center [647, 112] width 5 height 1
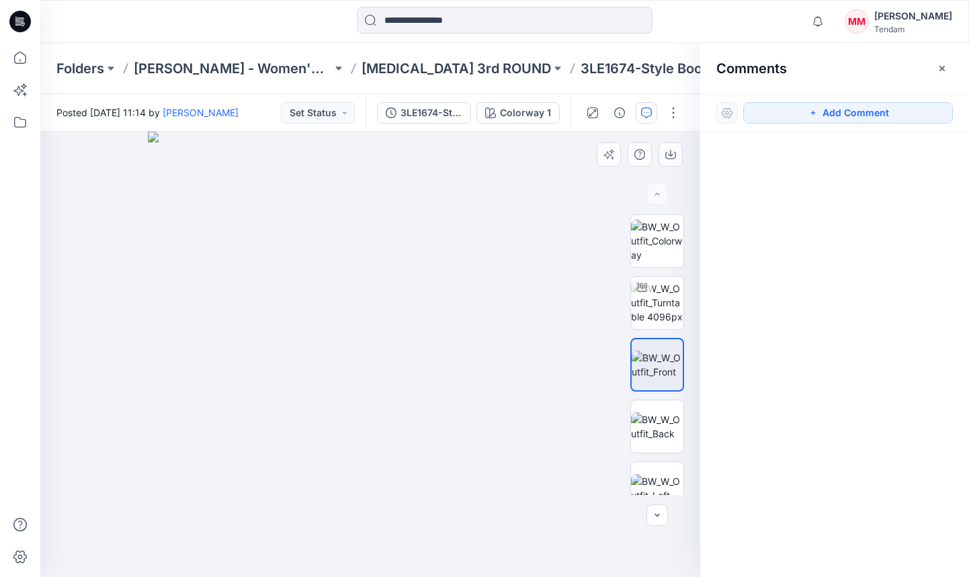
drag, startPoint x: 782, startPoint y: 114, endPoint x: 457, endPoint y: 280, distance: 365.0
click at [768, 115] on button "Add Comment" at bounding box center [849, 113] width 210 height 22
click at [383, 338] on div "1" at bounding box center [370, 355] width 660 height 446
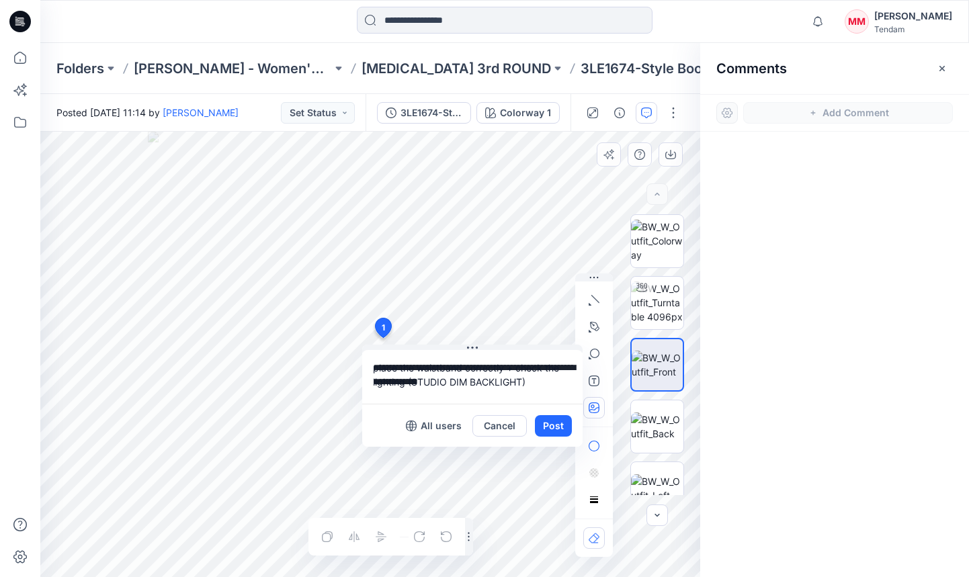
type textarea "**********"
click at [592, 405] on icon "button" at bounding box center [592, 406] width 3 height 3
type input"] "**********"
click at [559, 421] on button "Post" at bounding box center [553, 426] width 37 height 22
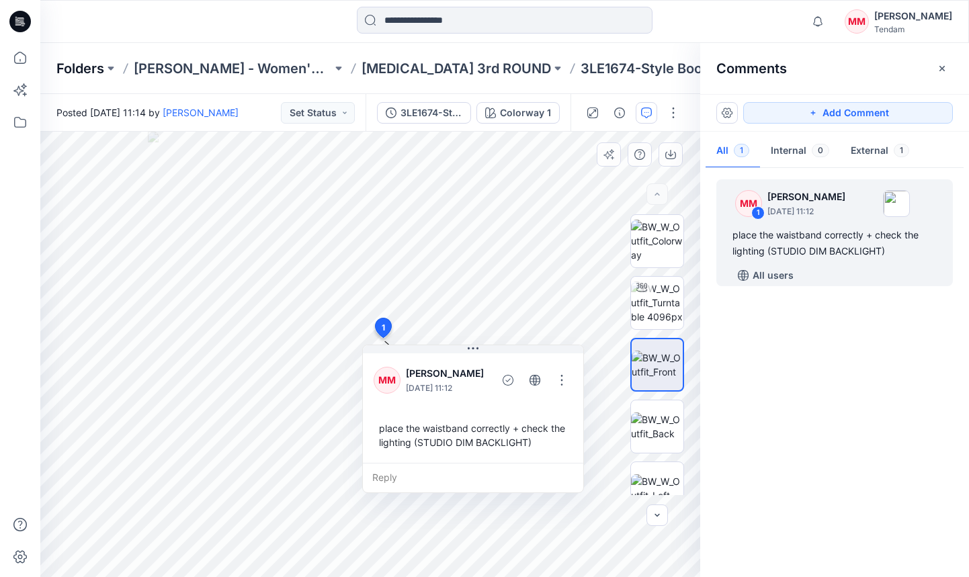
click at [94, 66] on p "Folders" at bounding box center [80, 68] width 48 height 19
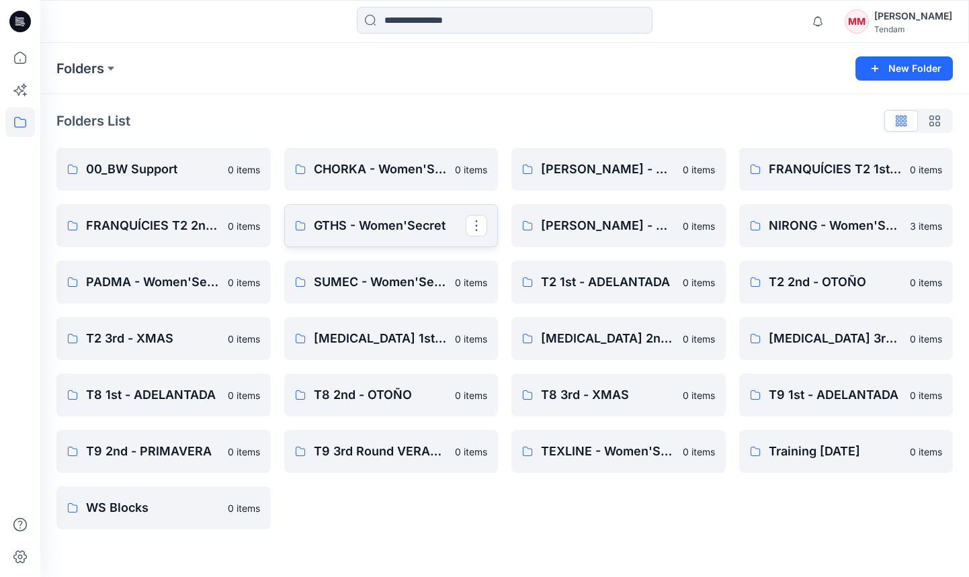
click at [403, 243] on link "GTHS - Women'Secret" at bounding box center [391, 225] width 214 height 43
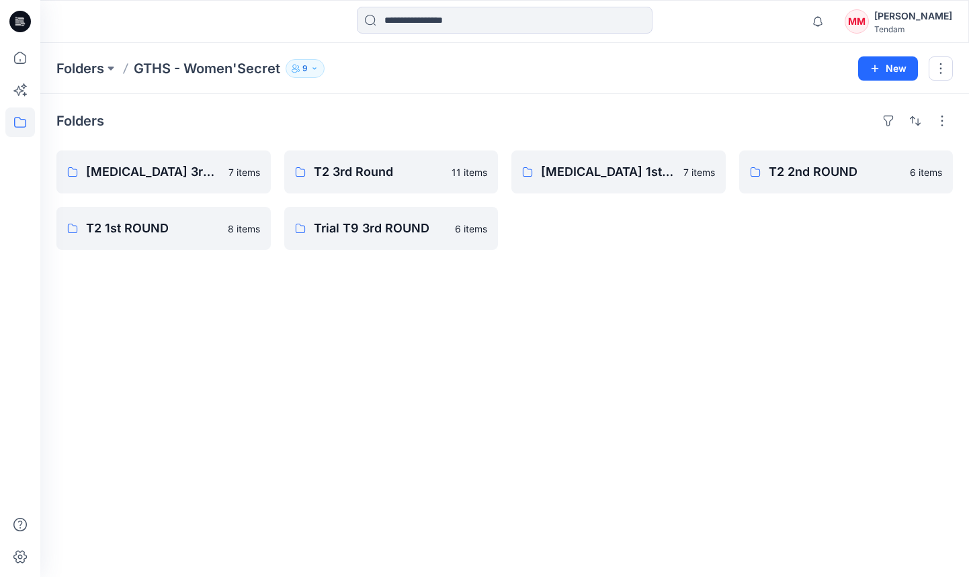
click at [305, 69] on p "9" at bounding box center [305, 68] width 5 height 15
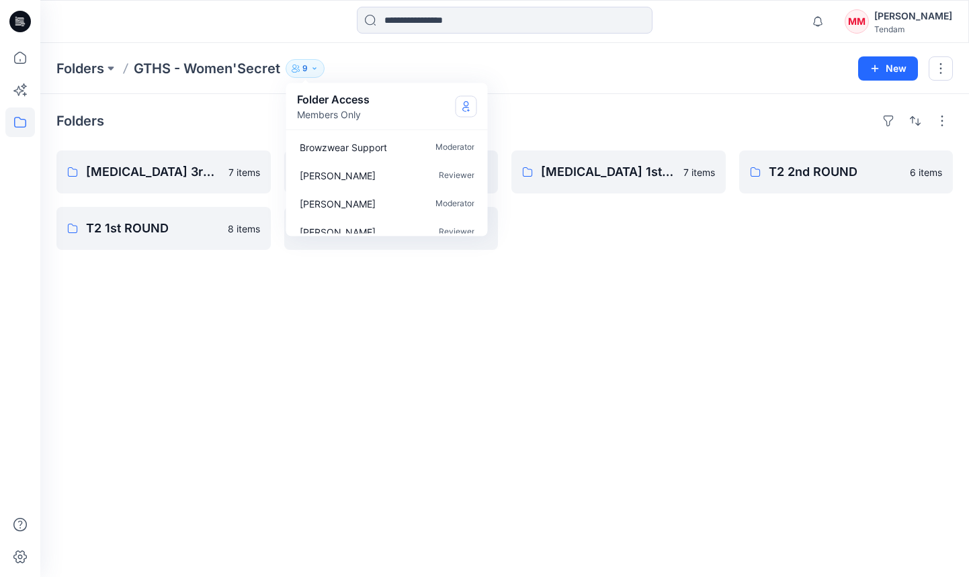
click at [471, 104] on icon "Manage Users" at bounding box center [466, 106] width 11 height 11
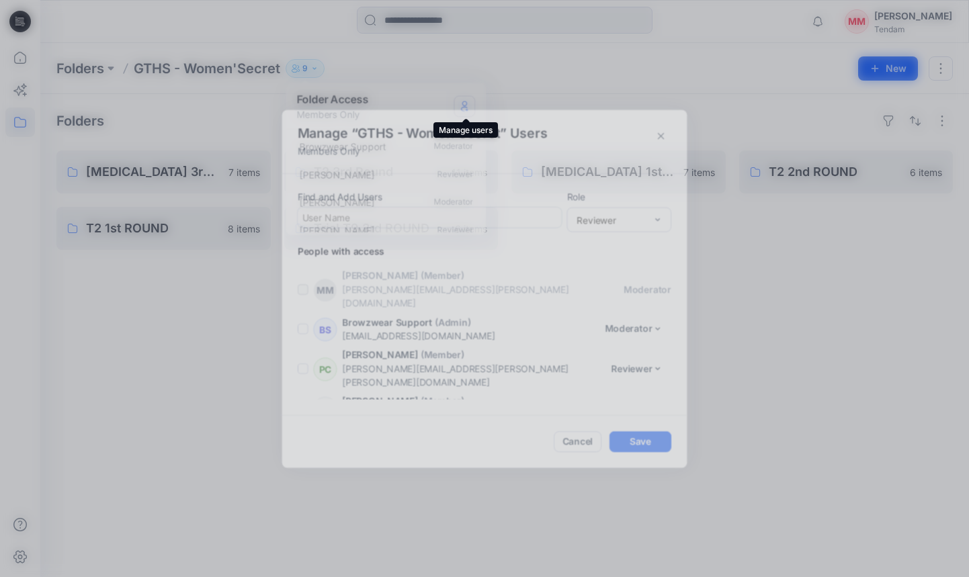
scroll to position [163, 0]
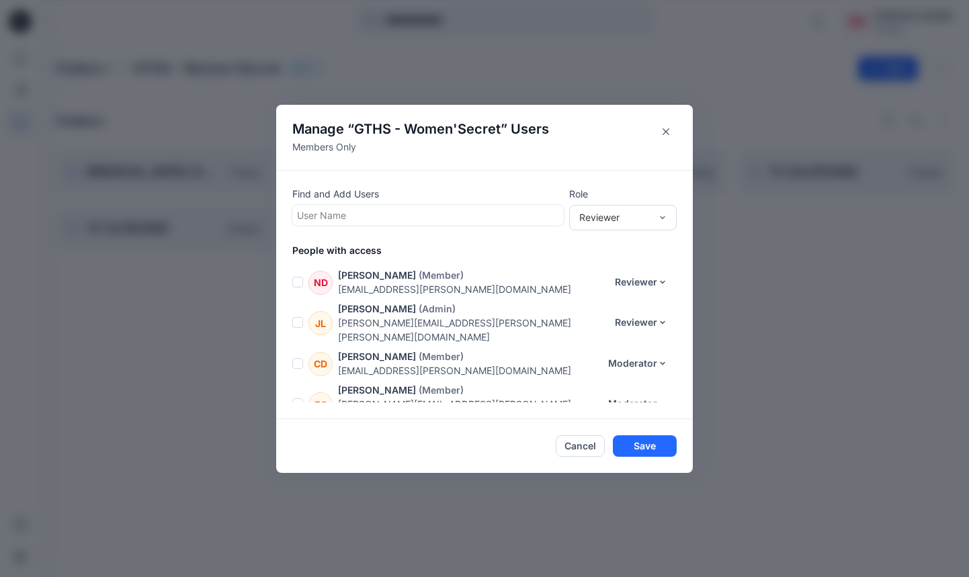
click at [405, 214] on div at bounding box center [428, 215] width 262 height 17
type input "****"
click at [400, 248] on div "KL [PERSON_NAME]" at bounding box center [428, 248] width 255 height 19
click at [608, 218] on div "Reviewer" at bounding box center [614, 217] width 71 height 14
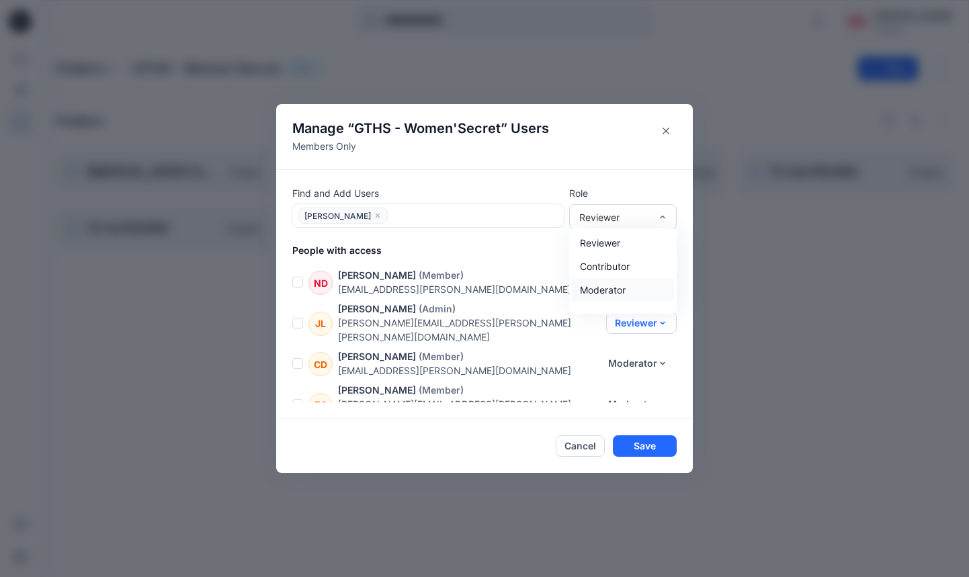
click at [612, 286] on div "Moderator" at bounding box center [623, 290] width 102 height 24
click at [653, 442] on button "Save" at bounding box center [645, 447] width 64 height 22
